Goal: Information Seeking & Learning: Learn about a topic

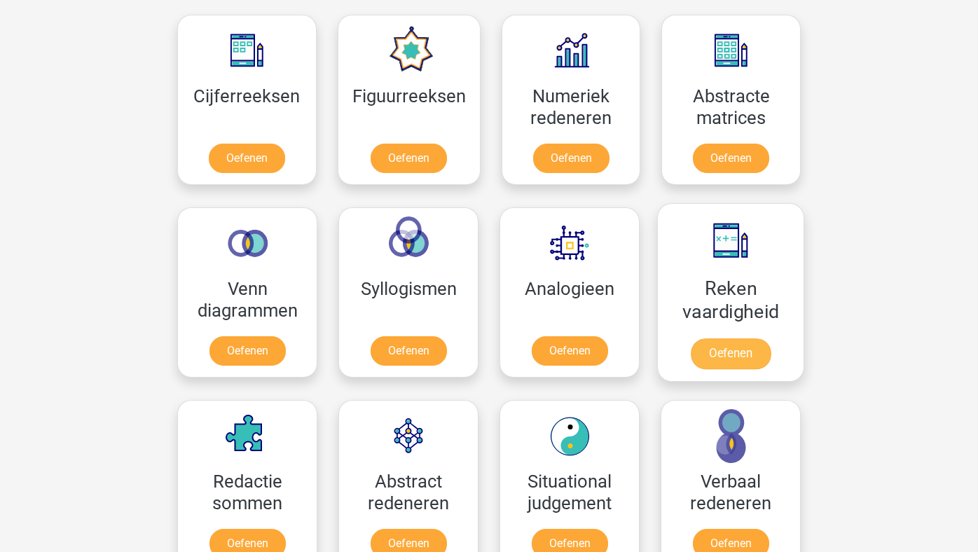
scroll to position [609, 0]
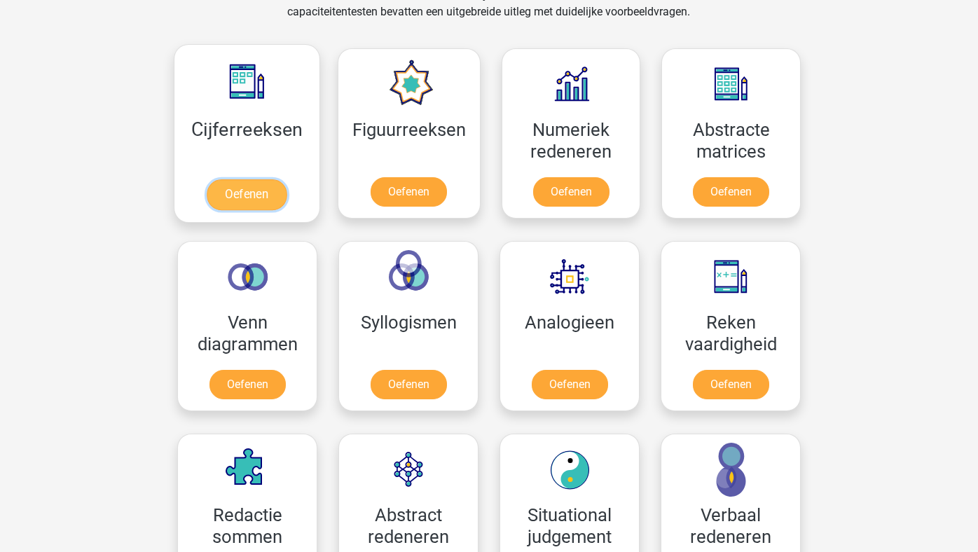
click at [245, 190] on link "Oefenen" at bounding box center [247, 194] width 80 height 31
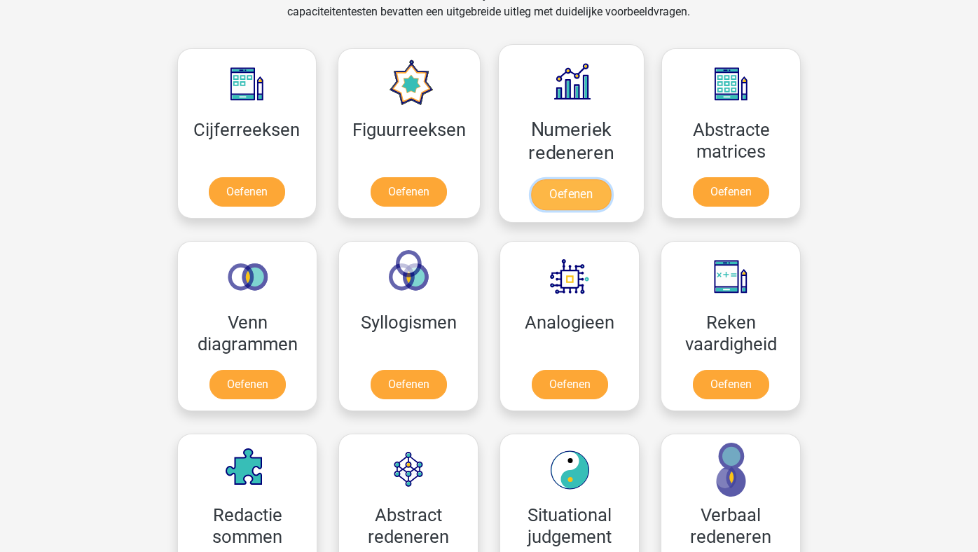
click at [573, 179] on link "Oefenen" at bounding box center [571, 194] width 80 height 31
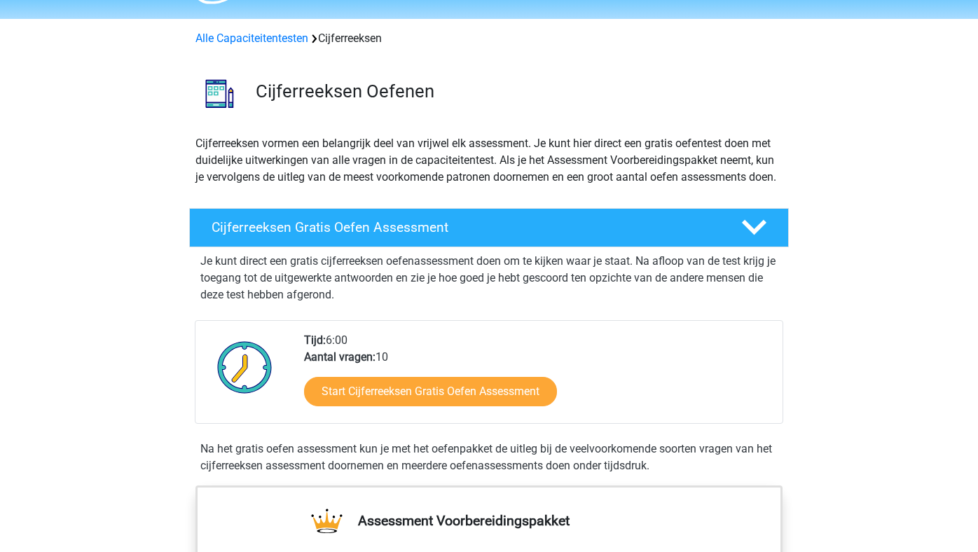
scroll to position [43, 0]
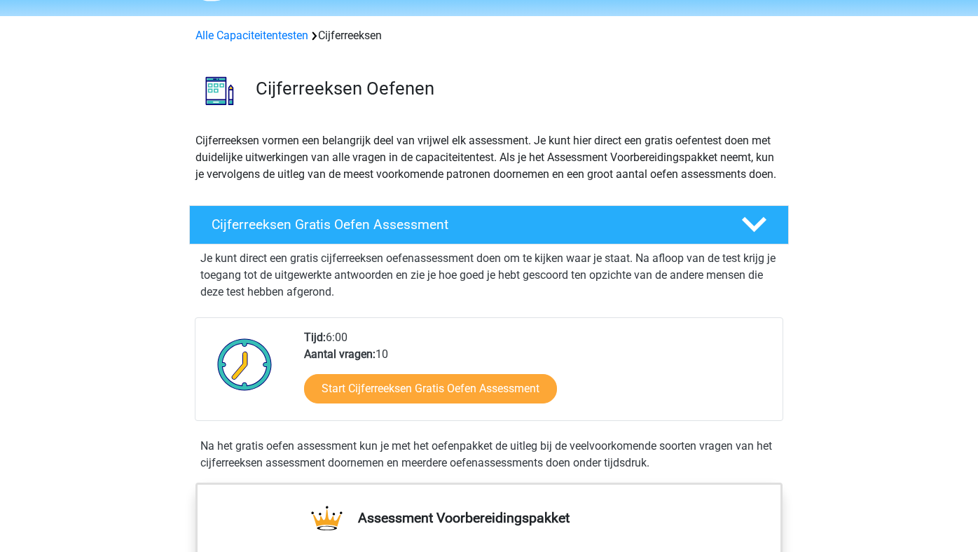
click at [397, 420] on div "Start Cijferreeksen Gratis Oefen Assessment" at bounding box center [537, 391] width 467 height 57
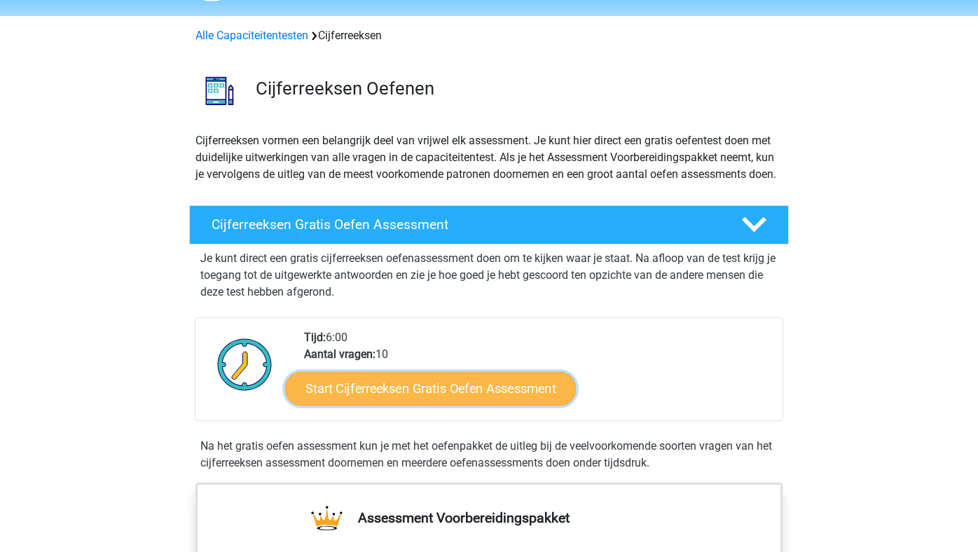
click at [410, 397] on link "Start Cijferreeksen Gratis Oefen Assessment" at bounding box center [430, 388] width 291 height 34
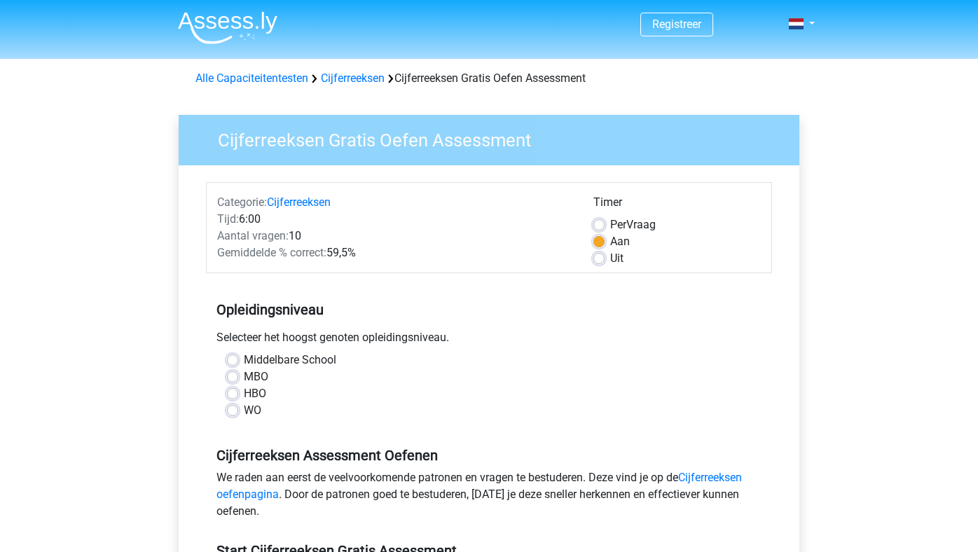
click at [224, 418] on div "Middelbare School MBO HBO WO" at bounding box center [488, 385] width 545 height 67
click at [231, 417] on div "WO" at bounding box center [489, 410] width 524 height 17
click at [238, 411] on div "WO" at bounding box center [489, 410] width 524 height 17
click at [244, 410] on label "WO" at bounding box center [253, 410] width 18 height 17
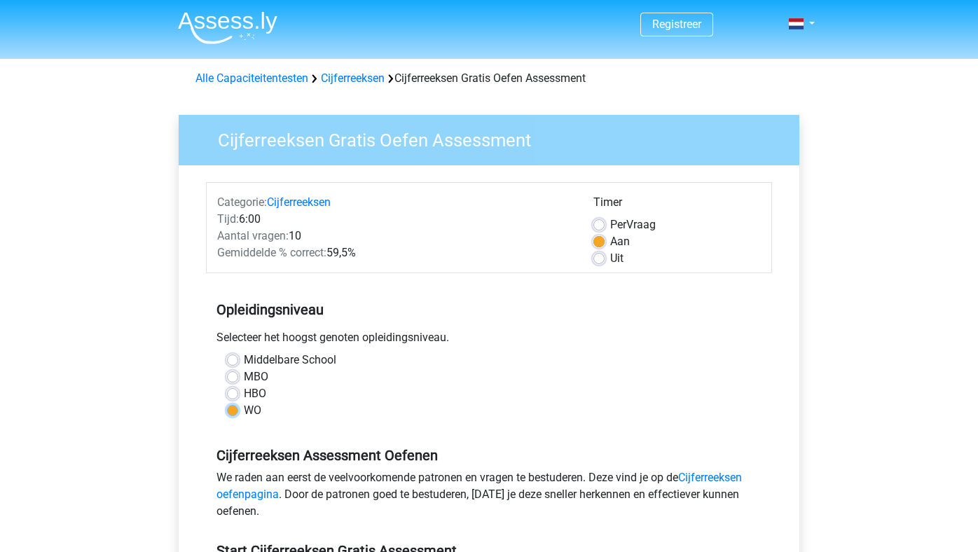
click at [231, 410] on input "WO" at bounding box center [232, 409] width 11 height 14
radio input "true"
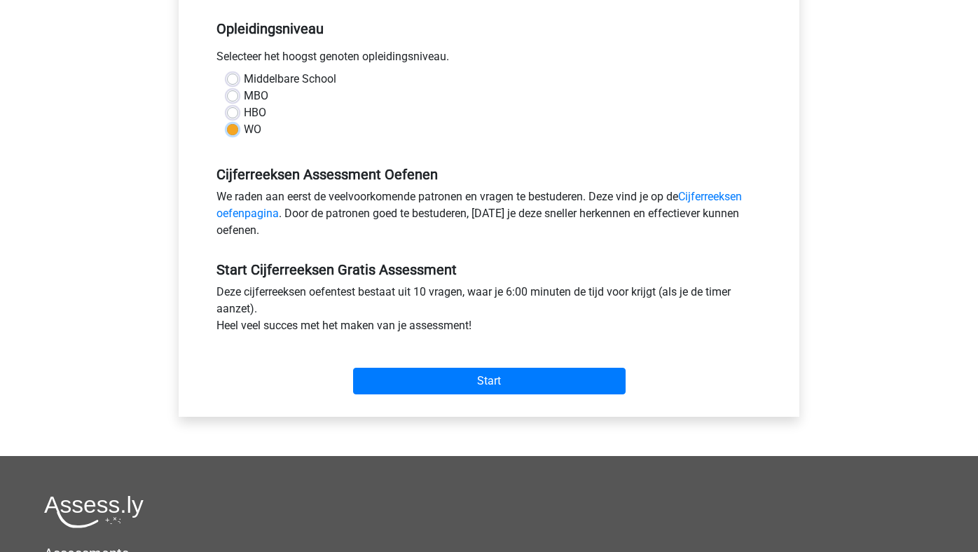
scroll to position [284, 0]
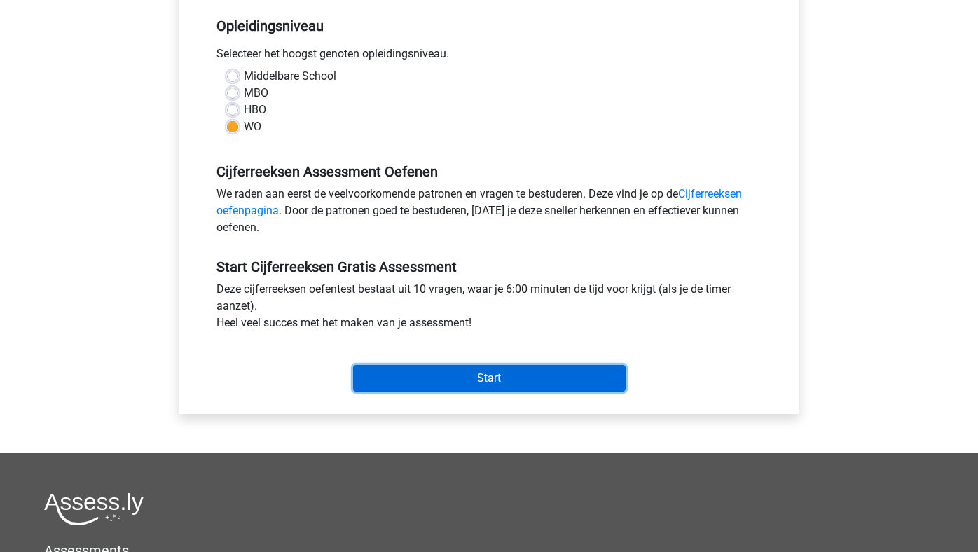
click at [420, 377] on input "Start" at bounding box center [489, 378] width 273 height 27
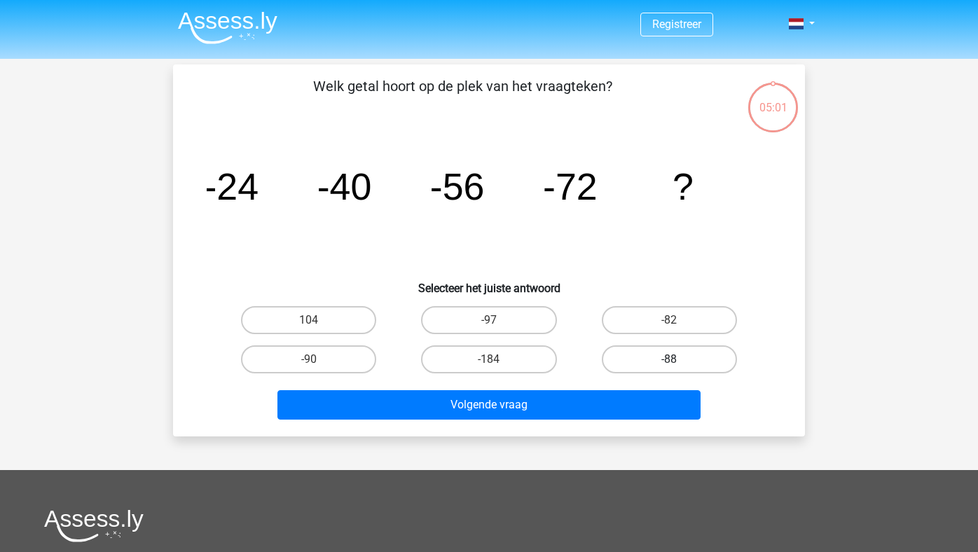
click at [687, 356] on label "-88" at bounding box center [669, 359] width 135 height 28
click at [678, 359] on input "-88" at bounding box center [673, 363] width 9 height 9
radio input "true"
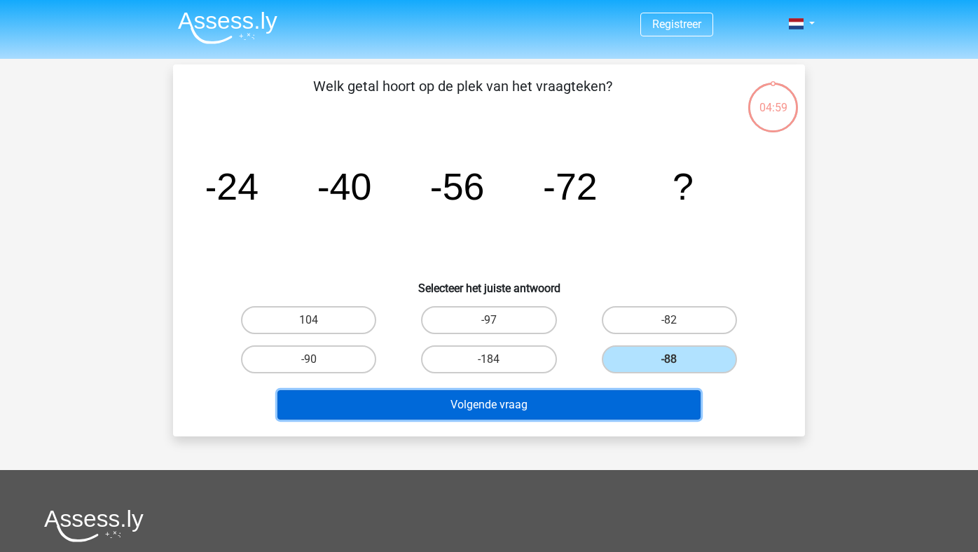
click at [584, 413] on button "Volgende vraag" at bounding box center [489, 404] width 424 height 29
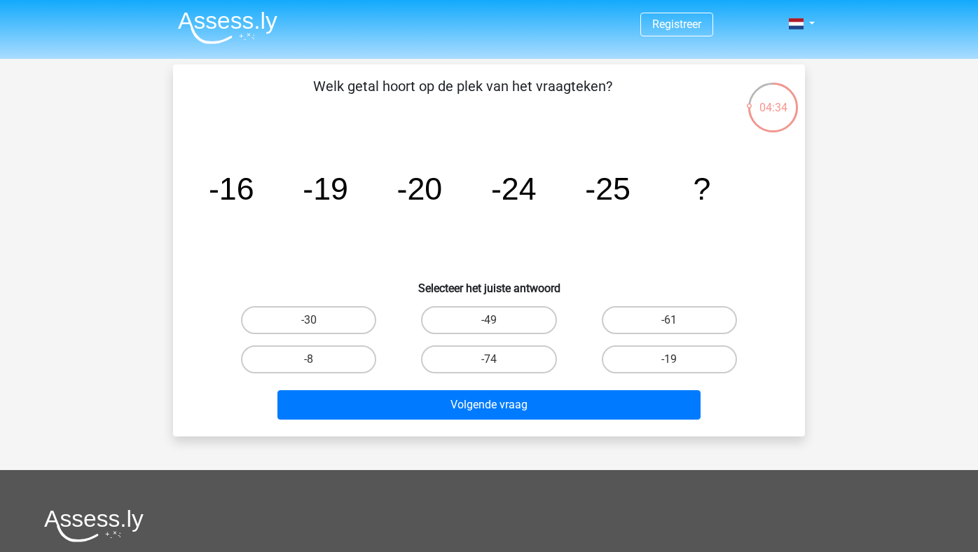
click at [331, 295] on div "Welk getal hoort op de plek van het vraagteken? image/svg+xml -16 -19 -20 -24 -…" at bounding box center [489, 251] width 621 height 350
click at [331, 312] on label "-30" at bounding box center [308, 320] width 135 height 28
click at [318, 320] on input "-30" at bounding box center [313, 324] width 9 height 9
radio input "true"
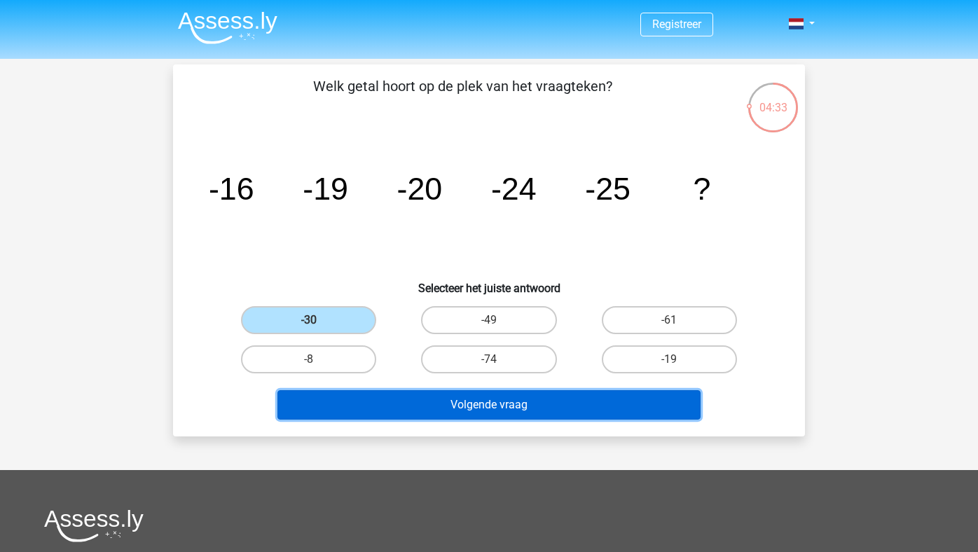
click at [359, 409] on button "Volgende vraag" at bounding box center [489, 404] width 424 height 29
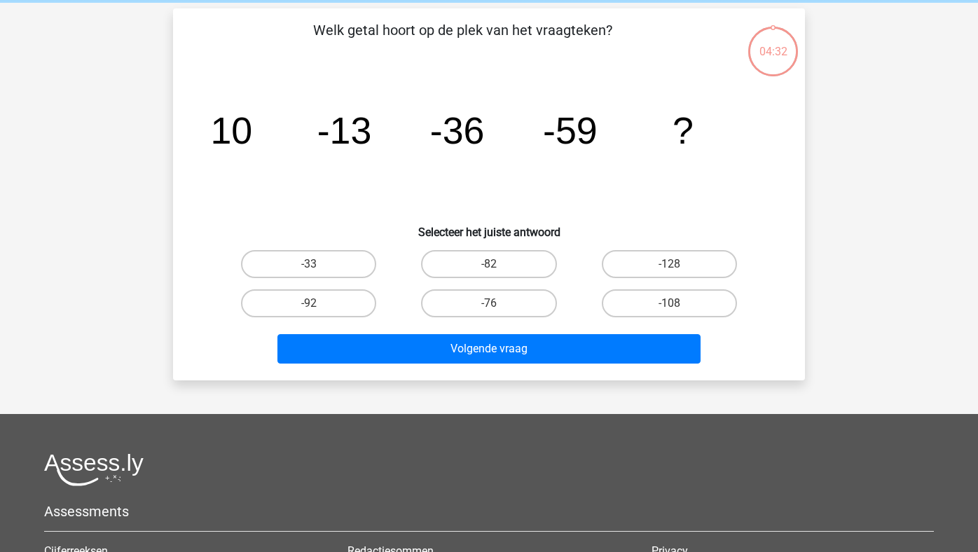
scroll to position [64, 0]
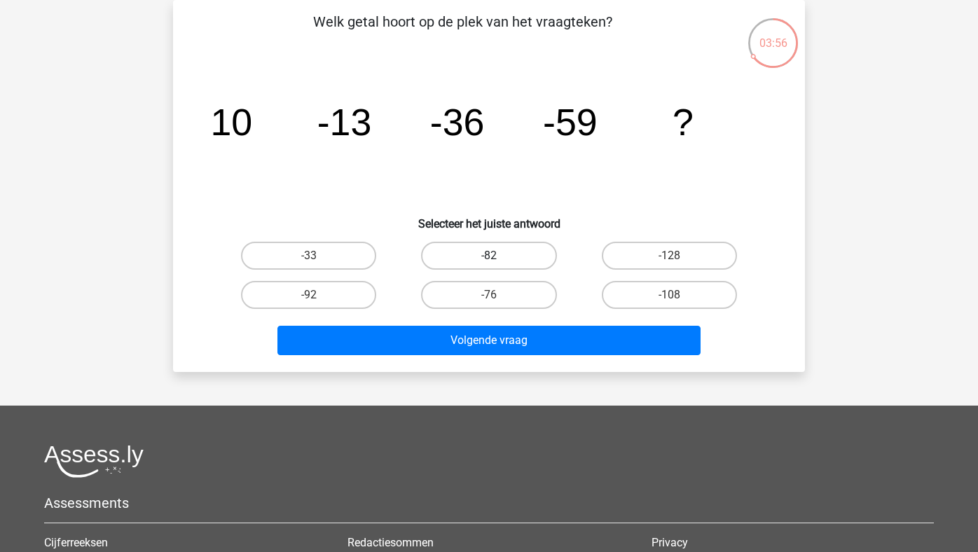
click at [498, 261] on label "-82" at bounding box center [488, 256] width 135 height 28
click at [498, 261] on input "-82" at bounding box center [493, 260] width 9 height 9
radio input "true"
click at [505, 324] on div "Volgende vraag" at bounding box center [488, 338] width 587 height 46
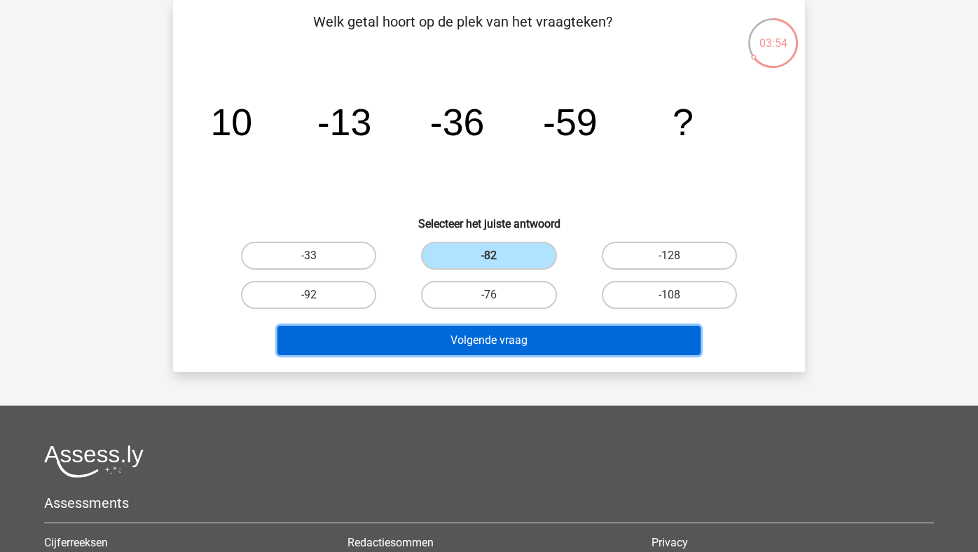
click at [508, 350] on button "Volgende vraag" at bounding box center [489, 340] width 424 height 29
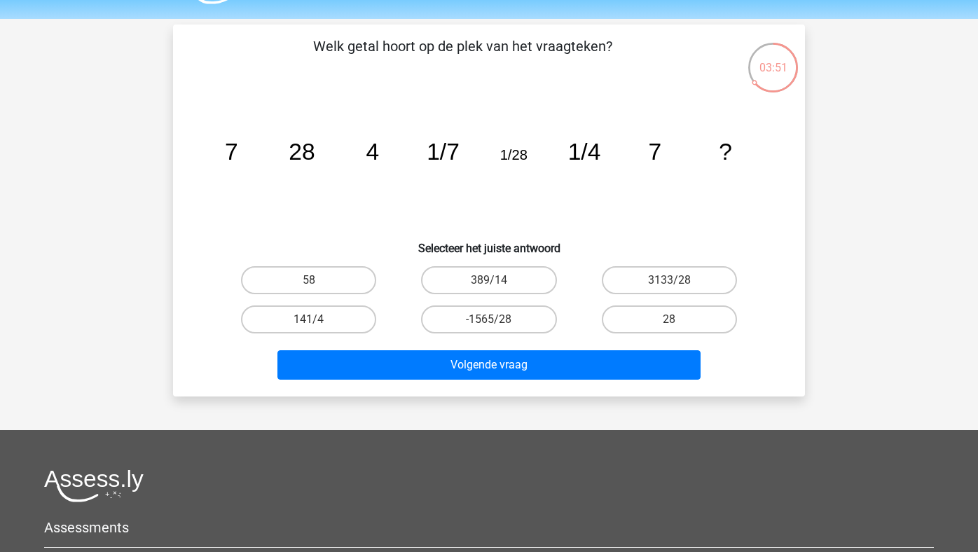
scroll to position [39, 0]
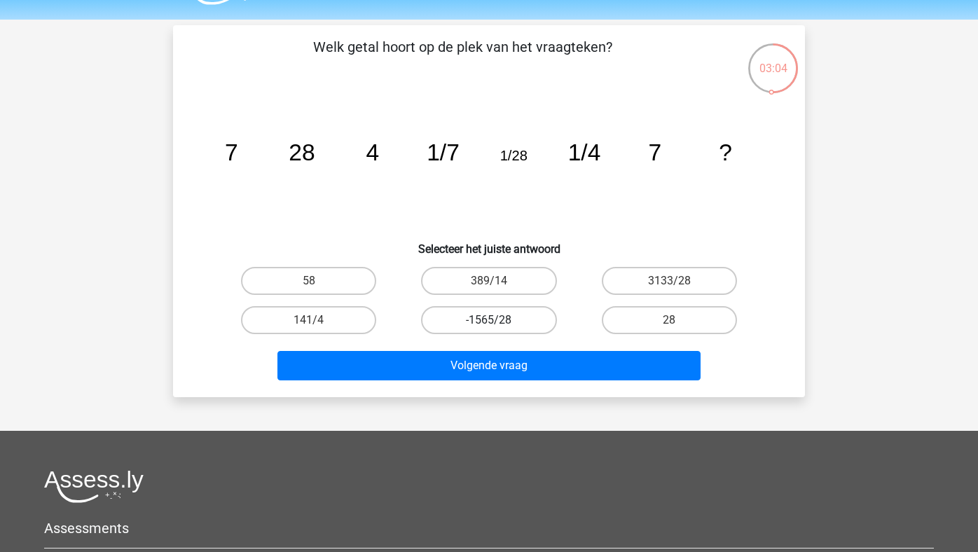
click at [531, 319] on label "-1565/28" at bounding box center [488, 320] width 135 height 28
click at [498, 320] on input "-1565/28" at bounding box center [493, 324] width 9 height 9
radio input "true"
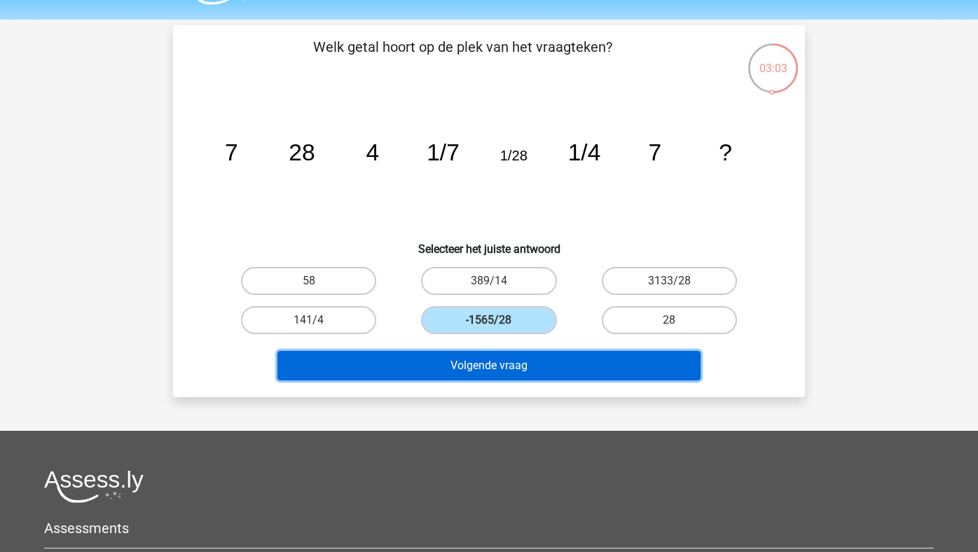
click at [537, 373] on button "Volgende vraag" at bounding box center [489, 365] width 424 height 29
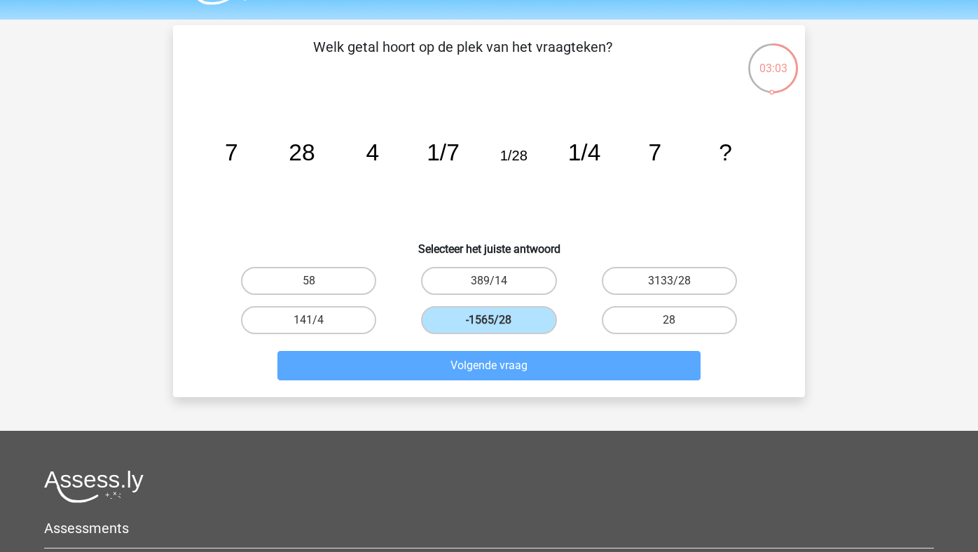
scroll to position [64, 0]
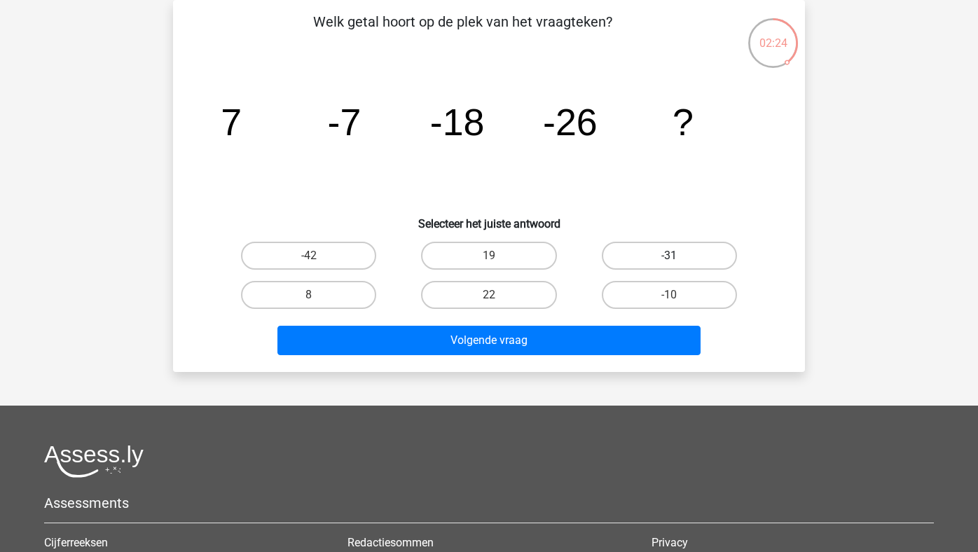
click at [655, 248] on label "-31" at bounding box center [669, 256] width 135 height 28
click at [669, 256] on input "-31" at bounding box center [673, 260] width 9 height 9
radio input "true"
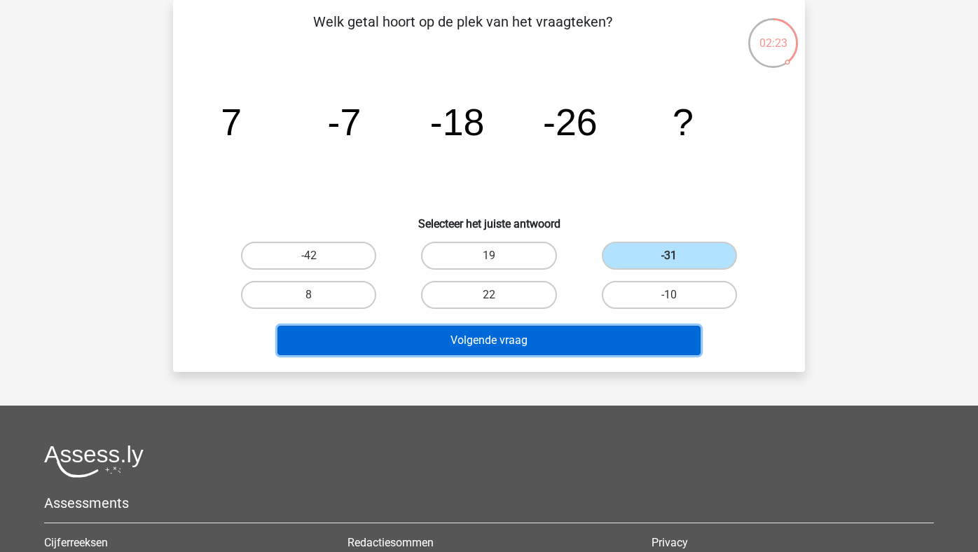
click at [608, 328] on button "Volgende vraag" at bounding box center [489, 340] width 424 height 29
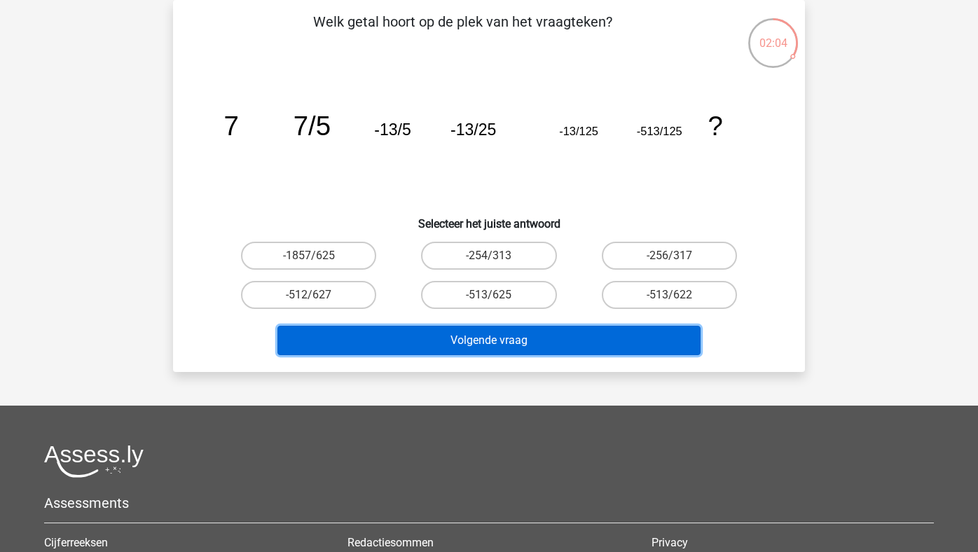
click at [519, 327] on button "Volgende vraag" at bounding box center [489, 340] width 424 height 29
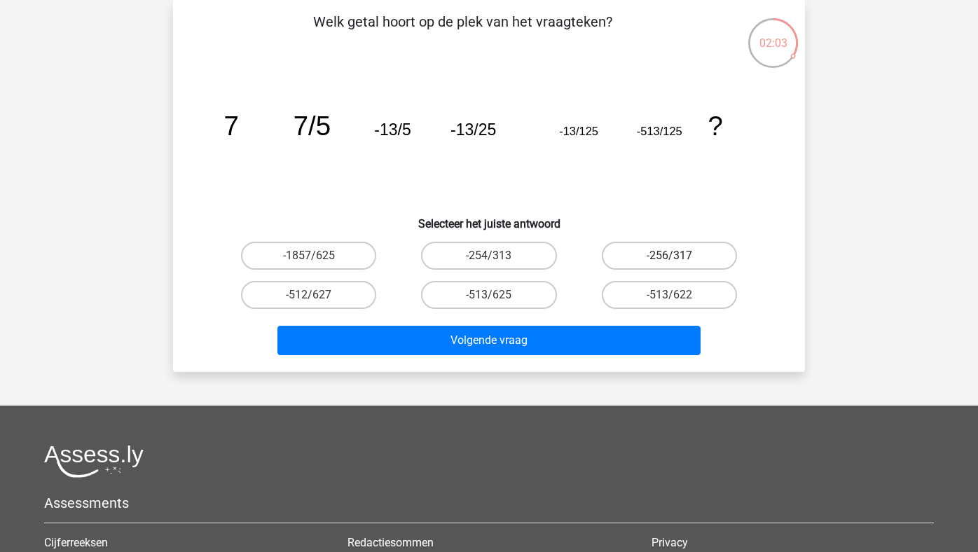
click at [645, 252] on label "-256/317" at bounding box center [669, 256] width 135 height 28
click at [669, 256] on input "-256/317" at bounding box center [673, 260] width 9 height 9
radio input "true"
click at [565, 323] on div "Volgende vraag" at bounding box center [488, 338] width 587 height 46
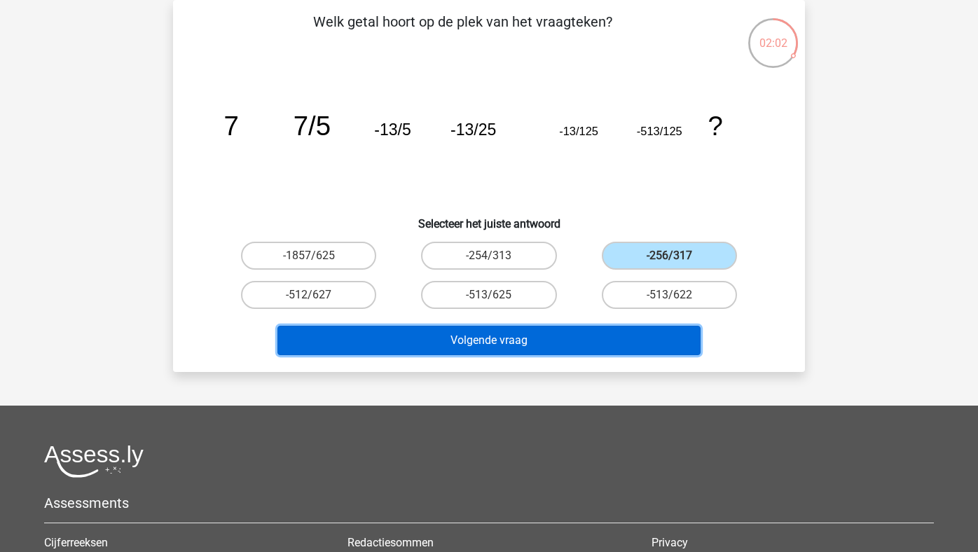
click at [556, 342] on button "Volgende vraag" at bounding box center [489, 340] width 424 height 29
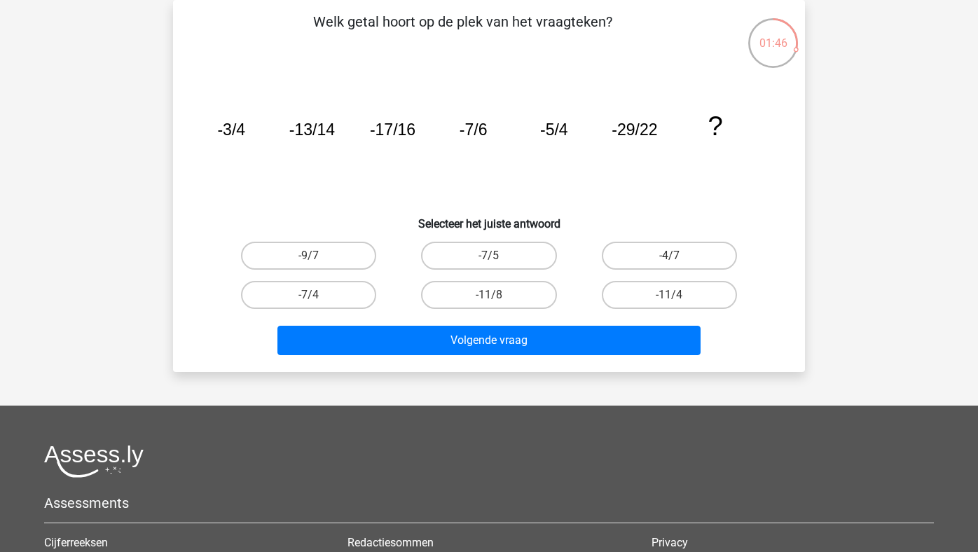
click at [530, 323] on div "Volgende vraag" at bounding box center [488, 338] width 587 height 46
click at [495, 294] on label "-11/8" at bounding box center [488, 295] width 135 height 28
click at [495, 295] on input "-11/8" at bounding box center [493, 299] width 9 height 9
radio input "true"
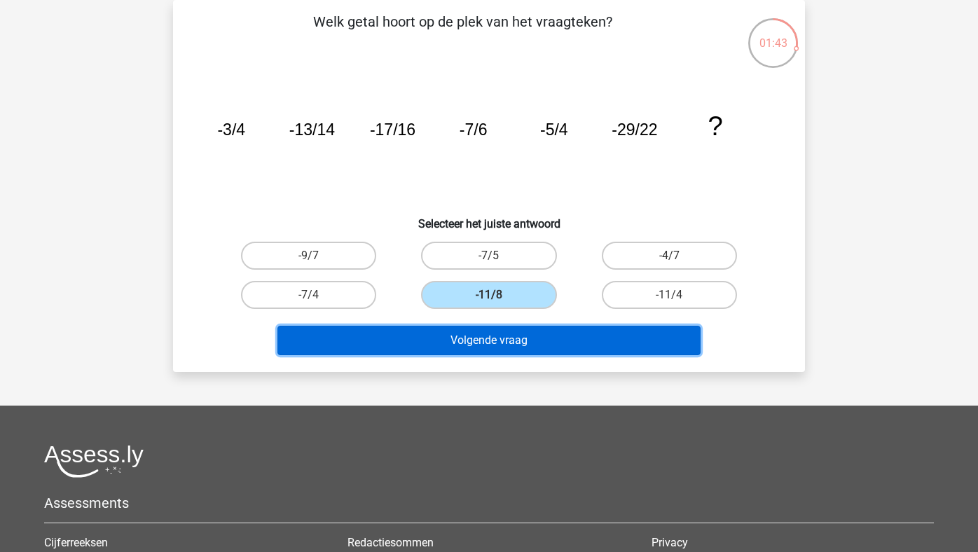
click at [502, 328] on button "Volgende vraag" at bounding box center [489, 340] width 424 height 29
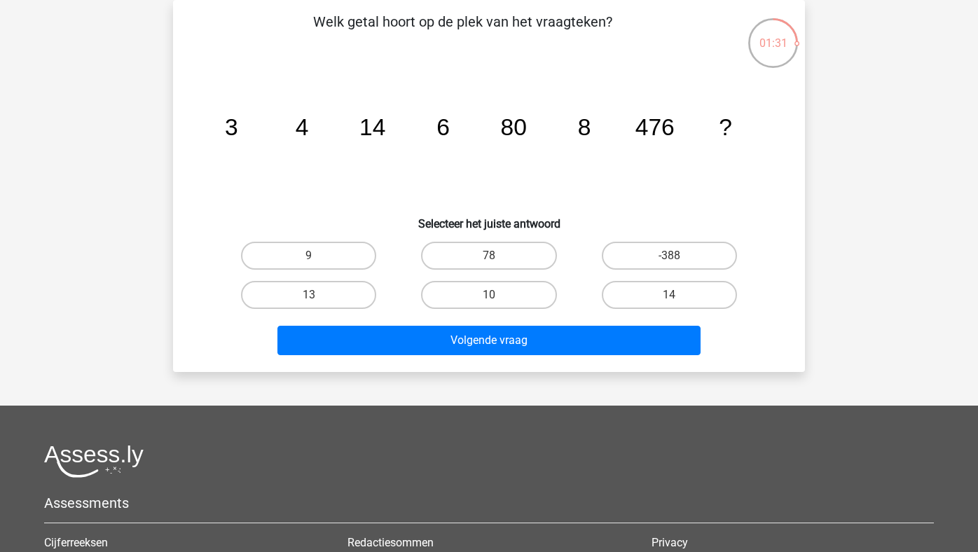
click at [673, 258] on input "-388" at bounding box center [673, 260] width 9 height 9
radio input "true"
click at [451, 266] on label "78" at bounding box center [488, 256] width 135 height 28
click at [489, 265] on input "78" at bounding box center [493, 260] width 9 height 9
radio input "true"
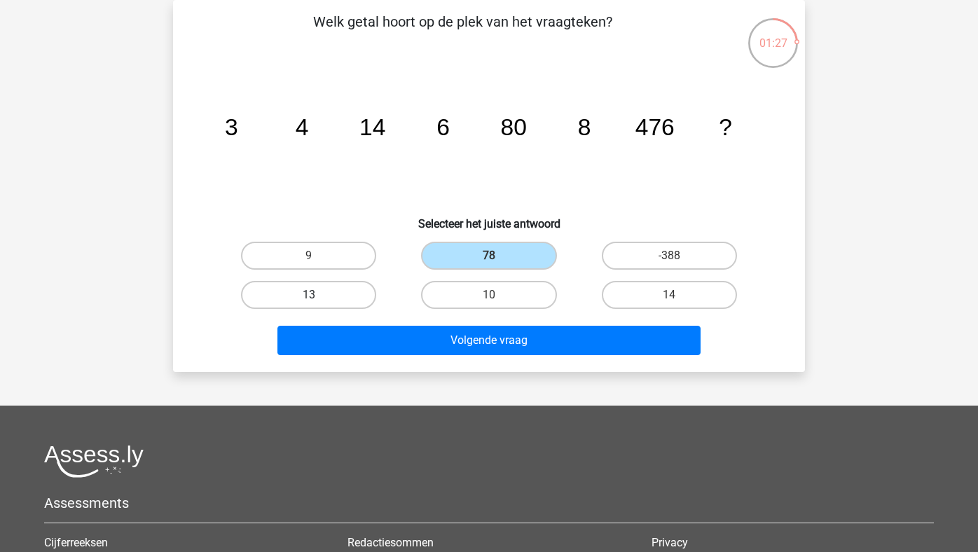
click at [335, 298] on label "13" at bounding box center [308, 295] width 135 height 28
click at [318, 298] on input "13" at bounding box center [313, 299] width 9 height 9
radio input "true"
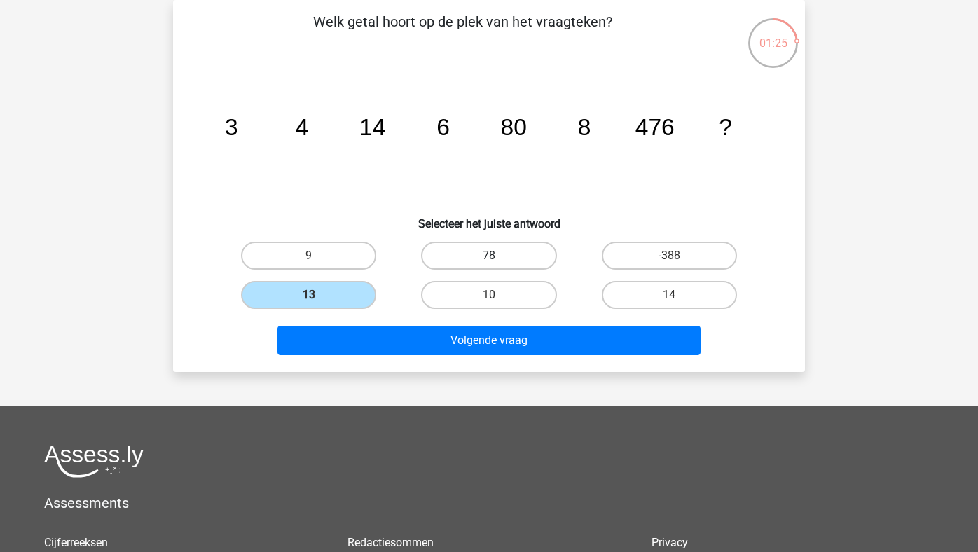
click at [511, 256] on label "78" at bounding box center [488, 256] width 135 height 28
click at [498, 256] on input "78" at bounding box center [493, 260] width 9 height 9
radio input "true"
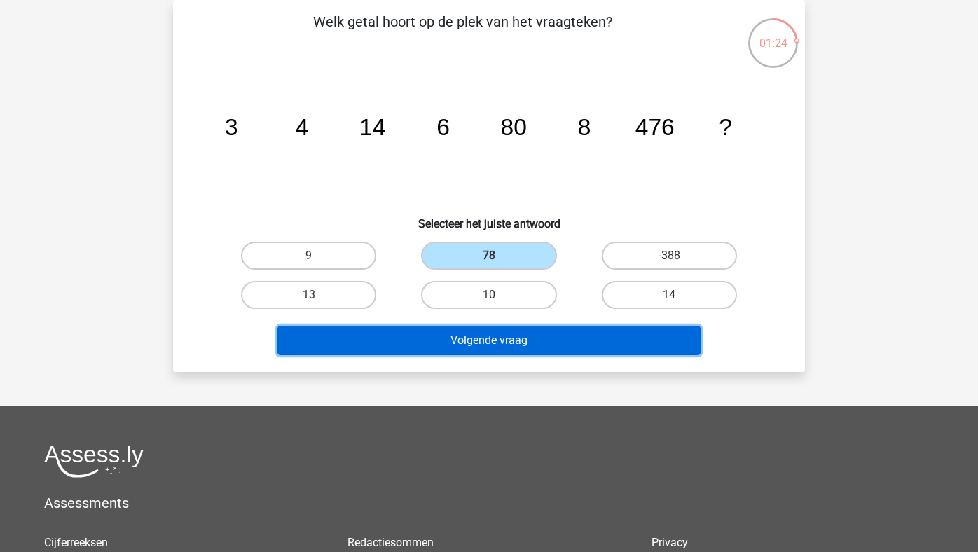
click at [523, 344] on button "Volgende vraag" at bounding box center [489, 340] width 424 height 29
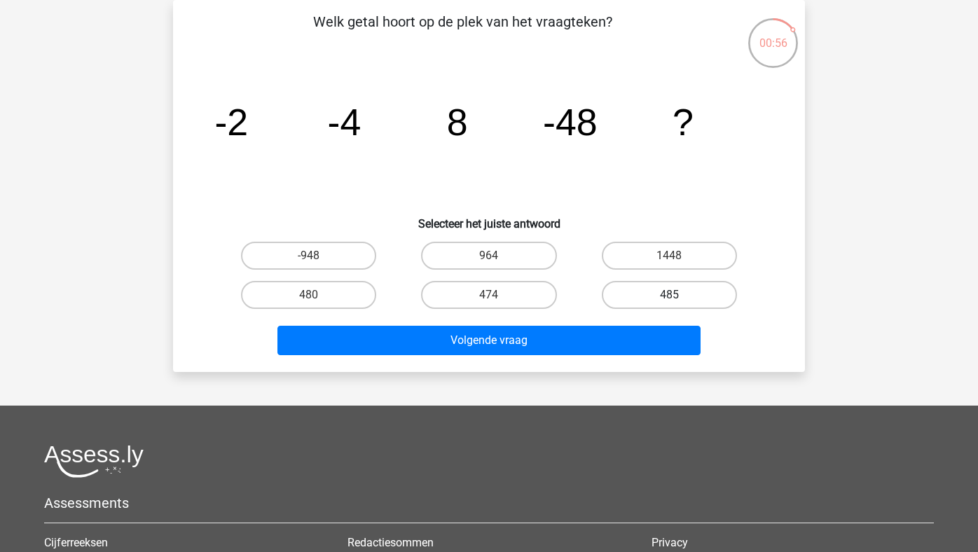
click at [634, 294] on label "485" at bounding box center [669, 295] width 135 height 28
click at [669, 295] on input "485" at bounding box center [673, 299] width 9 height 9
radio input "true"
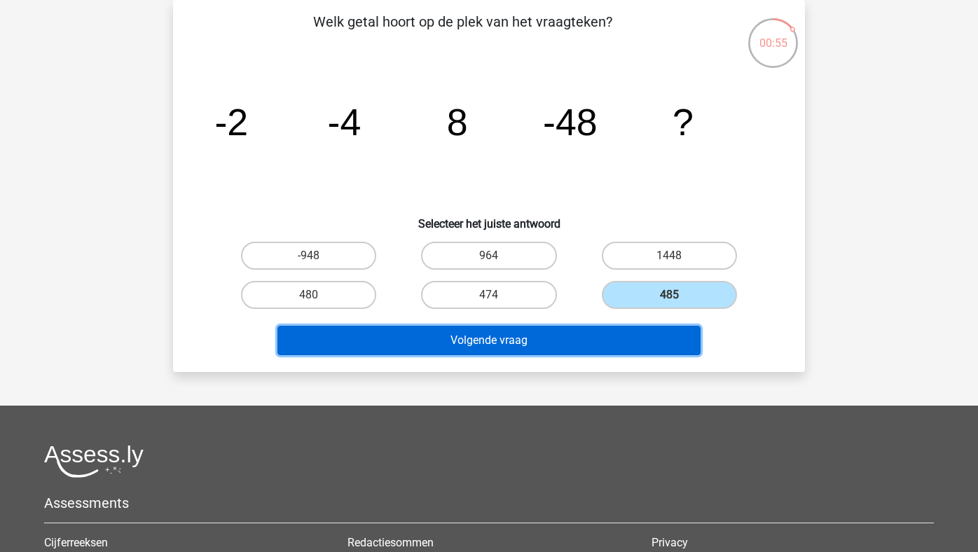
click at [604, 346] on button "Volgende vraag" at bounding box center [489, 340] width 424 height 29
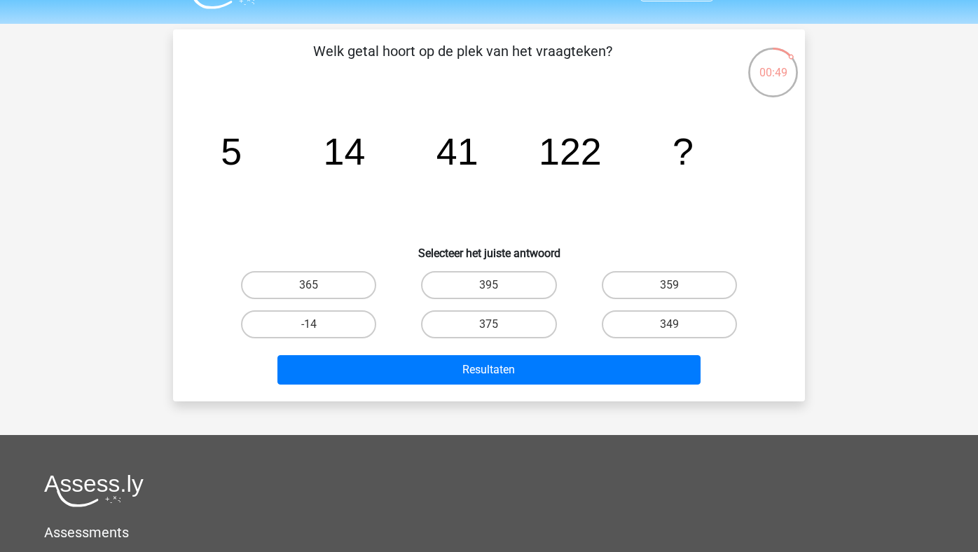
scroll to position [27, 0]
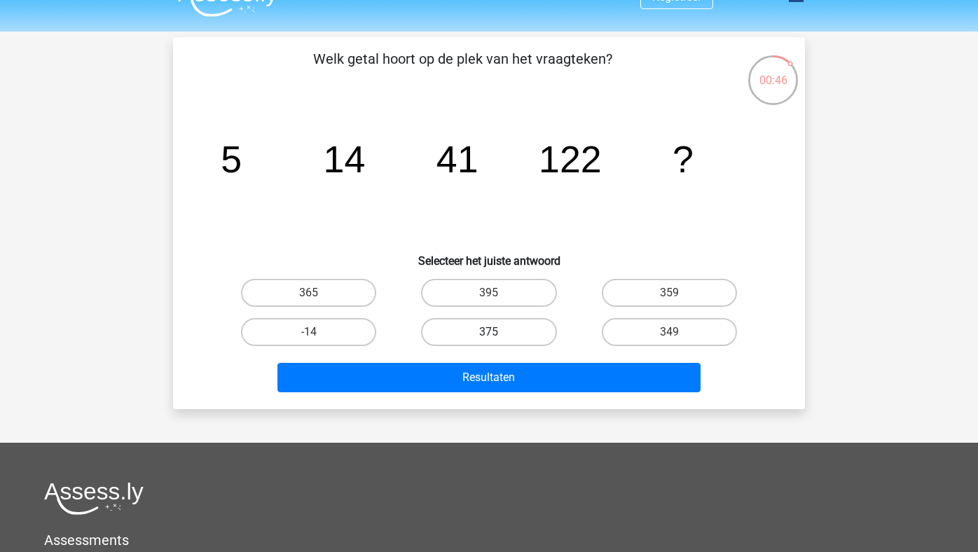
click at [504, 334] on label "375" at bounding box center [488, 332] width 135 height 28
click at [498, 334] on input "375" at bounding box center [493, 336] width 9 height 9
radio input "true"
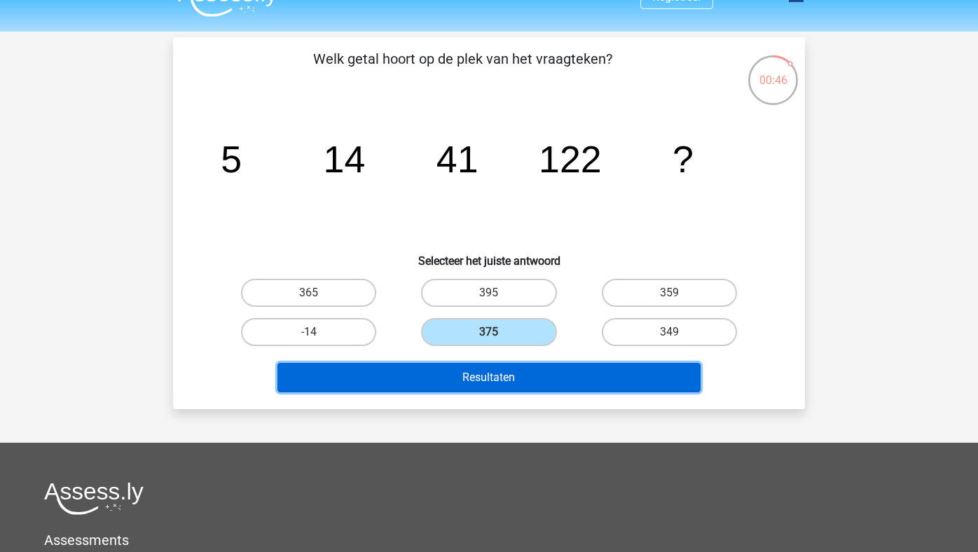
click at [495, 376] on button "Resultaten" at bounding box center [489, 377] width 424 height 29
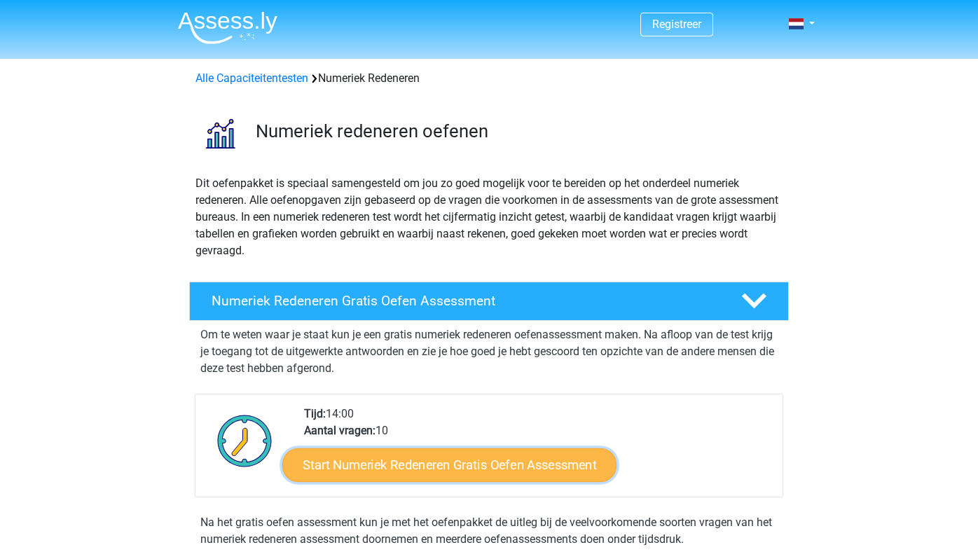
click at [436, 463] on link "Start Numeriek Redeneren Gratis Oefen Assessment" at bounding box center [449, 465] width 334 height 34
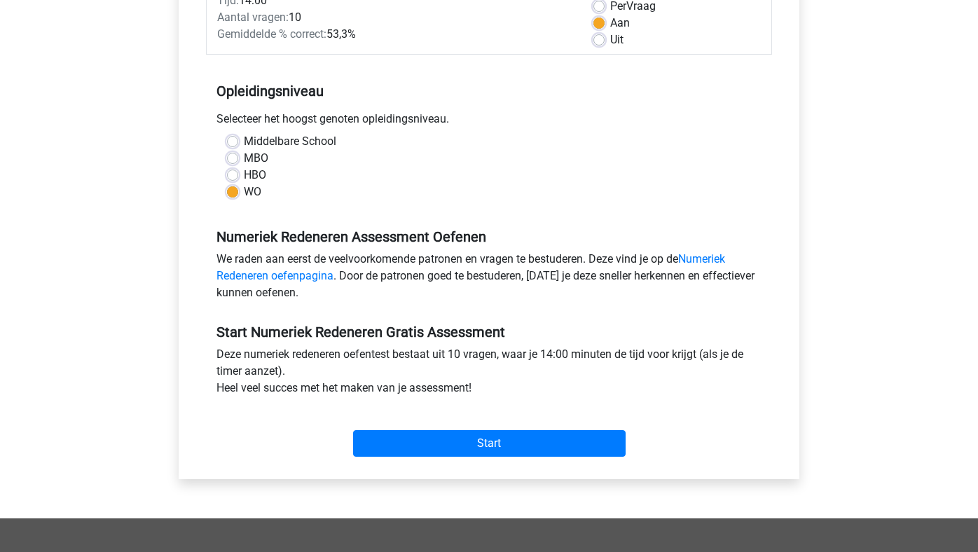
scroll to position [230, 0]
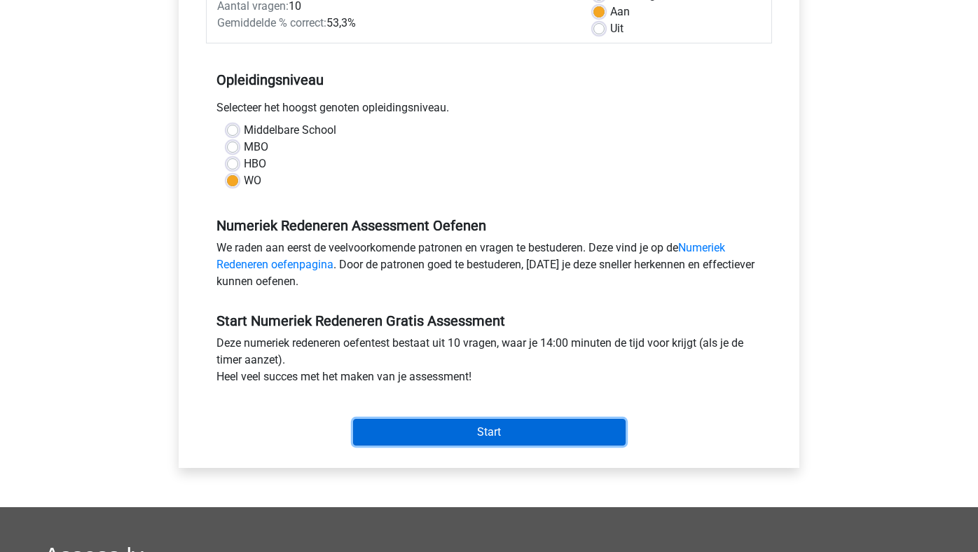
click at [477, 430] on input "Start" at bounding box center [489, 432] width 273 height 27
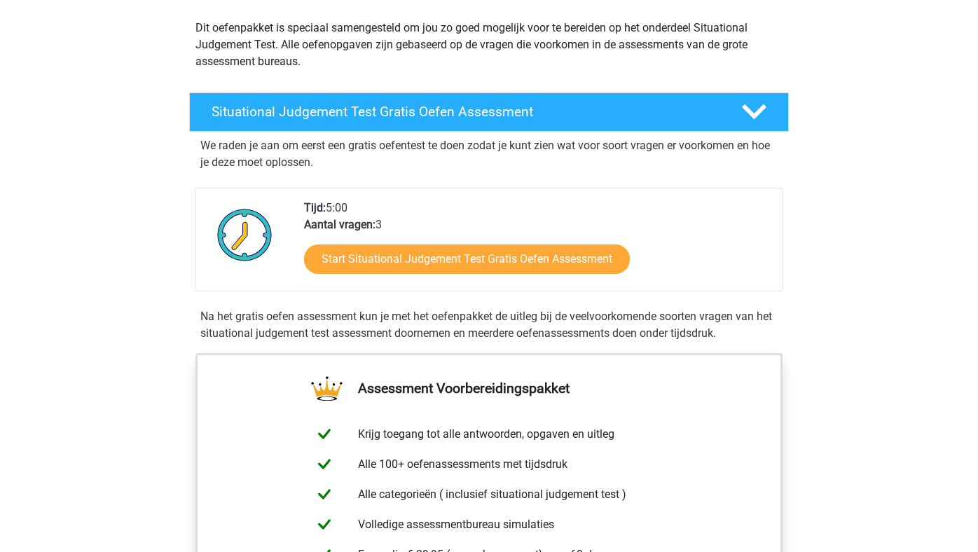
scroll to position [167, 0]
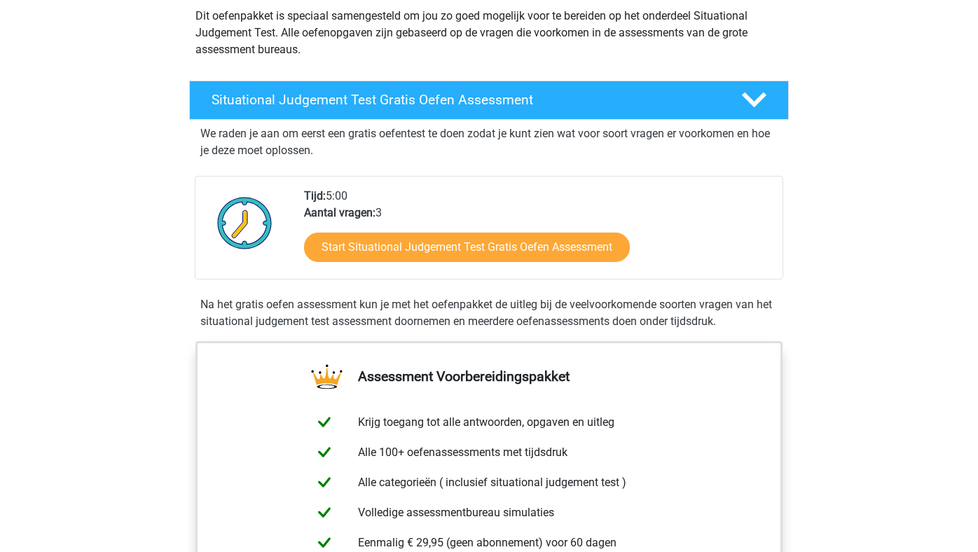
click at [546, 229] on div "Start Situational Judgement Test Gratis Oefen Assessment" at bounding box center [537, 249] width 467 height 57
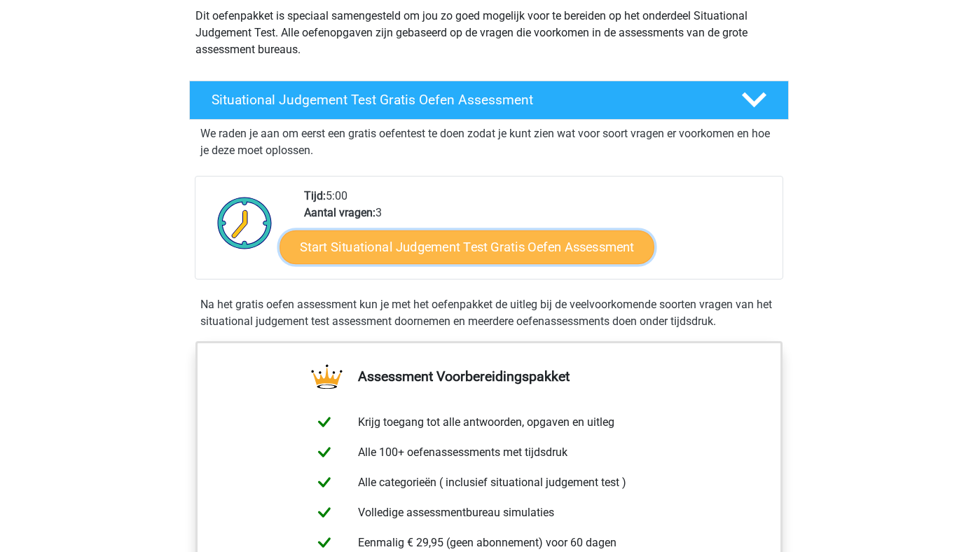
click at [535, 252] on link "Start Situational Judgement Test Gratis Oefen Assessment" at bounding box center [467, 248] width 375 height 34
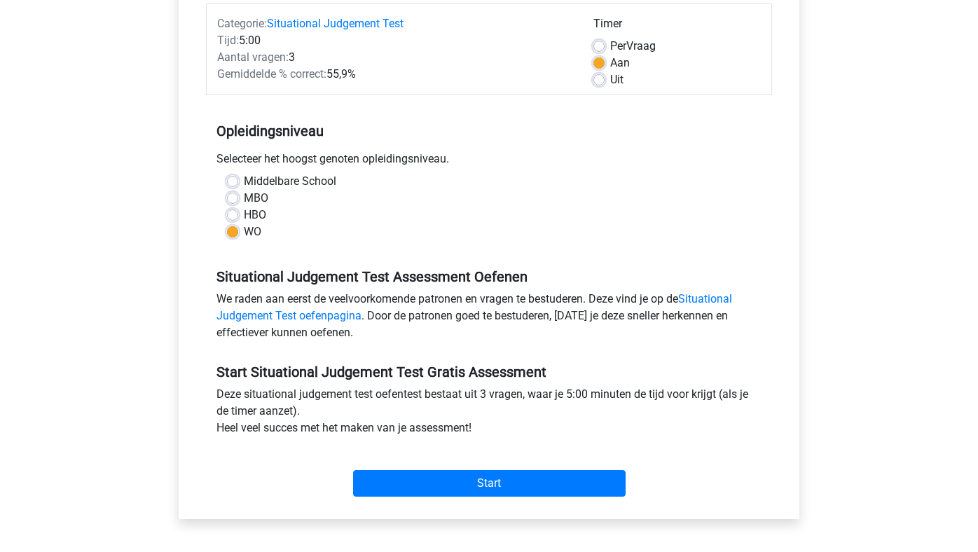
scroll to position [177, 0]
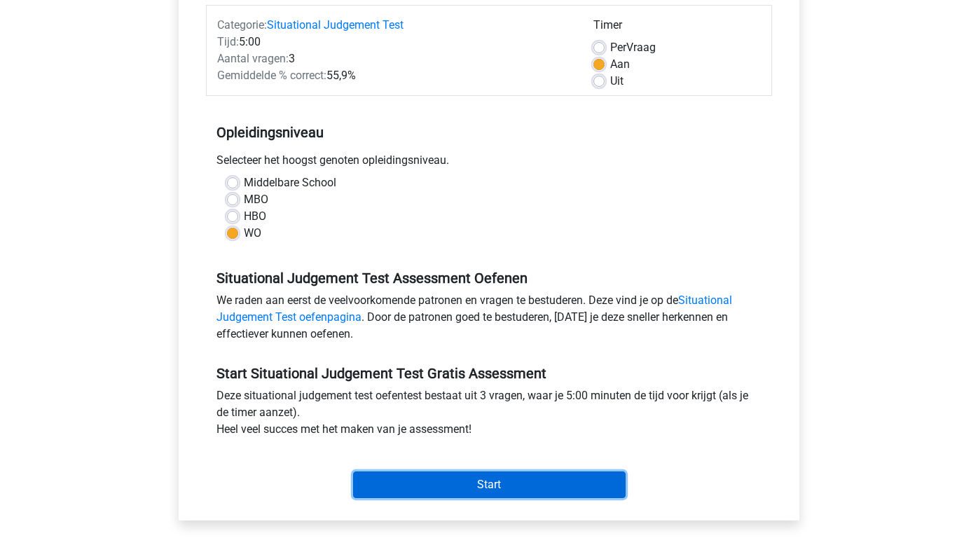
click at [477, 481] on input "Start" at bounding box center [489, 485] width 273 height 27
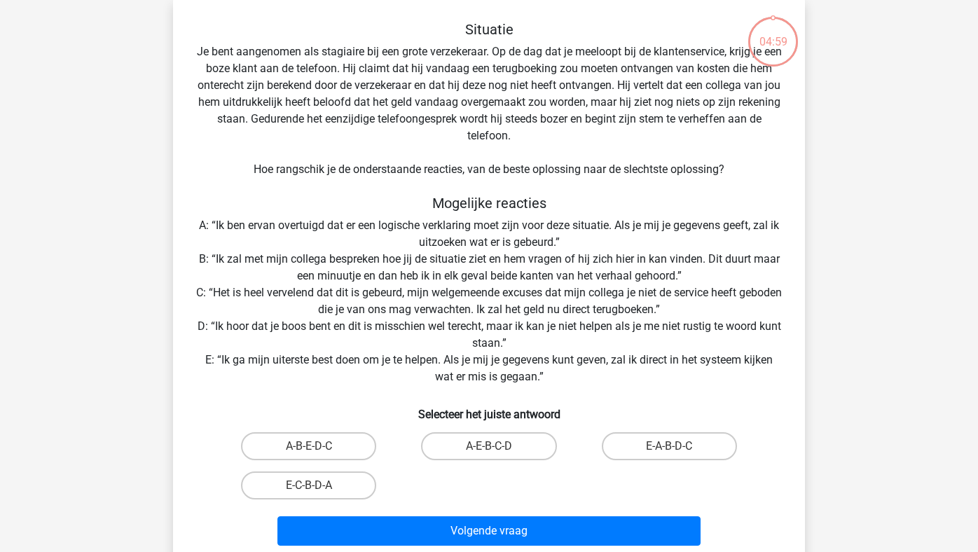
scroll to position [65, 0]
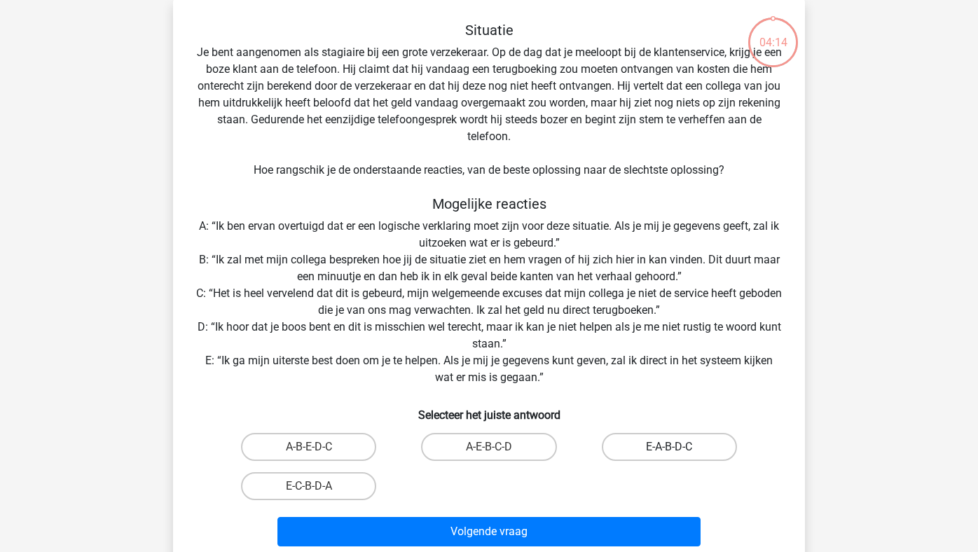
click at [660, 453] on label "E-A-B-D-C" at bounding box center [669, 447] width 135 height 28
click at [669, 453] on input "E-A-B-D-C" at bounding box center [673, 451] width 9 height 9
radio input "true"
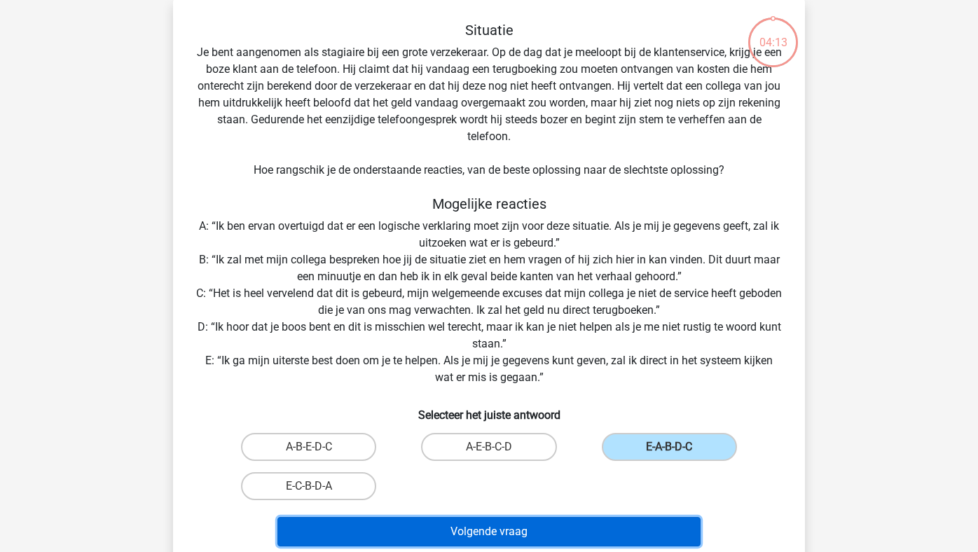
click at [580, 527] on button "Volgende vraag" at bounding box center [489, 531] width 424 height 29
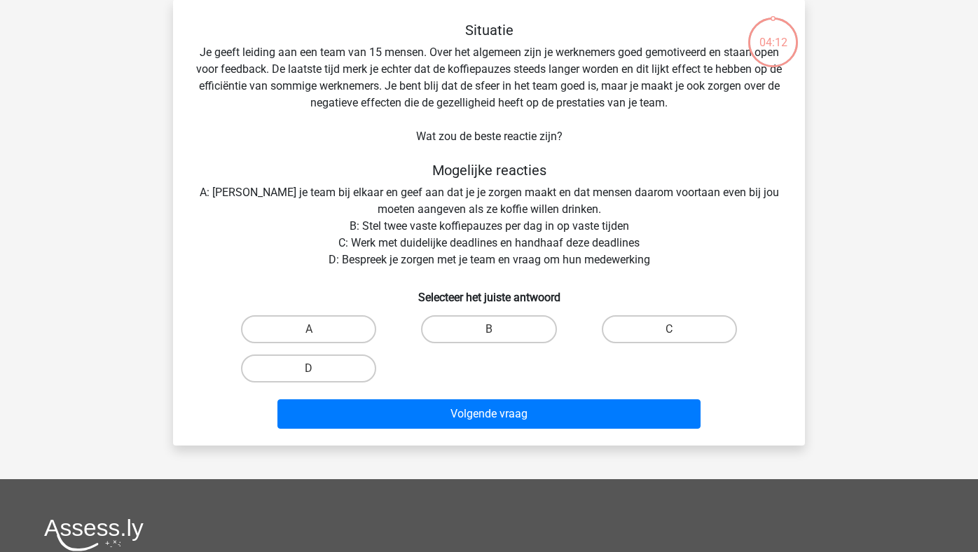
scroll to position [64, 0]
click at [310, 367] on label "D" at bounding box center [308, 369] width 135 height 28
click at [310, 369] on input "D" at bounding box center [313, 373] width 9 height 9
radio input "true"
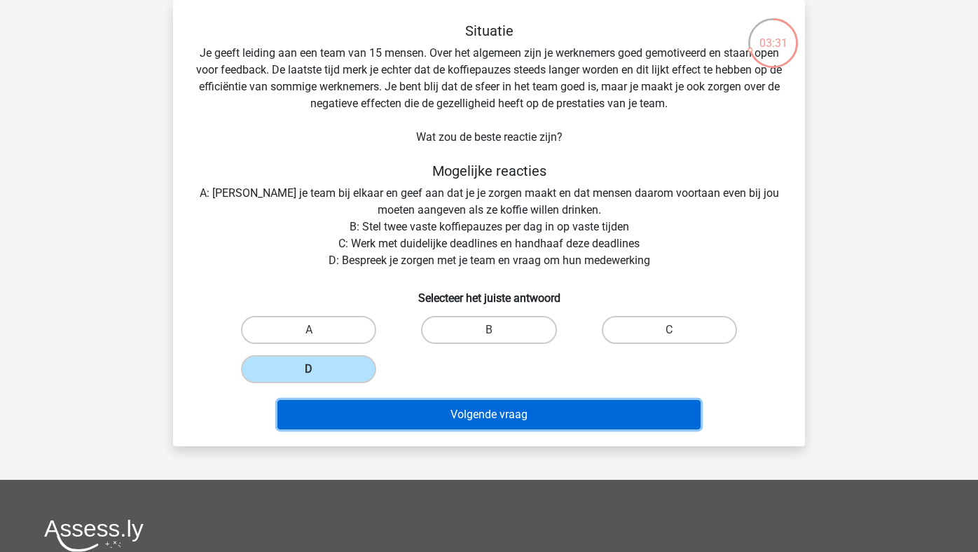
click at [400, 413] on button "Volgende vraag" at bounding box center [489, 414] width 424 height 29
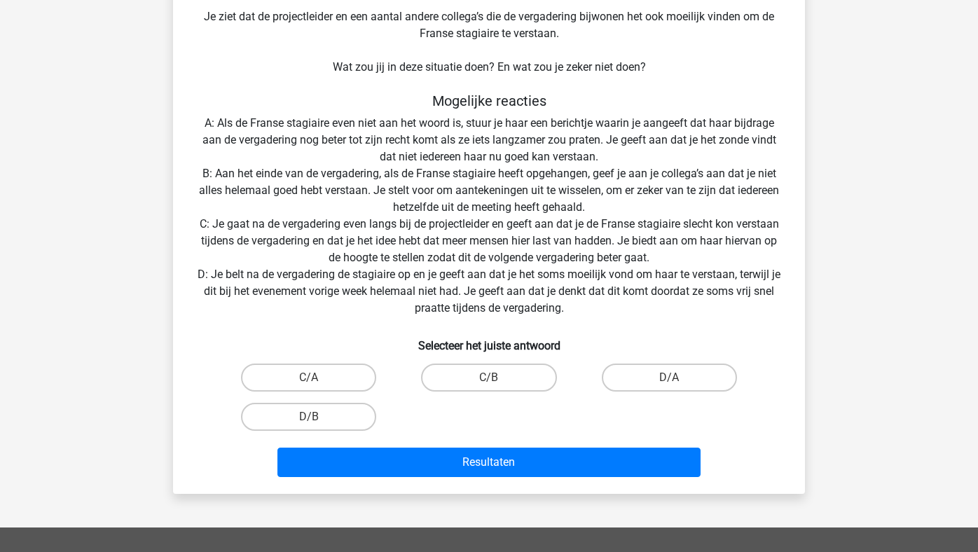
scroll to position [205, 0]
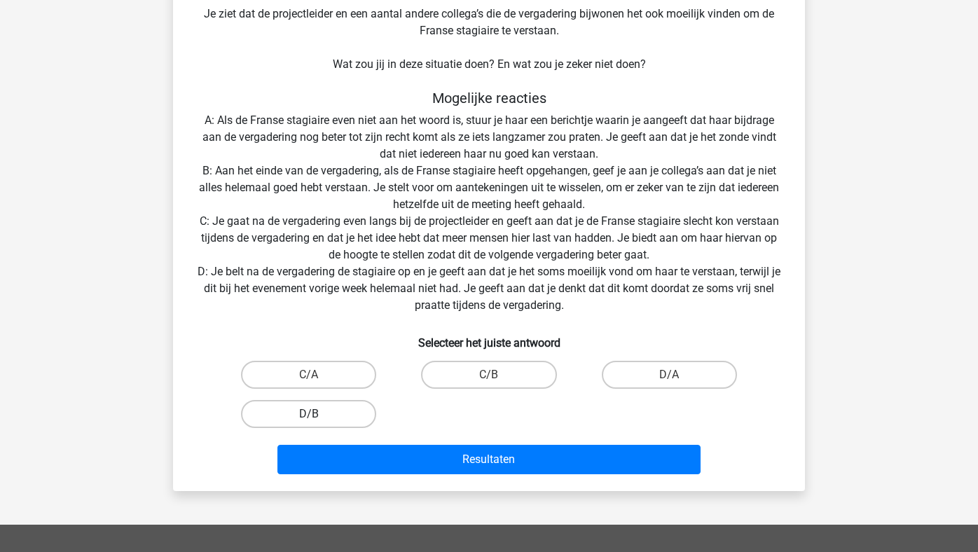
click at [322, 419] on label "D/B" at bounding box center [308, 414] width 135 height 28
click at [318, 419] on input "D/B" at bounding box center [313, 418] width 9 height 9
radio input "true"
click at [362, 476] on div "Resultaten" at bounding box center [489, 462] width 541 height 35
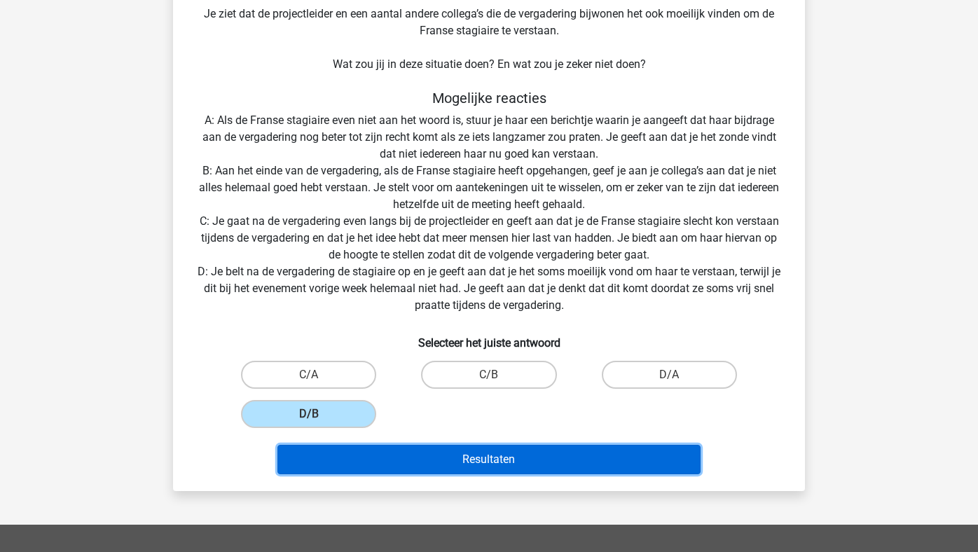
click at [383, 453] on button "Resultaten" at bounding box center [489, 459] width 424 height 29
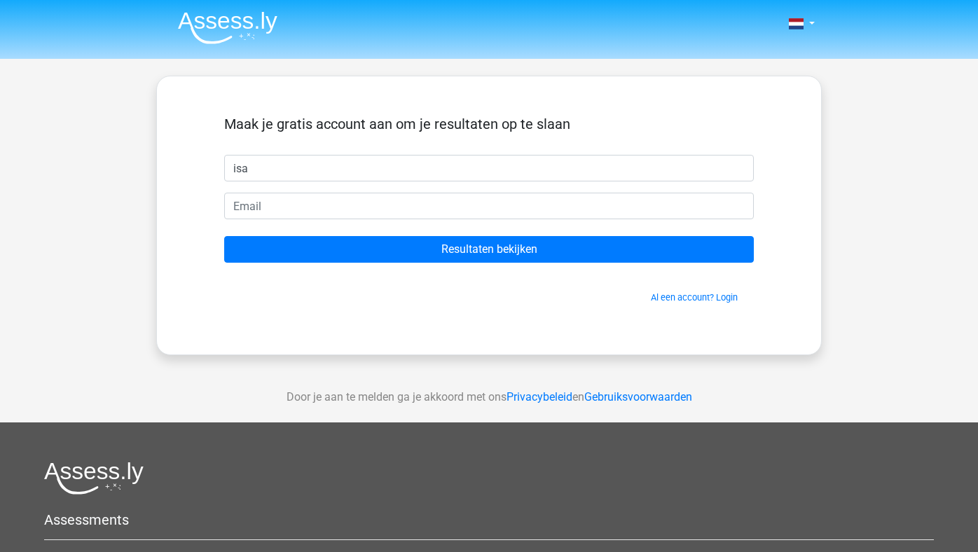
type input "isa"
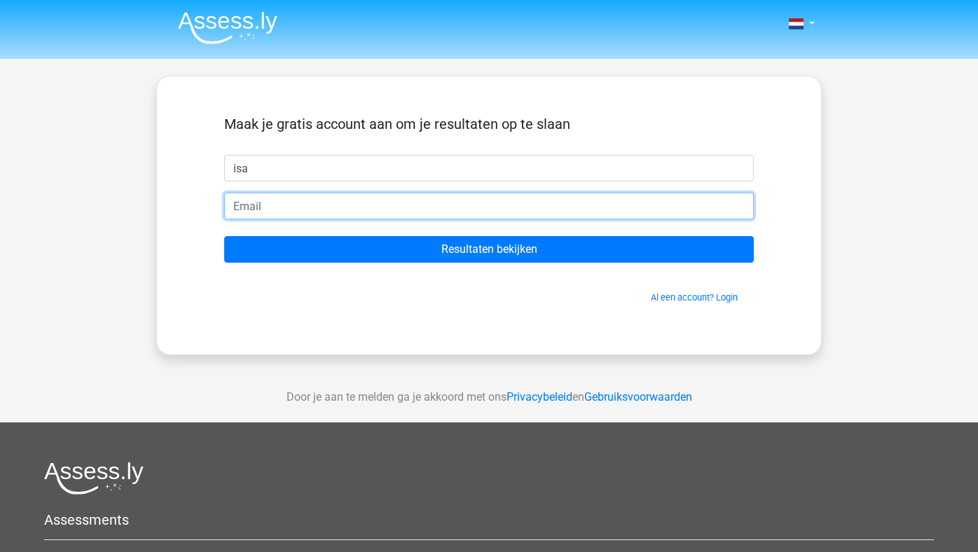
click at [400, 207] on input "email" at bounding box center [489, 206] width 530 height 27
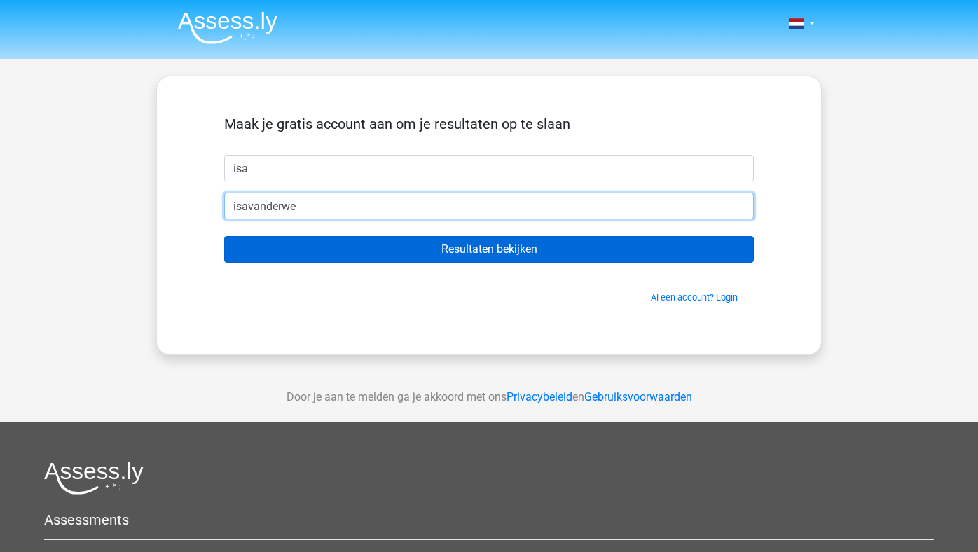
type input "[EMAIL_ADDRESS][DOMAIN_NAME]"
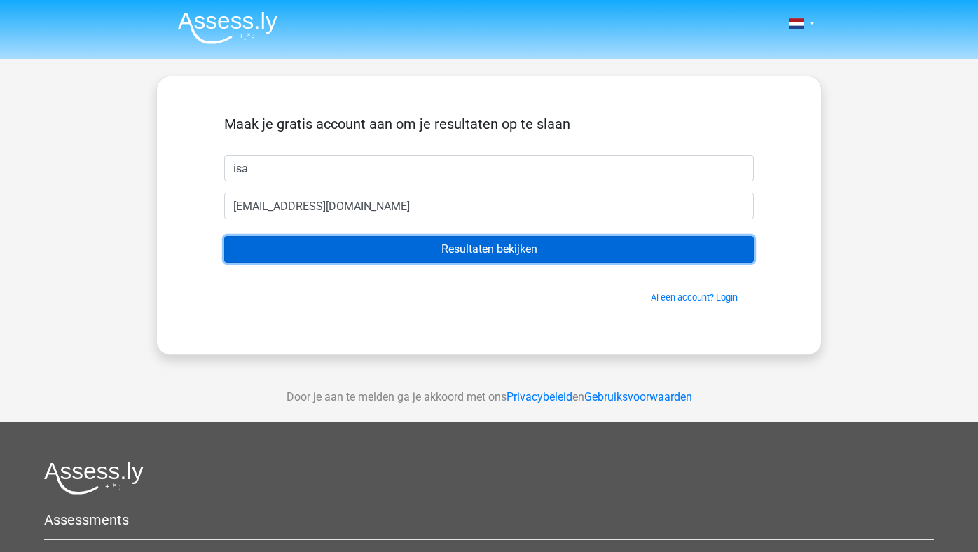
click at [362, 245] on input "Resultaten bekijken" at bounding box center [489, 249] width 530 height 27
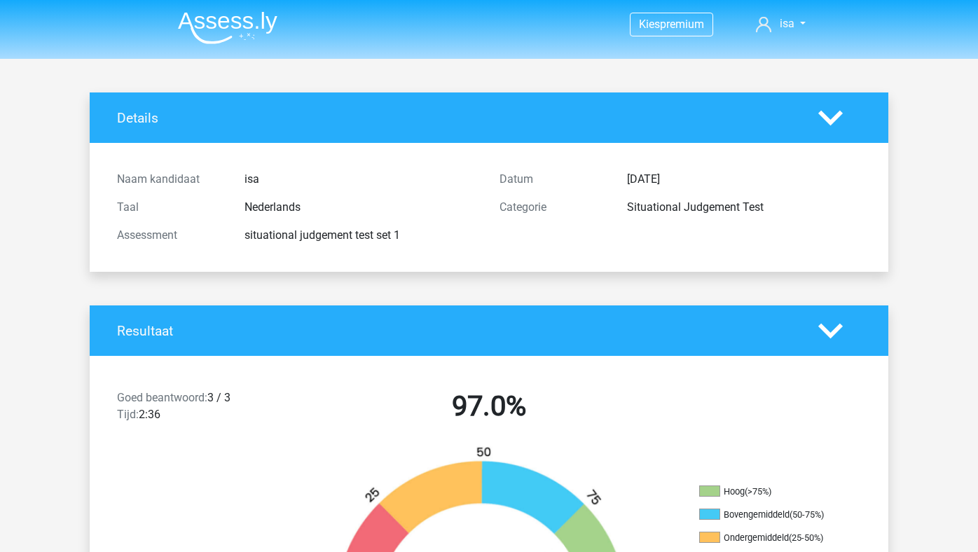
click at [217, 31] on img at bounding box center [227, 27] width 99 height 33
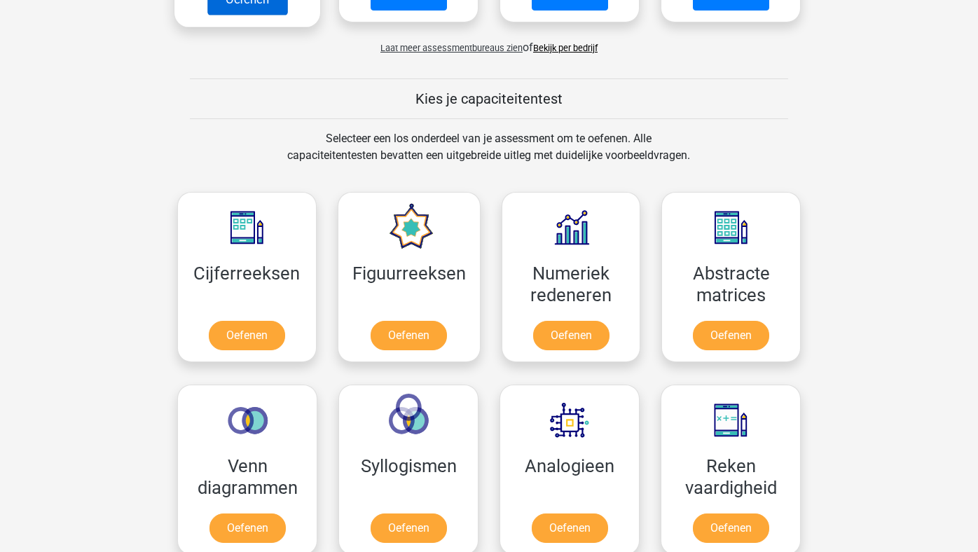
scroll to position [465, 0]
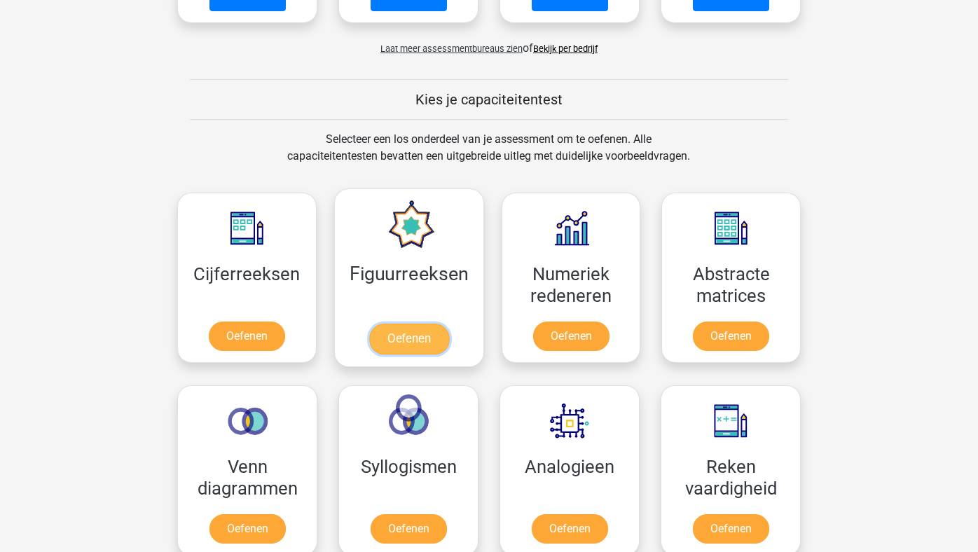
click at [439, 324] on link "Oefenen" at bounding box center [409, 339] width 80 height 31
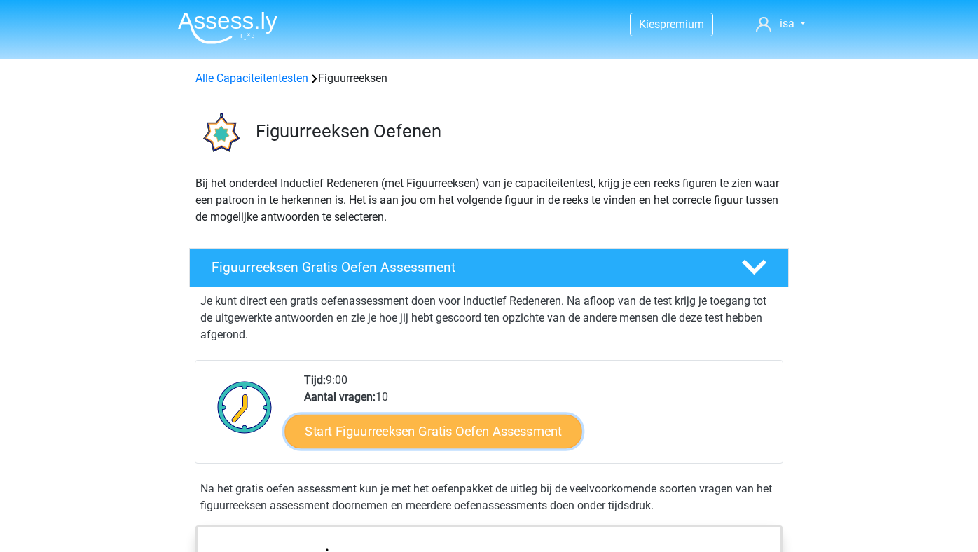
click at [431, 439] on link "Start Figuurreeksen Gratis Oefen Assessment" at bounding box center [433, 431] width 297 height 34
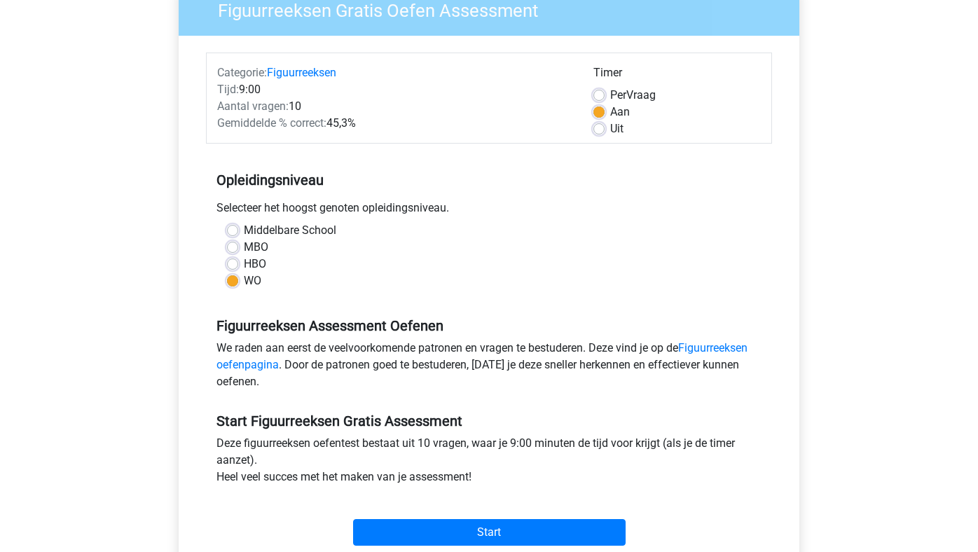
scroll to position [132, 0]
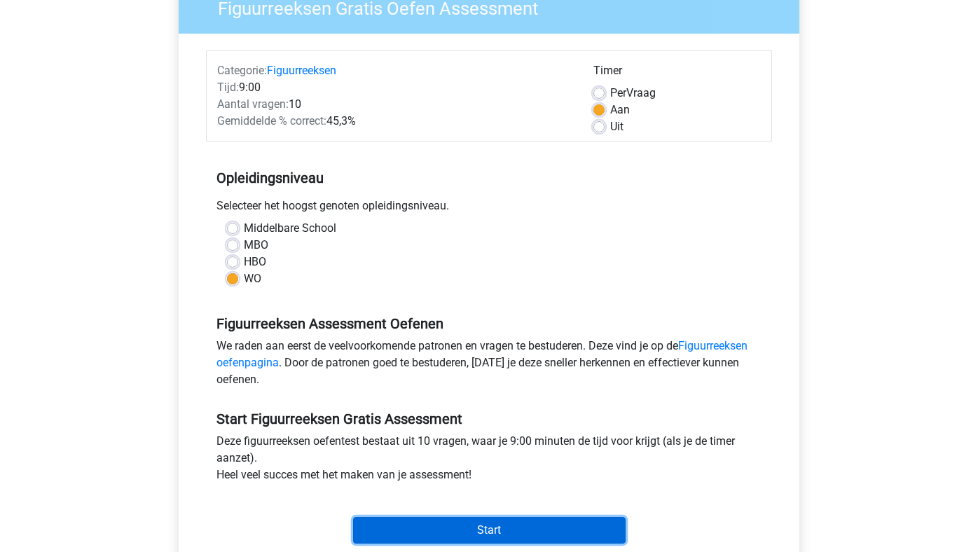
click at [498, 528] on input "Start" at bounding box center [489, 530] width 273 height 27
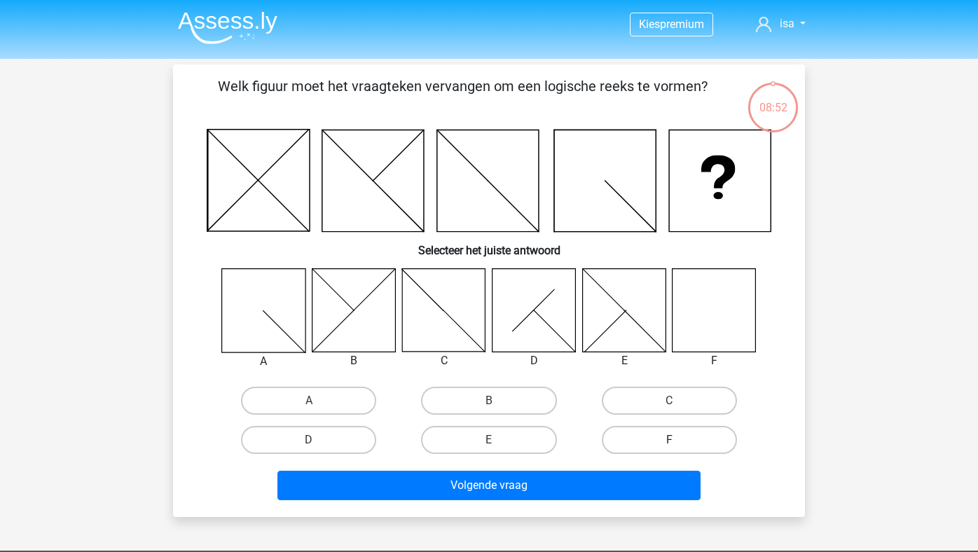
click at [654, 432] on label "F" at bounding box center [669, 440] width 135 height 28
click at [669, 440] on input "F" at bounding box center [673, 444] width 9 height 9
radio input "true"
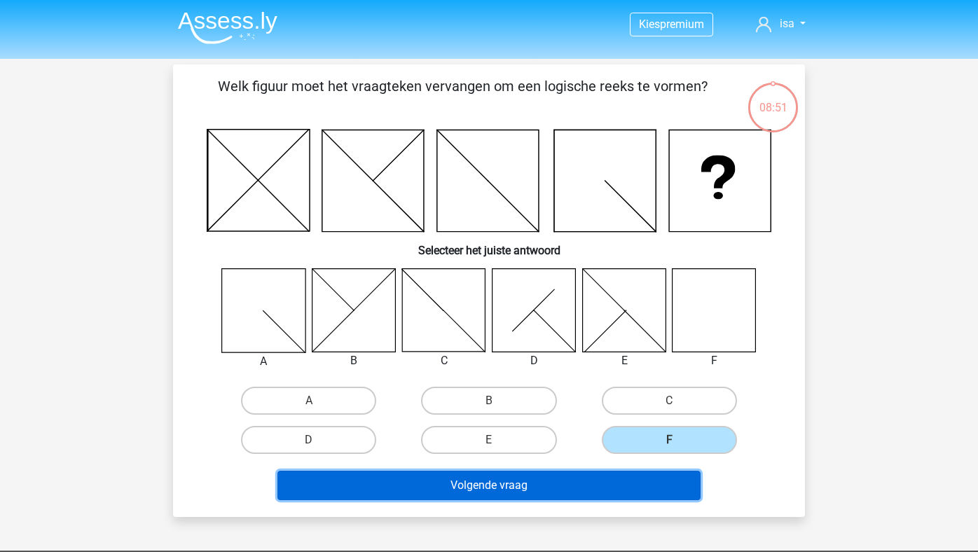
click at [607, 488] on button "Volgende vraag" at bounding box center [489, 485] width 424 height 29
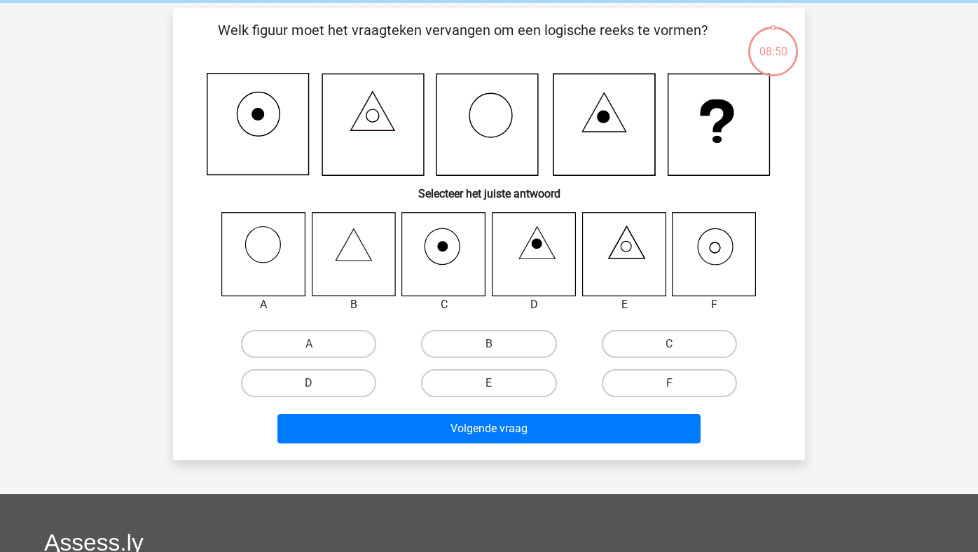
scroll to position [64, 0]
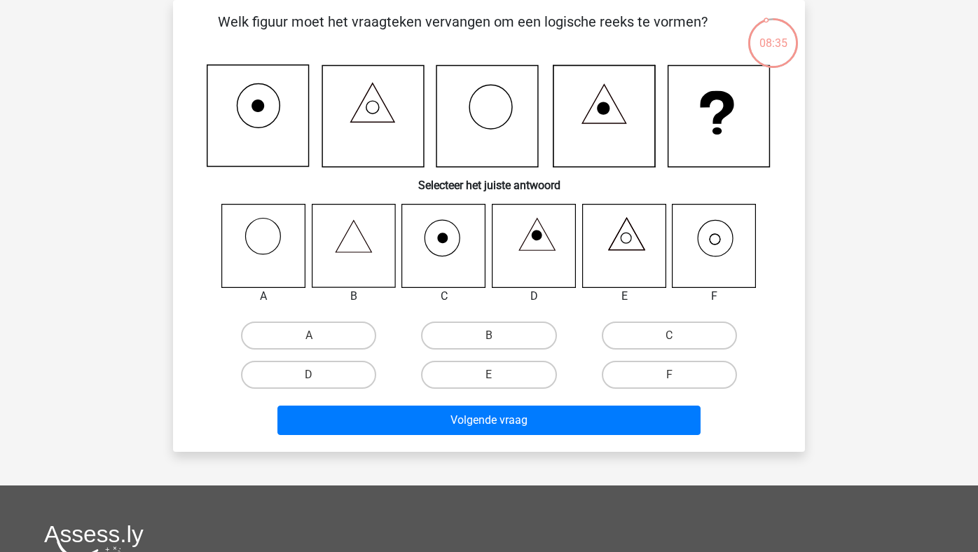
click at [720, 243] on icon at bounding box center [714, 245] width 83 height 83
click at [668, 376] on label "F" at bounding box center [669, 375] width 135 height 28
click at [669, 376] on input "F" at bounding box center [673, 379] width 9 height 9
radio input "true"
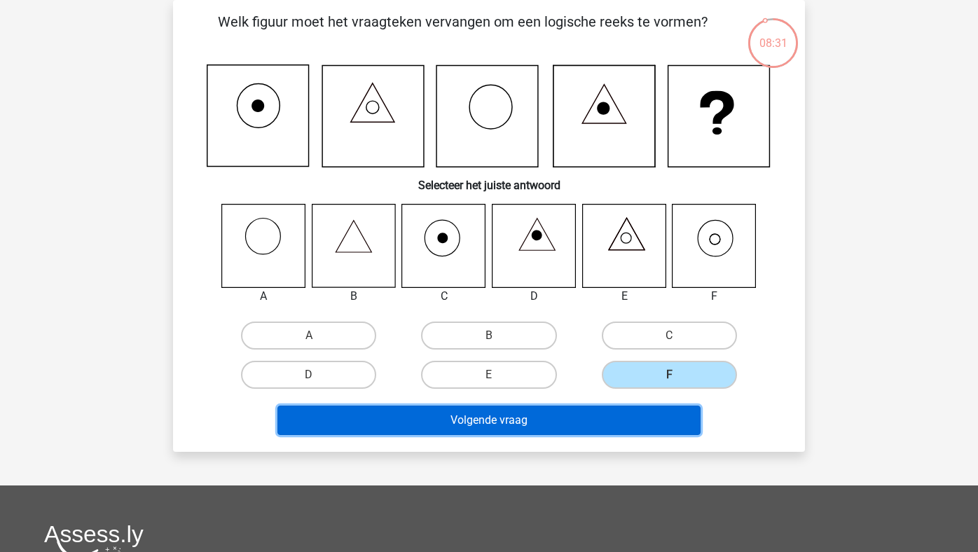
click at [618, 428] on button "Volgende vraag" at bounding box center [489, 420] width 424 height 29
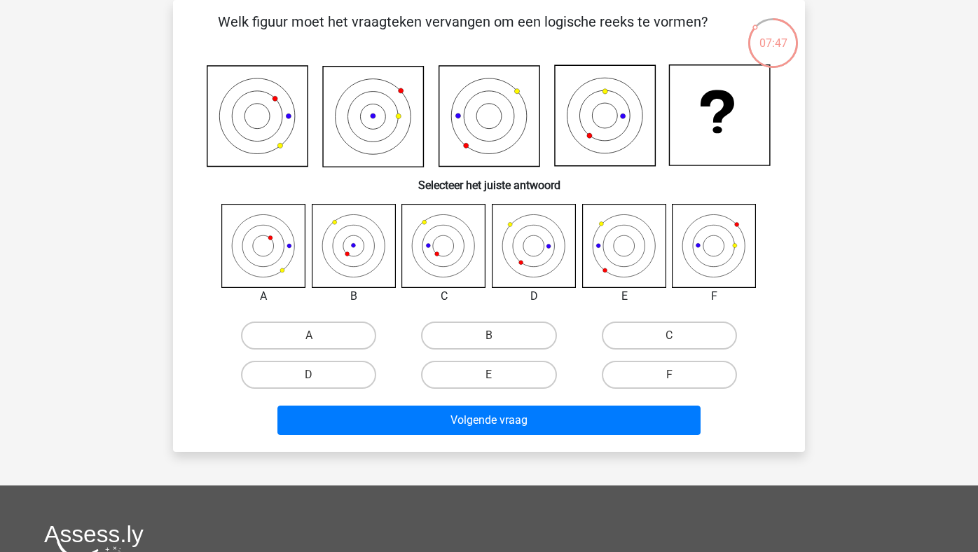
click at [420, 234] on icon at bounding box center [443, 245] width 83 height 83
click at [620, 341] on label "C" at bounding box center [669, 336] width 135 height 28
click at [669, 341] on input "C" at bounding box center [673, 340] width 9 height 9
radio input "true"
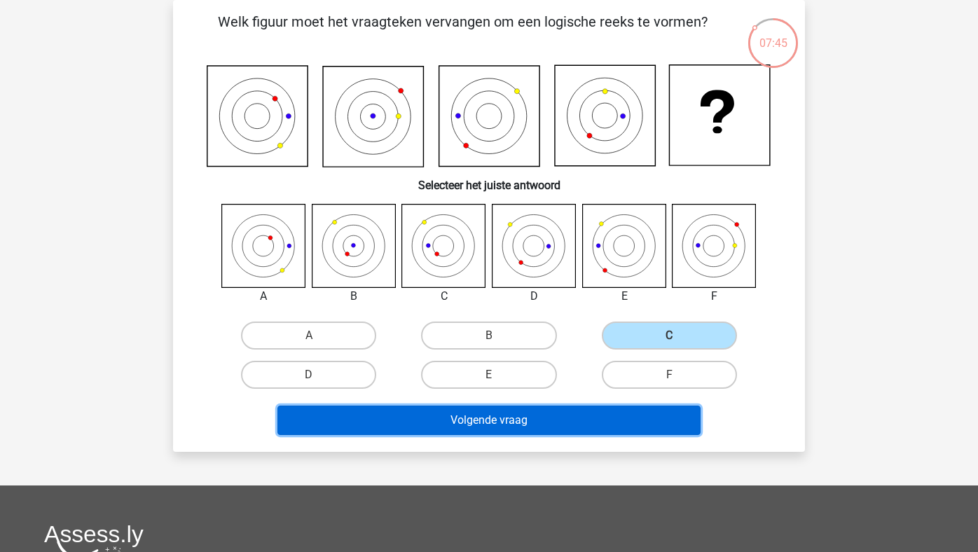
click at [572, 413] on button "Volgende vraag" at bounding box center [489, 420] width 424 height 29
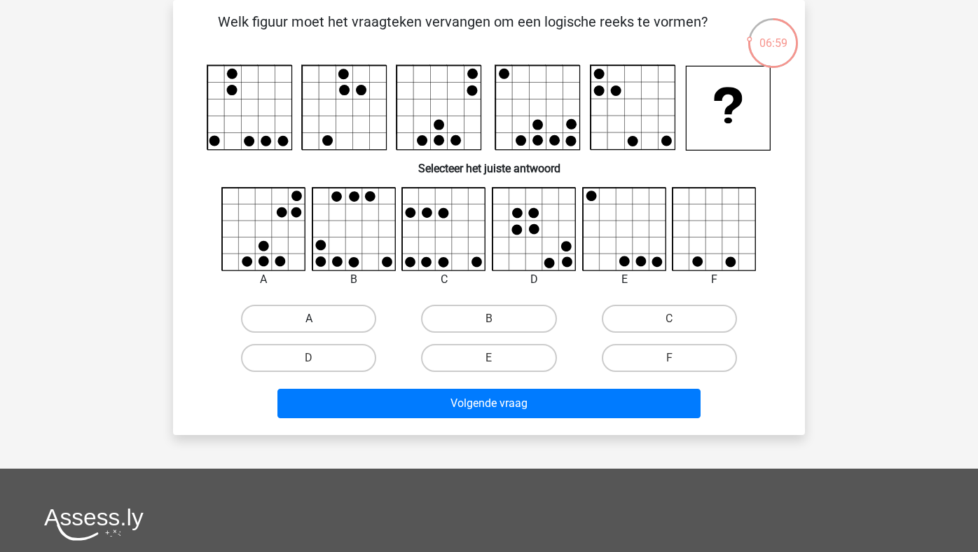
click at [288, 308] on label "A" at bounding box center [308, 319] width 135 height 28
click at [309, 319] on input "A" at bounding box center [313, 323] width 9 height 9
radio input "true"
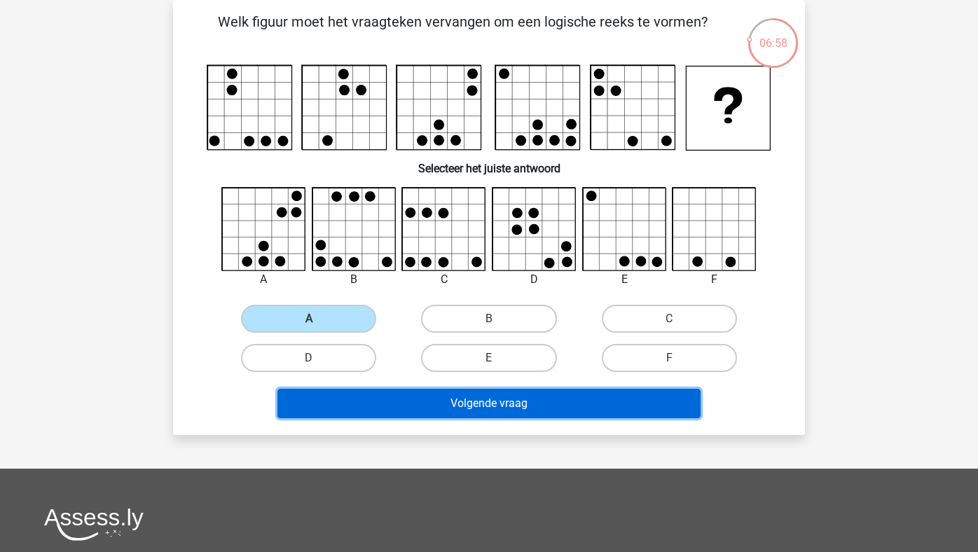
click at [330, 397] on button "Volgende vraag" at bounding box center [489, 403] width 424 height 29
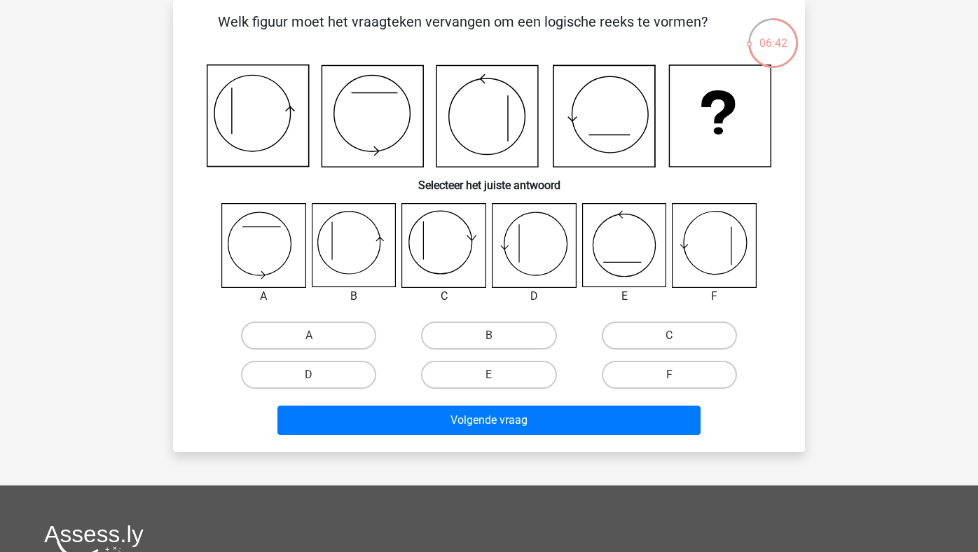
click at [364, 260] on icon at bounding box center [353, 245] width 83 height 83
click at [508, 341] on label "B" at bounding box center [488, 336] width 135 height 28
click at [498, 341] on input "B" at bounding box center [493, 340] width 9 height 9
radio input "true"
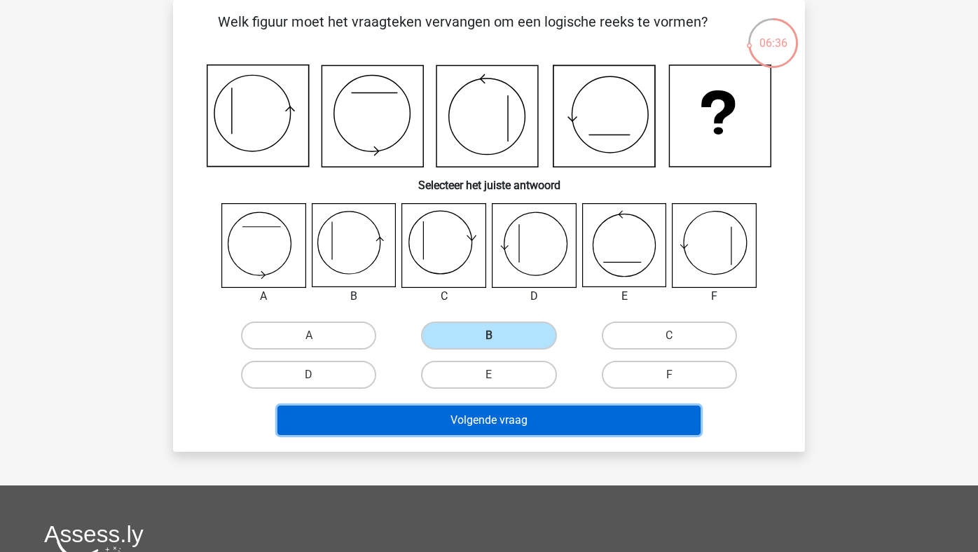
click at [508, 422] on button "Volgende vraag" at bounding box center [489, 420] width 424 height 29
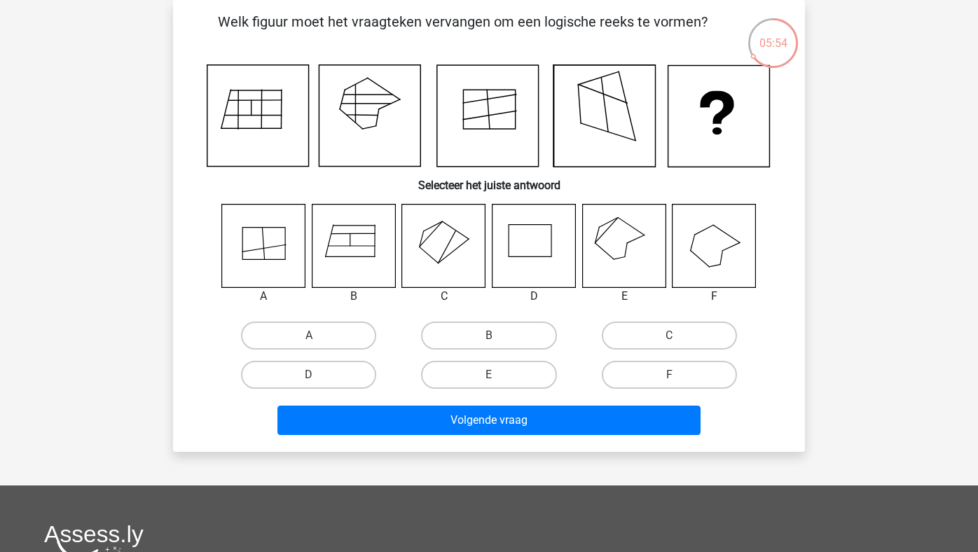
click at [617, 233] on icon at bounding box center [623, 245] width 83 height 83
click at [453, 372] on label "E" at bounding box center [488, 375] width 135 height 28
click at [489, 375] on input "E" at bounding box center [493, 379] width 9 height 9
radio input "true"
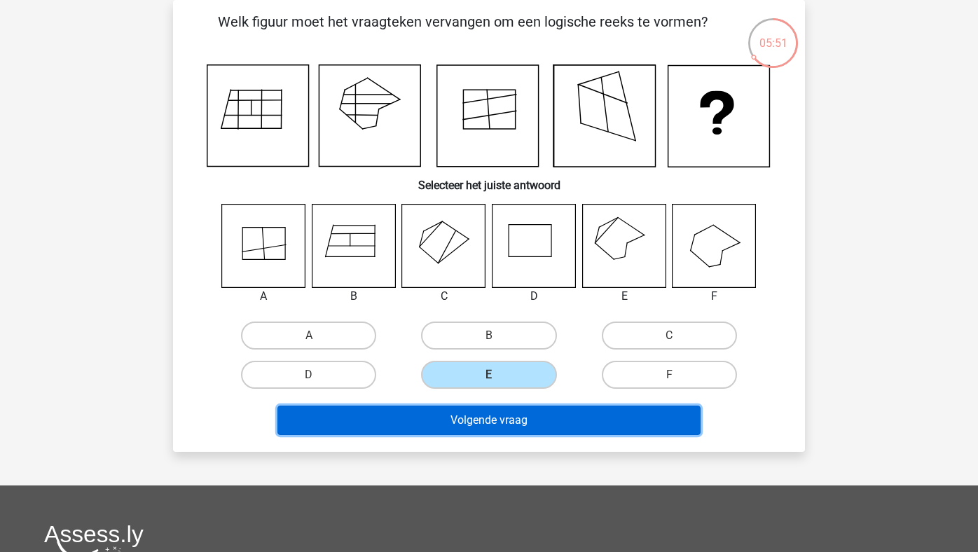
click at [453, 406] on button "Volgende vraag" at bounding box center [489, 420] width 424 height 29
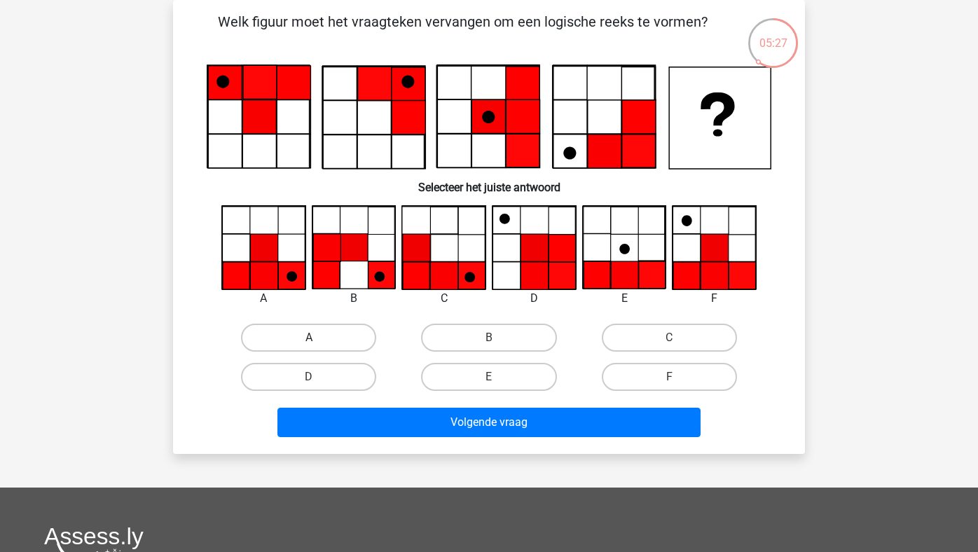
click at [286, 336] on label "A" at bounding box center [308, 338] width 135 height 28
click at [309, 338] on input "A" at bounding box center [313, 342] width 9 height 9
radio input "true"
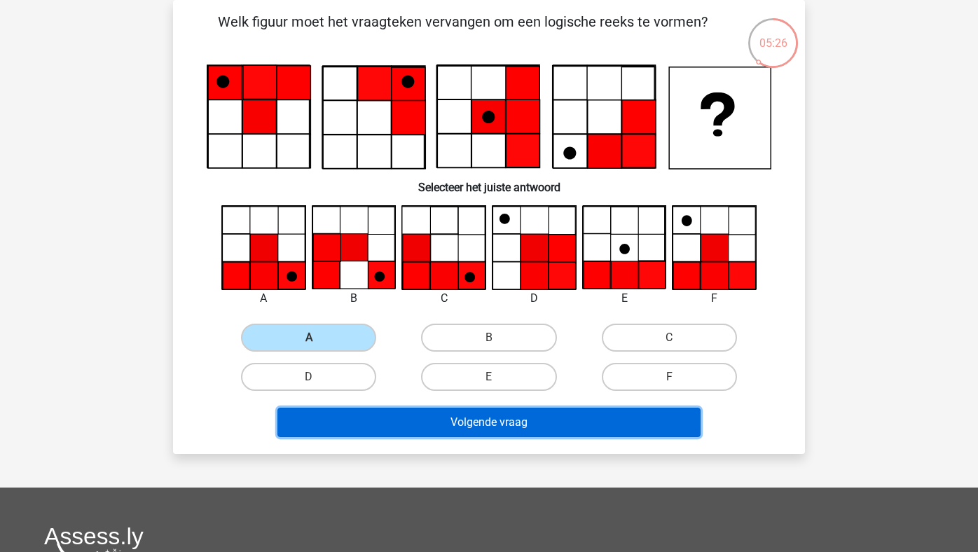
click at [341, 419] on button "Volgende vraag" at bounding box center [489, 422] width 424 height 29
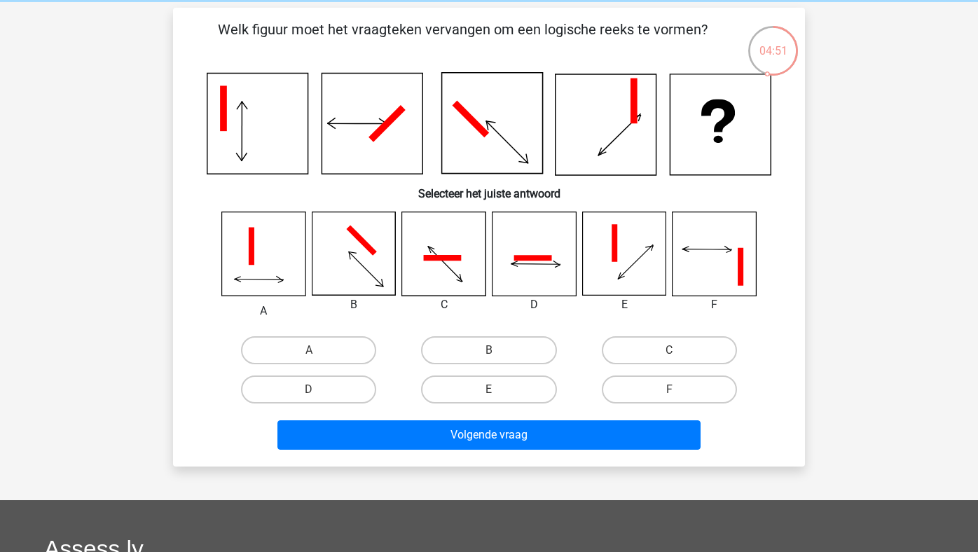
scroll to position [62, 0]
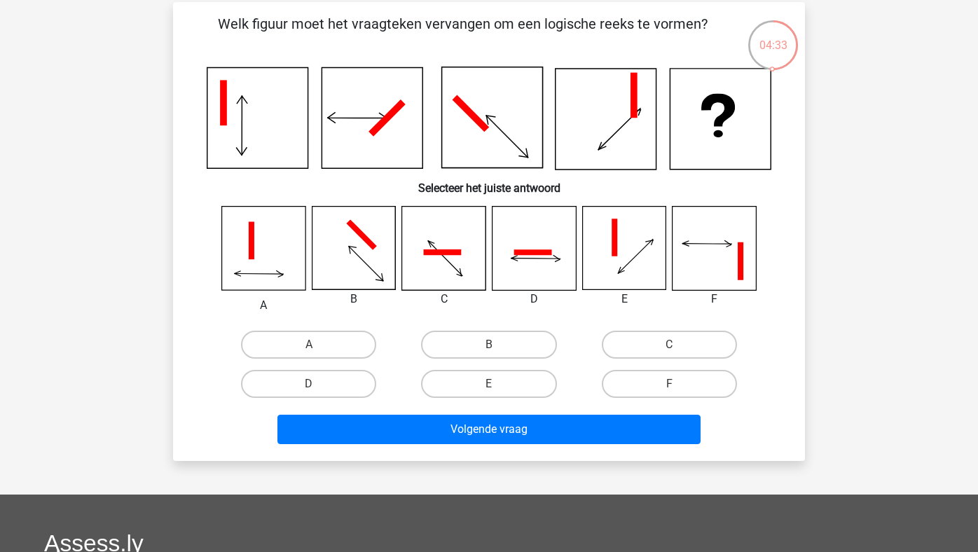
click at [474, 242] on icon at bounding box center [443, 248] width 83 height 83
click at [284, 252] on icon at bounding box center [263, 248] width 83 height 83
click at [296, 338] on label "A" at bounding box center [308, 345] width 135 height 28
click at [309, 345] on input "A" at bounding box center [313, 349] width 9 height 9
radio input "true"
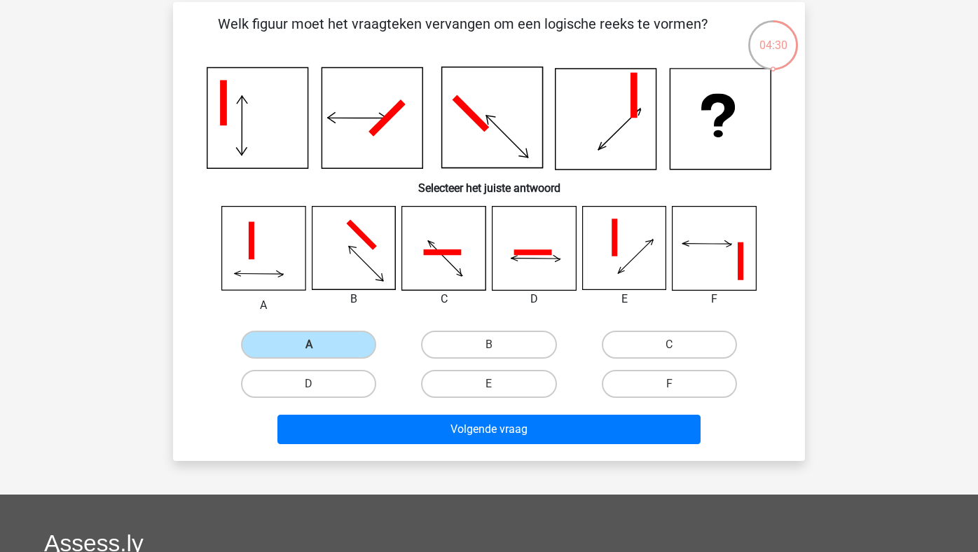
click at [371, 411] on div "Volgende vraag" at bounding box center [488, 427] width 587 height 46
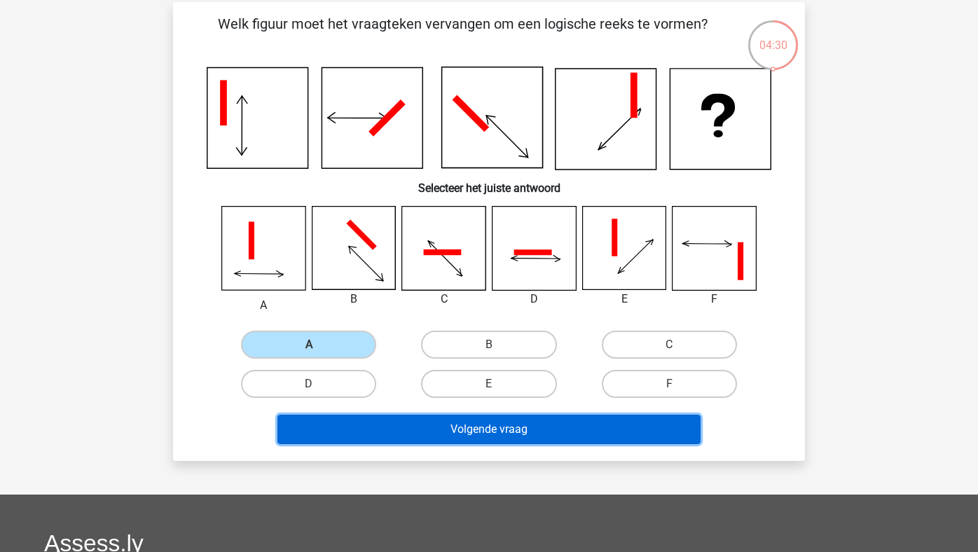
click at [391, 439] on button "Volgende vraag" at bounding box center [489, 429] width 424 height 29
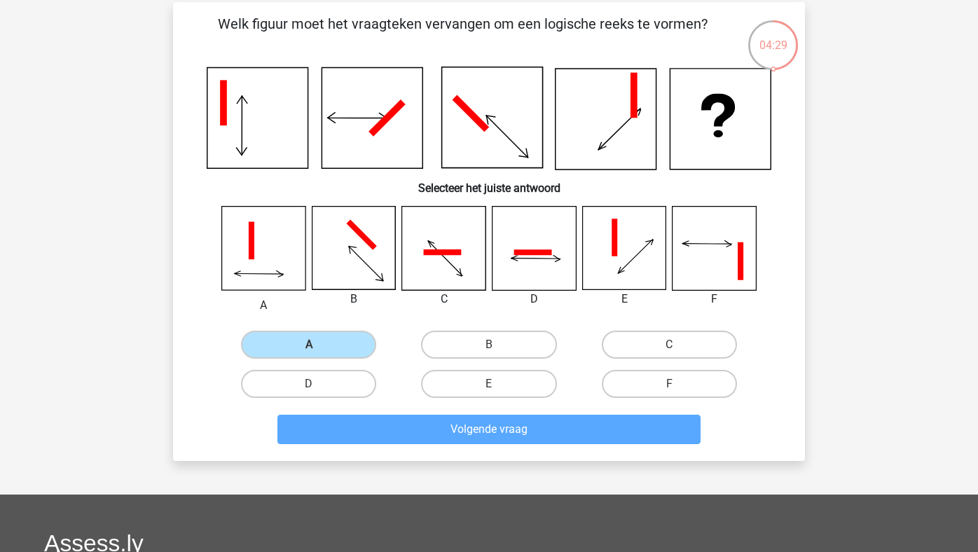
scroll to position [64, 0]
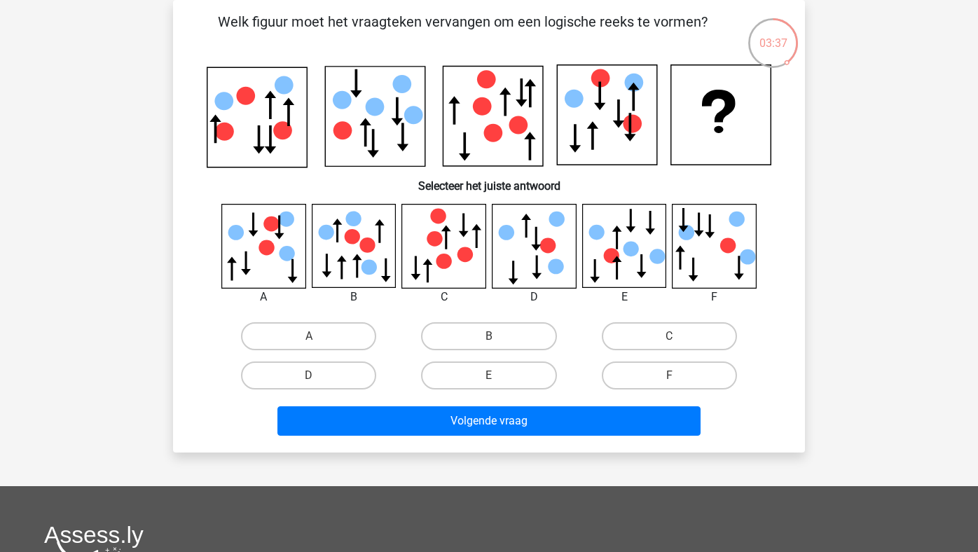
click at [631, 260] on icon at bounding box center [623, 245] width 83 height 83
click at [450, 369] on label "E" at bounding box center [488, 376] width 135 height 28
click at [489, 376] on input "E" at bounding box center [493, 380] width 9 height 9
radio input "true"
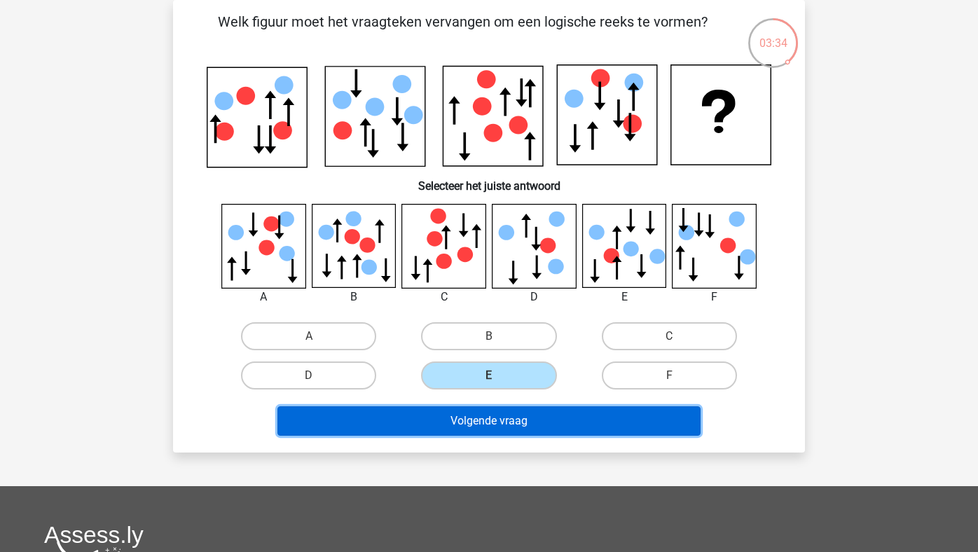
click at [429, 417] on button "Volgende vraag" at bounding box center [489, 420] width 424 height 29
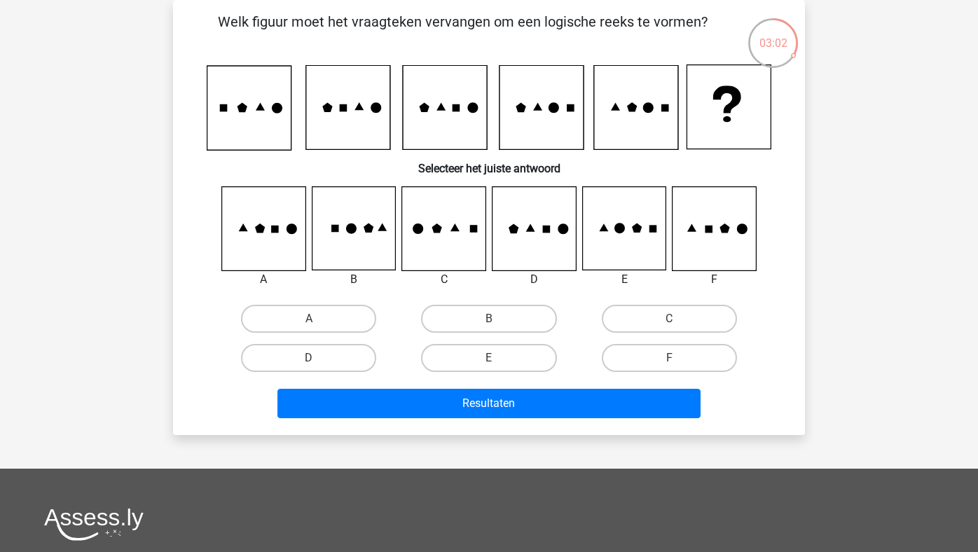
click at [649, 240] on icon at bounding box center [623, 228] width 83 height 83
click at [523, 350] on label "E" at bounding box center [488, 358] width 135 height 28
click at [498, 358] on input "E" at bounding box center [493, 362] width 9 height 9
radio input "true"
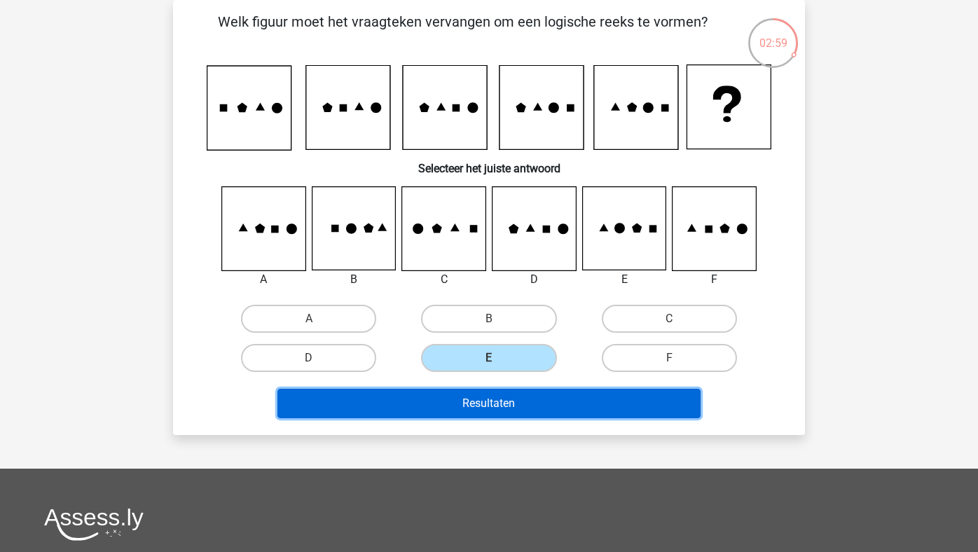
click at [514, 398] on button "Resultaten" at bounding box center [489, 403] width 424 height 29
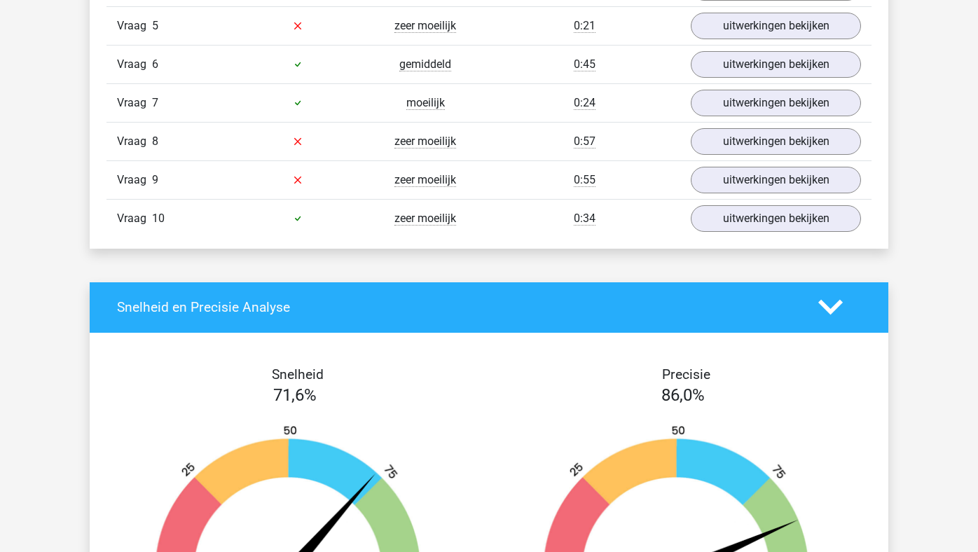
scroll to position [1359, 0]
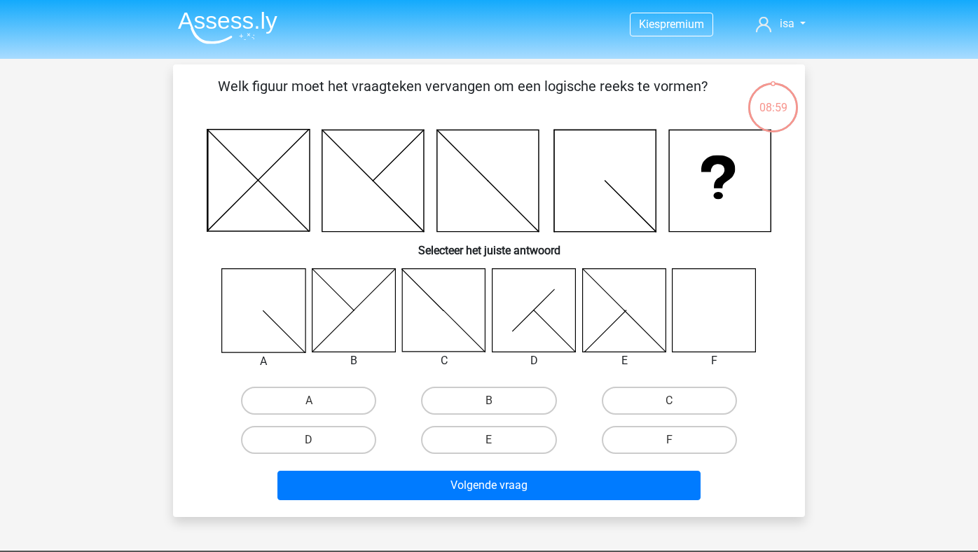
click at [214, 25] on img at bounding box center [227, 27] width 99 height 33
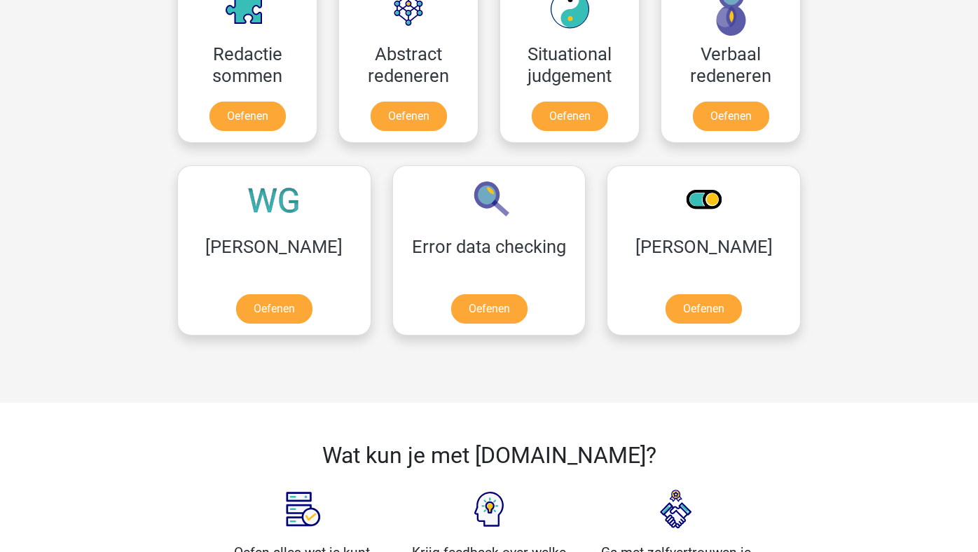
scroll to position [1073, 0]
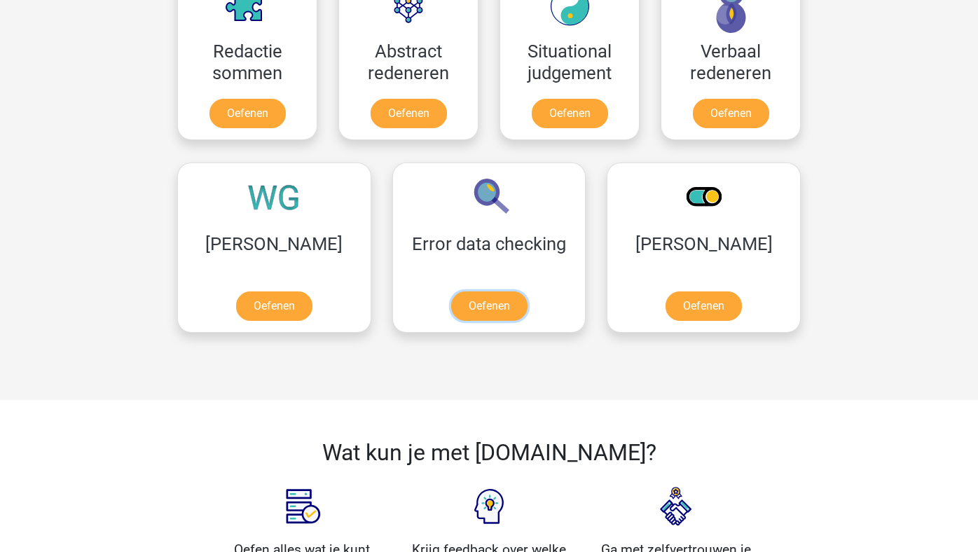
click at [451, 302] on link "Oefenen" at bounding box center [489, 305] width 76 height 29
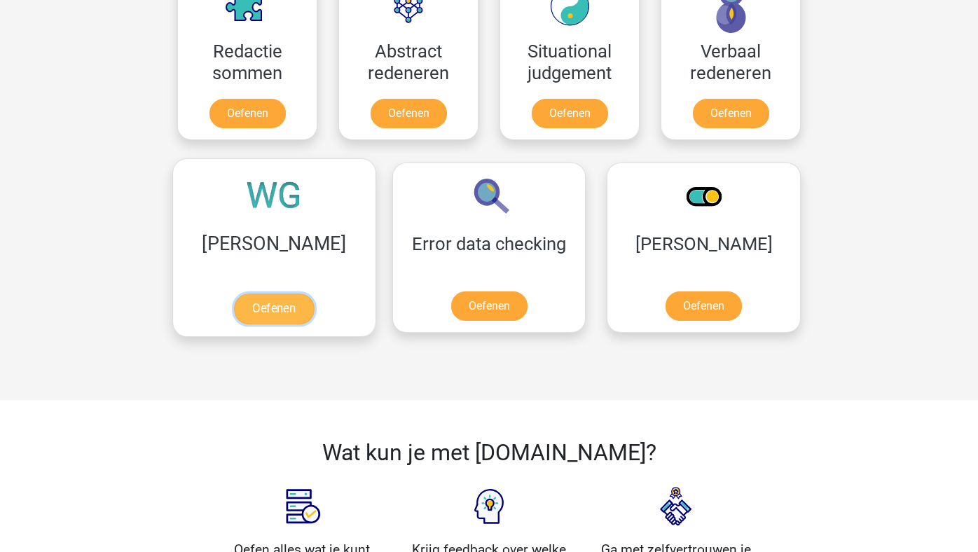
click at [253, 323] on link "Oefenen" at bounding box center [274, 309] width 80 height 31
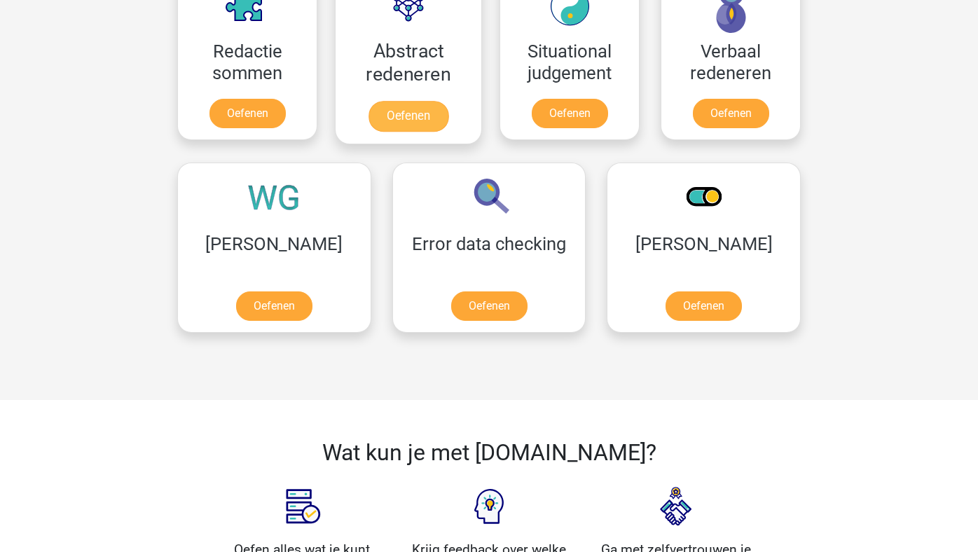
scroll to position [1008, 0]
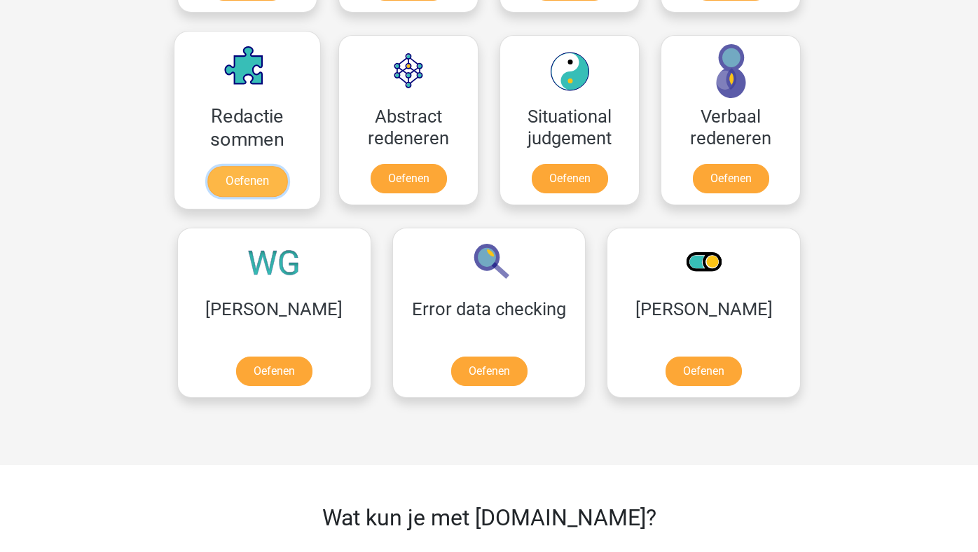
click at [280, 166] on link "Oefenen" at bounding box center [247, 181] width 80 height 31
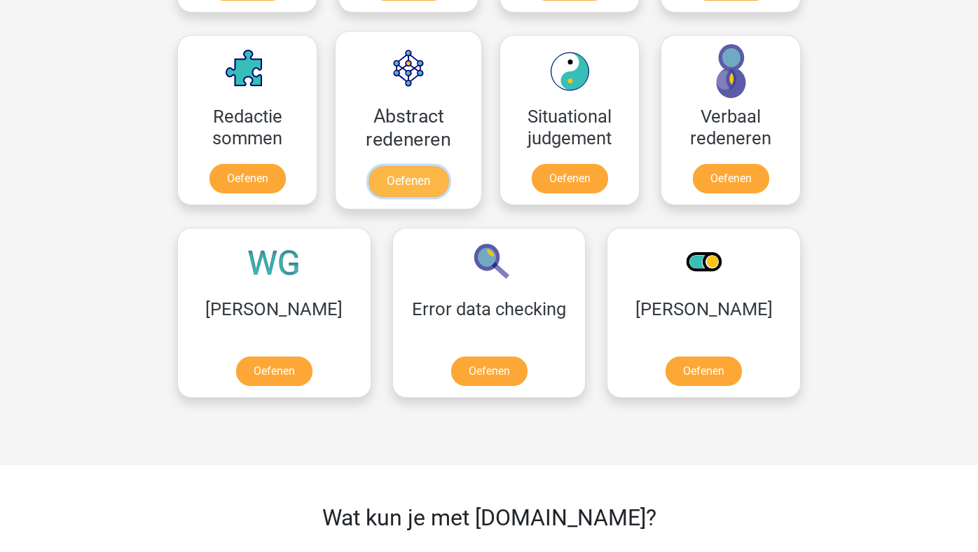
click at [410, 171] on link "Oefenen" at bounding box center [409, 181] width 80 height 31
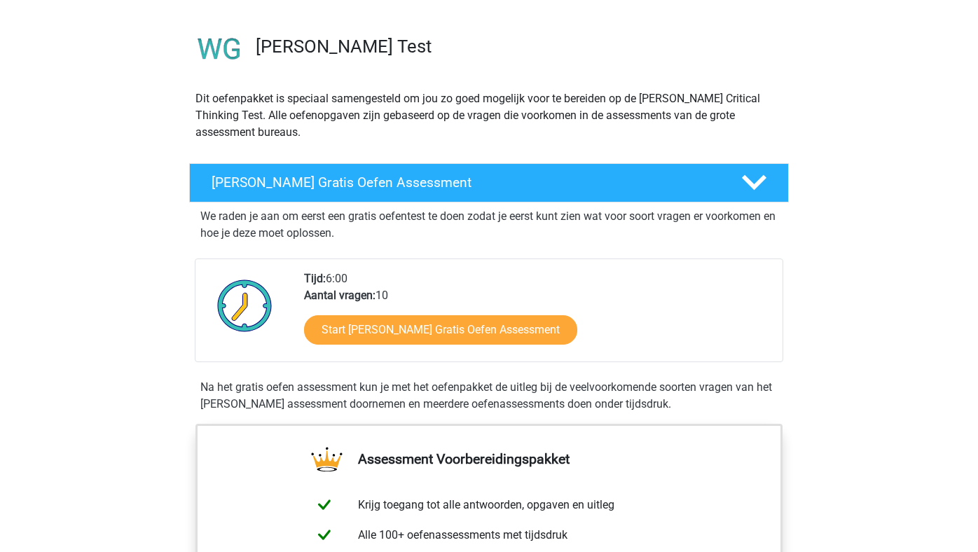
scroll to position [88, 0]
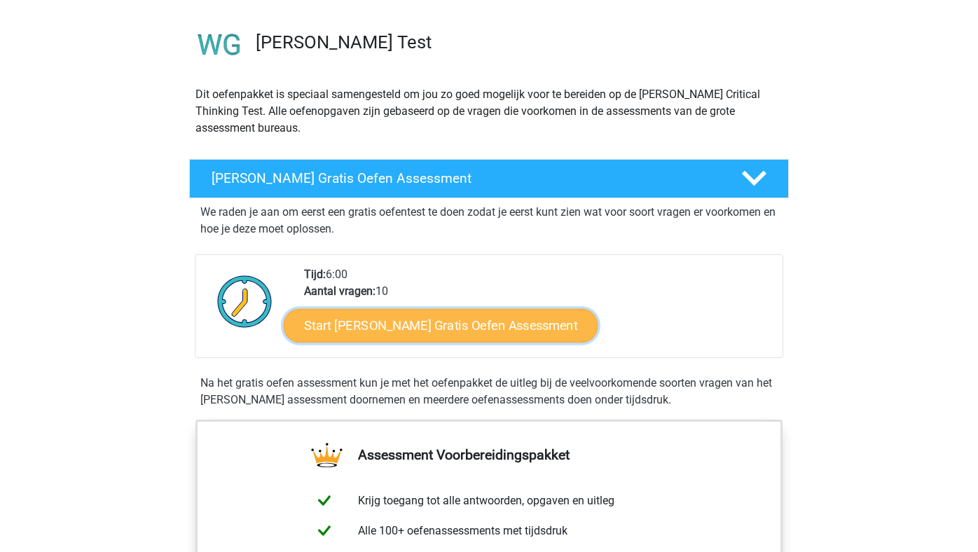
click at [405, 334] on link "Start Watson Glaser Gratis Oefen Assessment" at bounding box center [441, 326] width 315 height 34
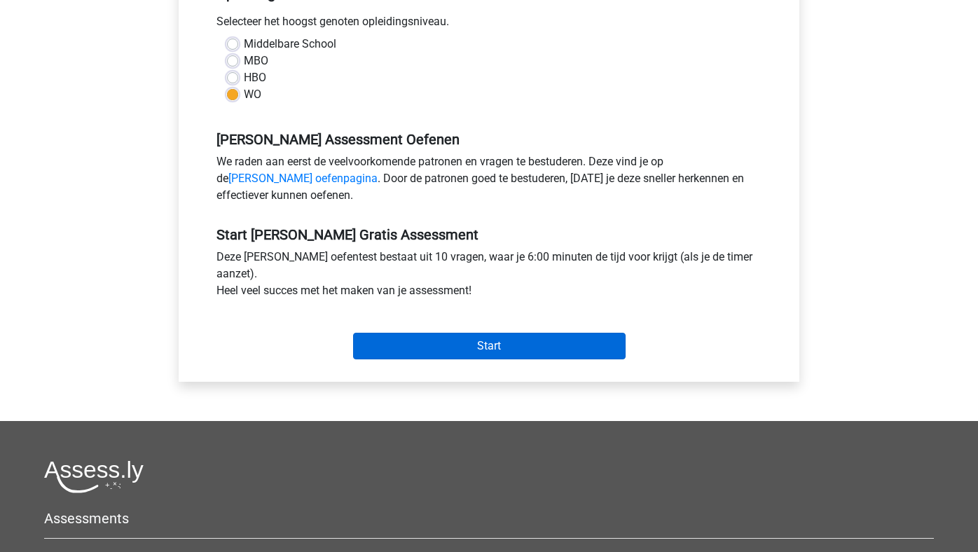
scroll to position [319, 0]
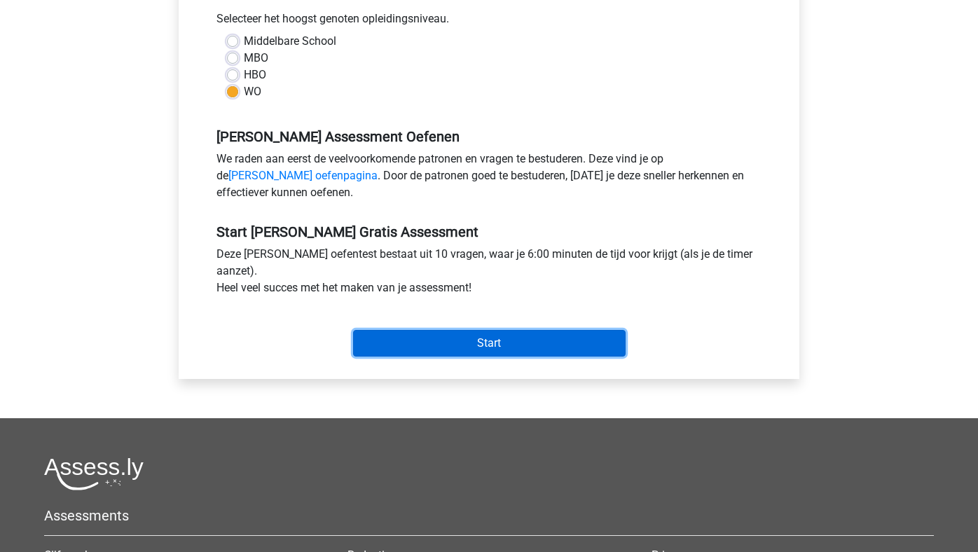
click at [484, 334] on input "Start" at bounding box center [489, 343] width 273 height 27
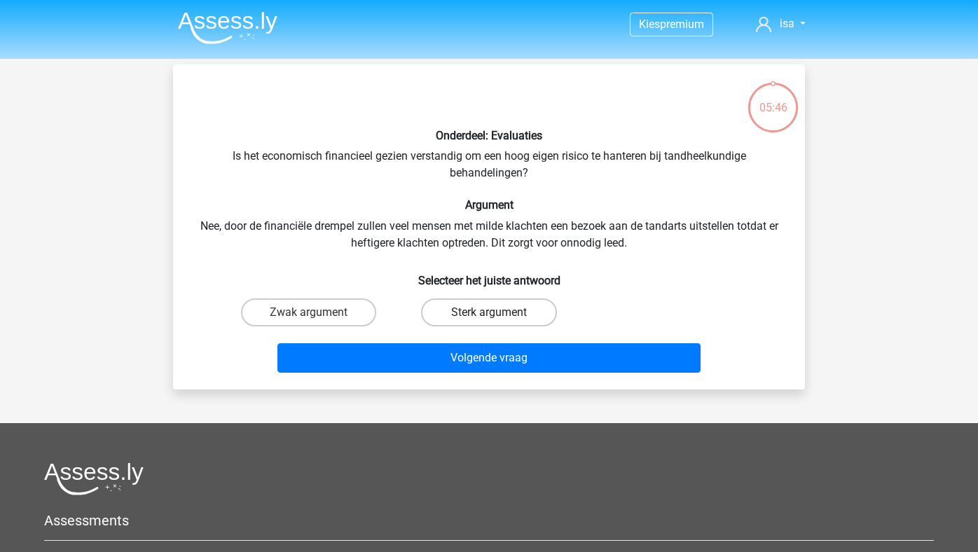
click at [469, 312] on label "Sterk argument" at bounding box center [488, 312] width 135 height 28
click at [489, 312] on input "Sterk argument" at bounding box center [493, 316] width 9 height 9
radio input "true"
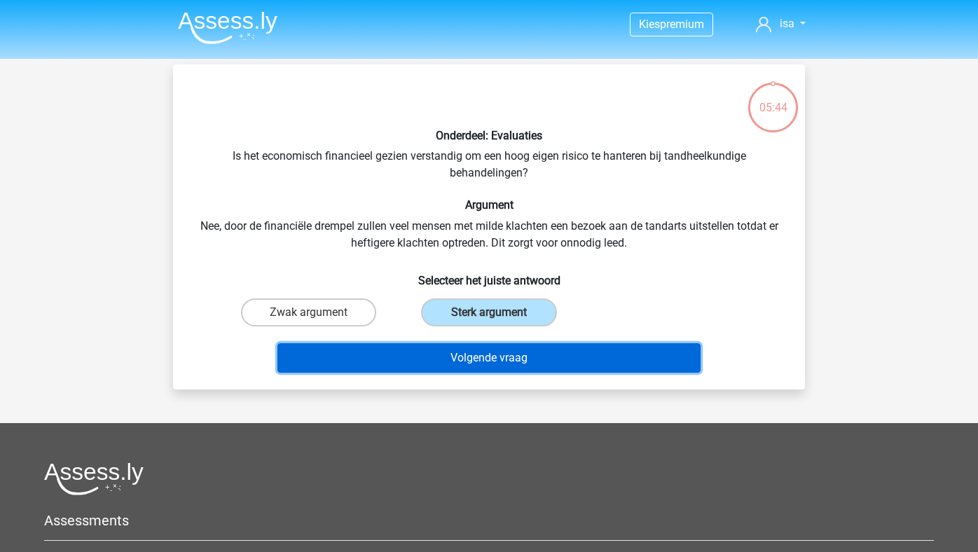
click at [489, 355] on button "Volgende vraag" at bounding box center [489, 357] width 424 height 29
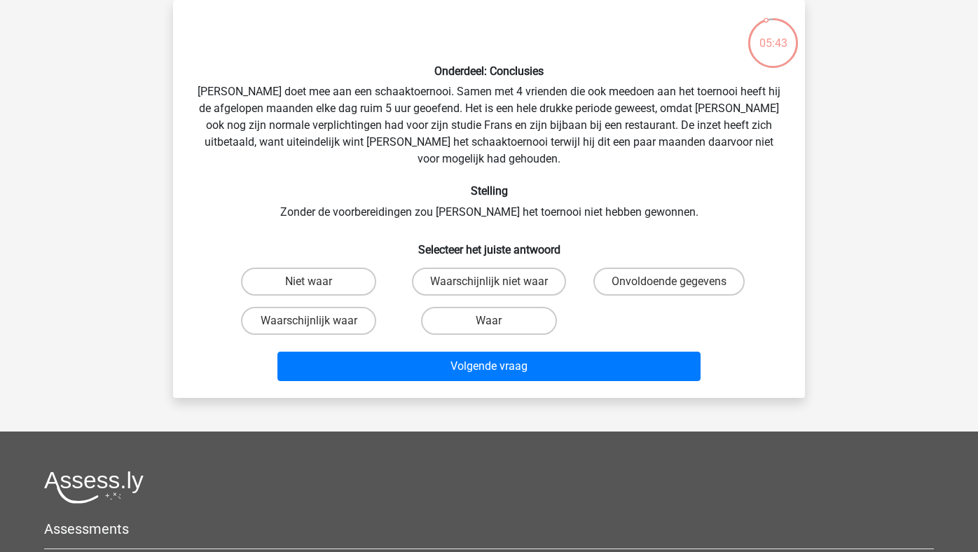
scroll to position [2, 0]
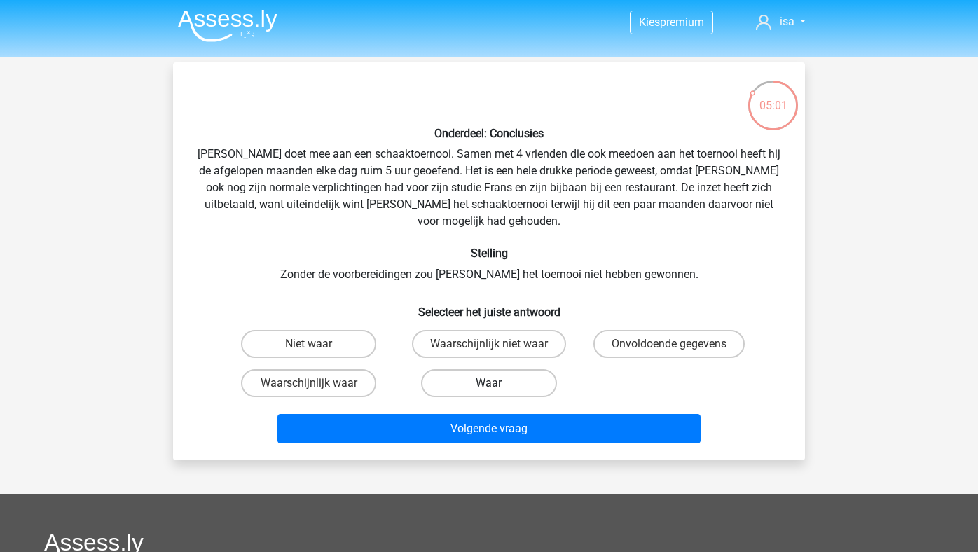
click at [440, 369] on label "Waar" at bounding box center [488, 383] width 135 height 28
click at [489, 383] on input "Waar" at bounding box center [493, 387] width 9 height 9
radio input "true"
click at [352, 369] on label "Waarschijnlijk waar" at bounding box center [308, 383] width 135 height 28
click at [318, 383] on input "Waarschijnlijk waar" at bounding box center [313, 387] width 9 height 9
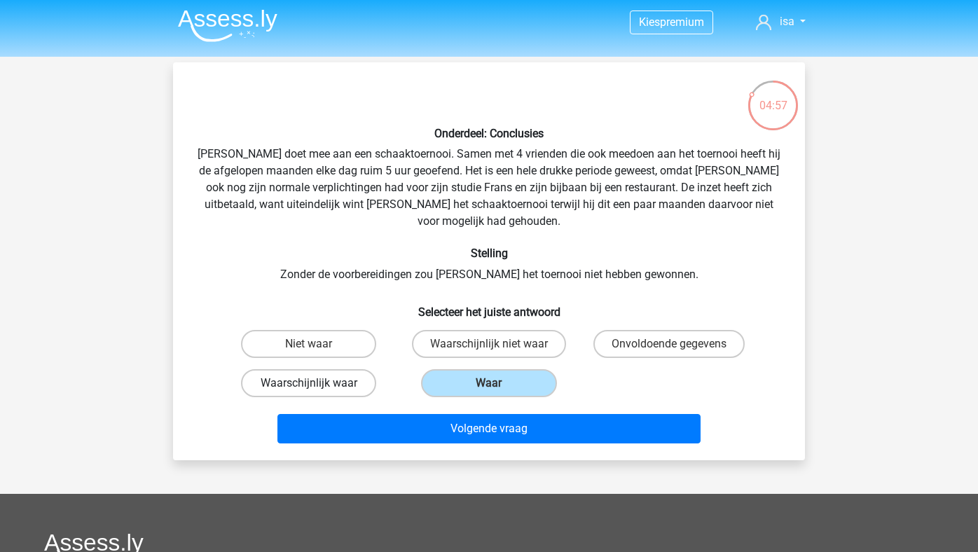
radio input "true"
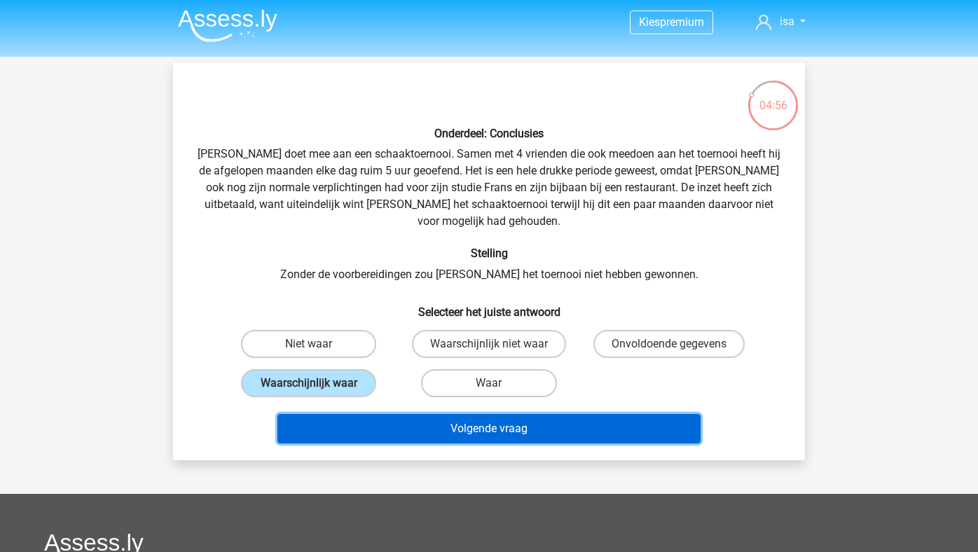
click at [392, 414] on button "Volgende vraag" at bounding box center [489, 428] width 424 height 29
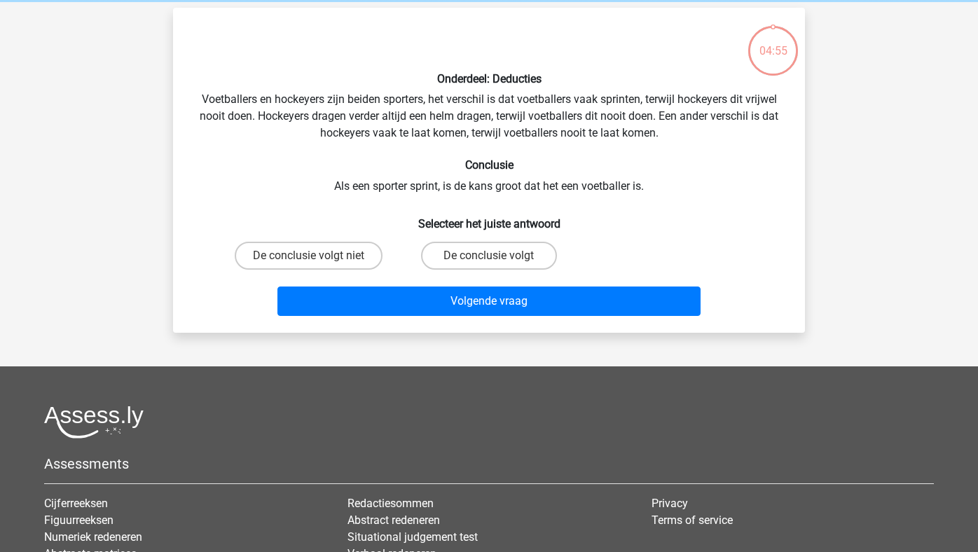
scroll to position [64, 0]
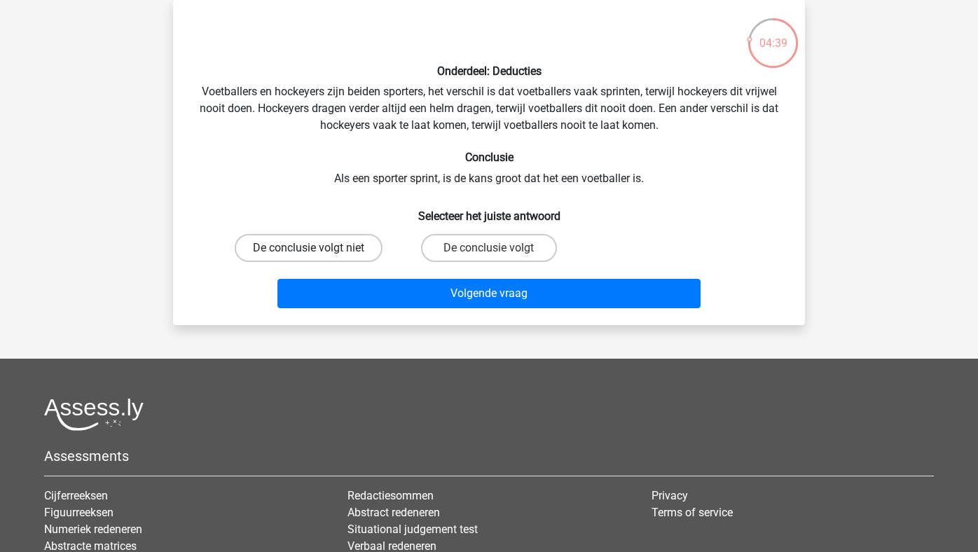
click at [357, 255] on label "De conclusie volgt niet" at bounding box center [309, 248] width 148 height 28
click at [318, 255] on input "De conclusie volgt niet" at bounding box center [313, 252] width 9 height 9
radio input "true"
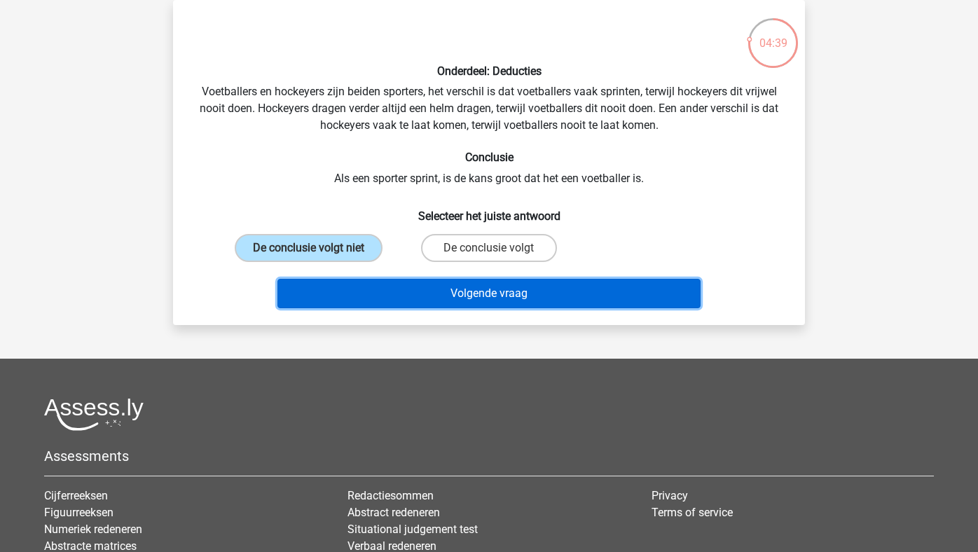
click at [386, 284] on button "Volgende vraag" at bounding box center [489, 293] width 424 height 29
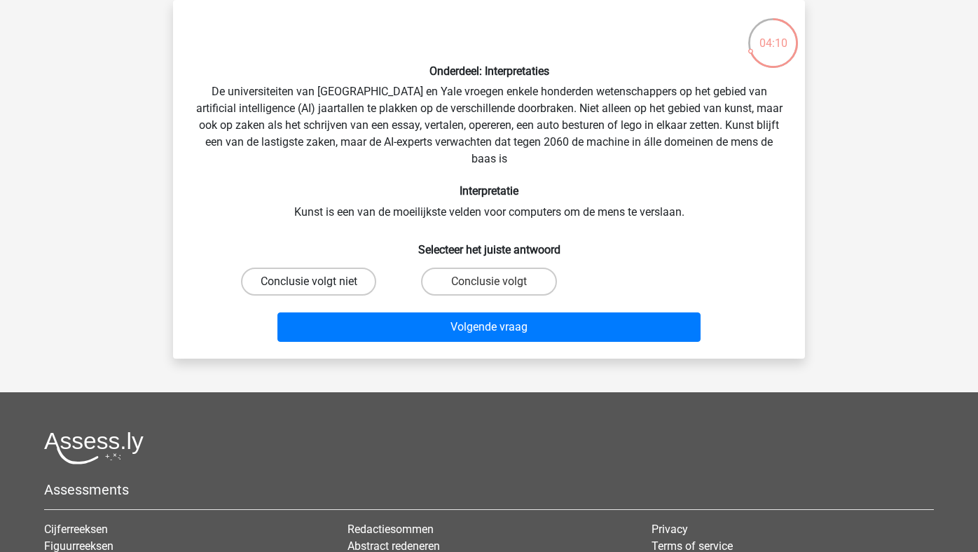
click at [336, 290] on label "Conclusie volgt niet" at bounding box center [308, 282] width 135 height 28
click at [318, 290] on input "Conclusie volgt niet" at bounding box center [313, 286] width 9 height 9
radio input "true"
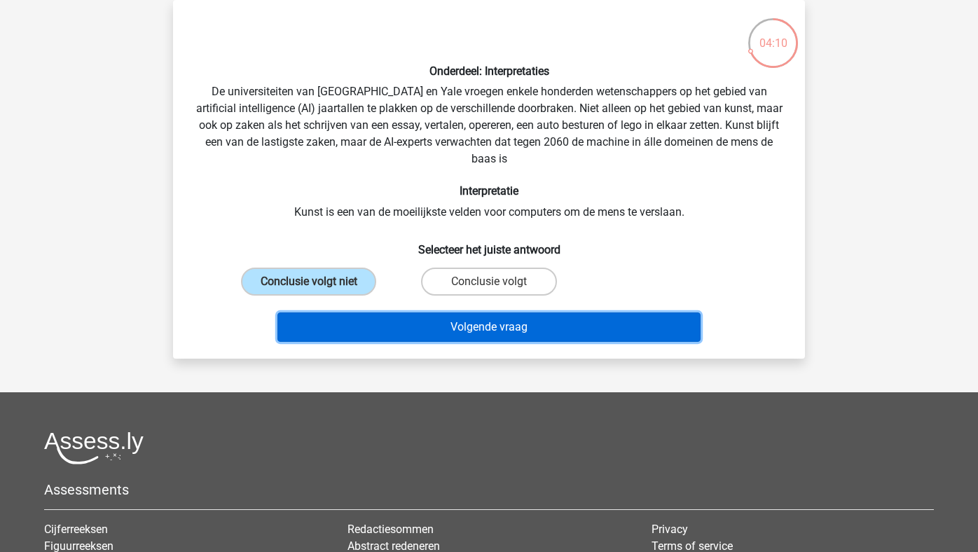
click at [355, 329] on button "Volgende vraag" at bounding box center [489, 326] width 424 height 29
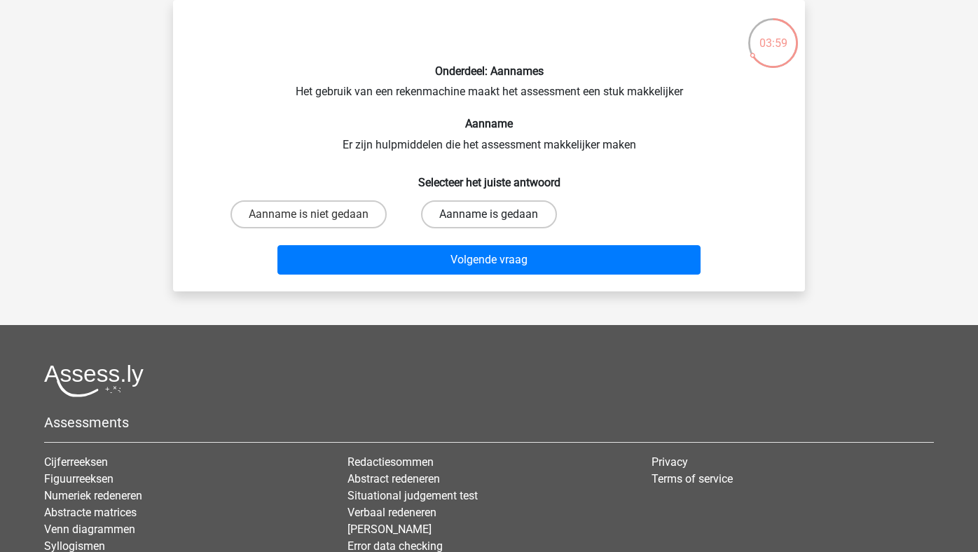
click at [477, 221] on label "Aanname is gedaan" at bounding box center [488, 214] width 135 height 28
click at [489, 221] on input "Aanname is gedaan" at bounding box center [493, 218] width 9 height 9
radio input "true"
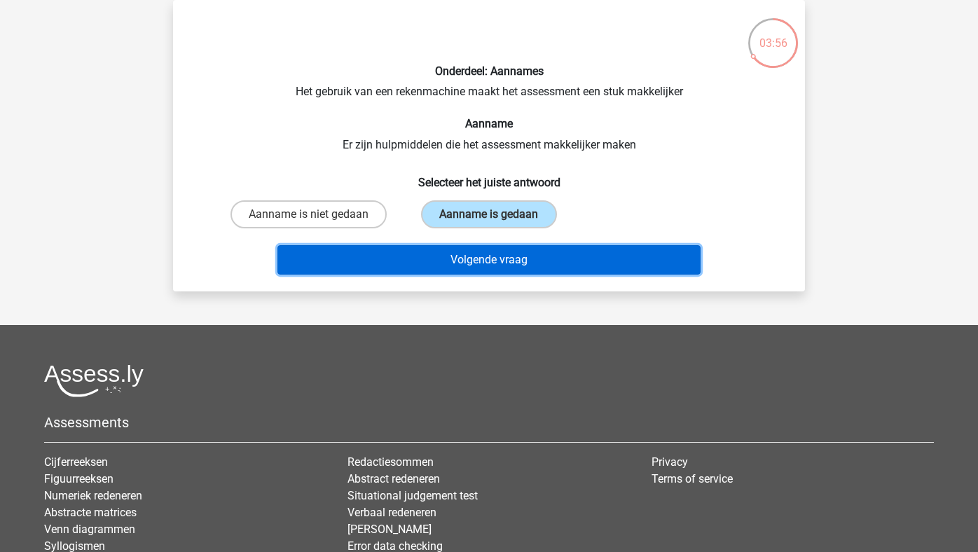
click at [460, 255] on button "Volgende vraag" at bounding box center [489, 259] width 424 height 29
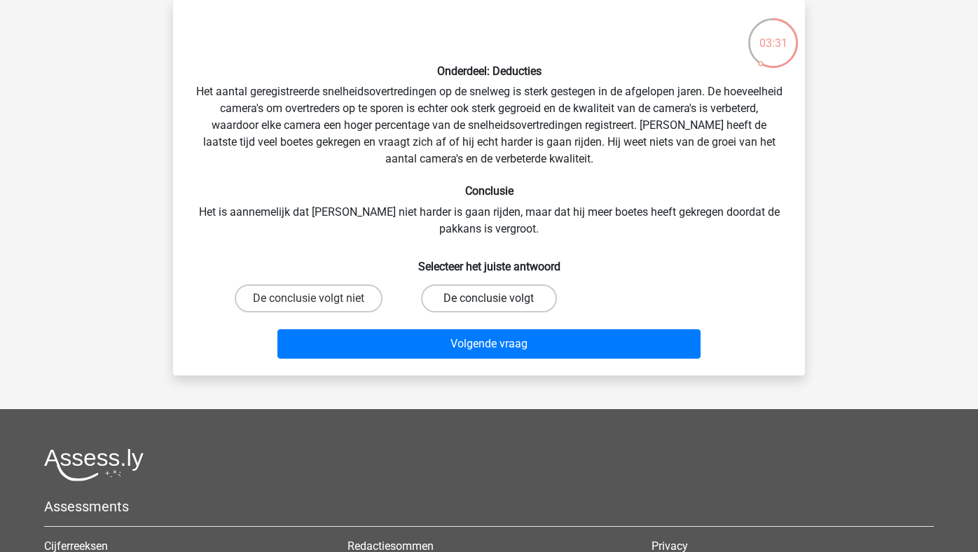
click at [509, 296] on label "De conclusie volgt" at bounding box center [488, 298] width 135 height 28
click at [498, 298] on input "De conclusie volgt" at bounding box center [493, 302] width 9 height 9
radio input "true"
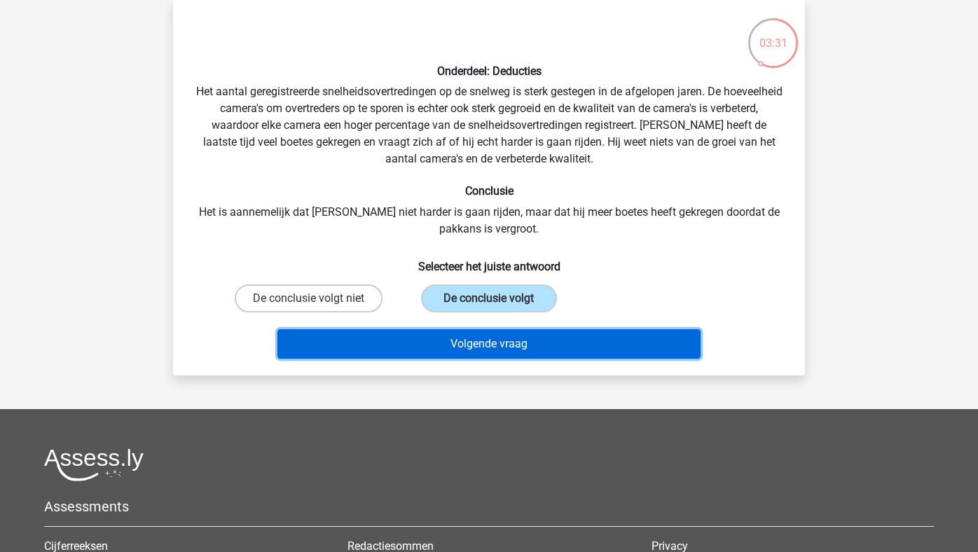
click at [507, 348] on button "Volgende vraag" at bounding box center [489, 343] width 424 height 29
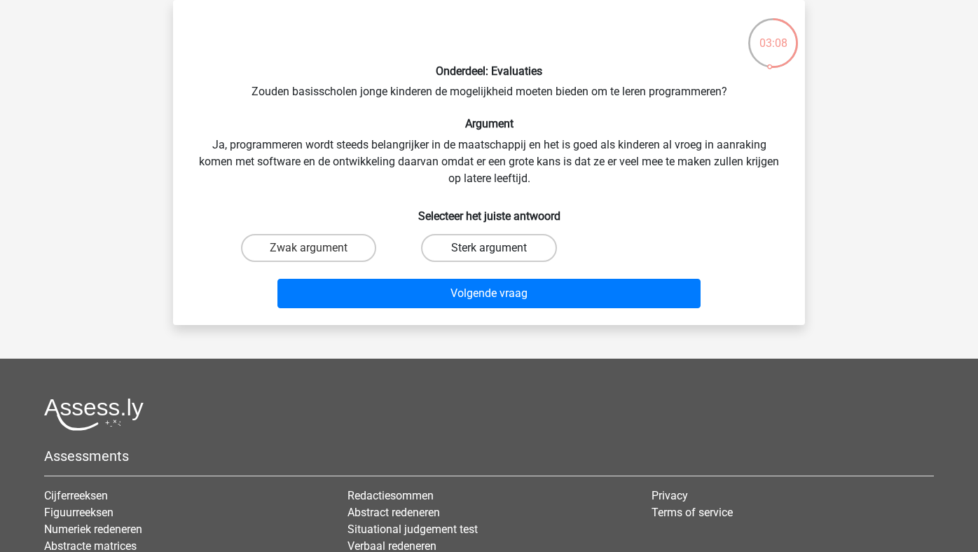
click at [479, 256] on label "Sterk argument" at bounding box center [488, 248] width 135 height 28
click at [489, 256] on input "Sterk argument" at bounding box center [493, 252] width 9 height 9
radio input "true"
click at [471, 314] on div "Onderdeel: Evaluaties Zouden basisscholen jonge kinderen de mogelijkheid moeten…" at bounding box center [489, 162] width 632 height 325
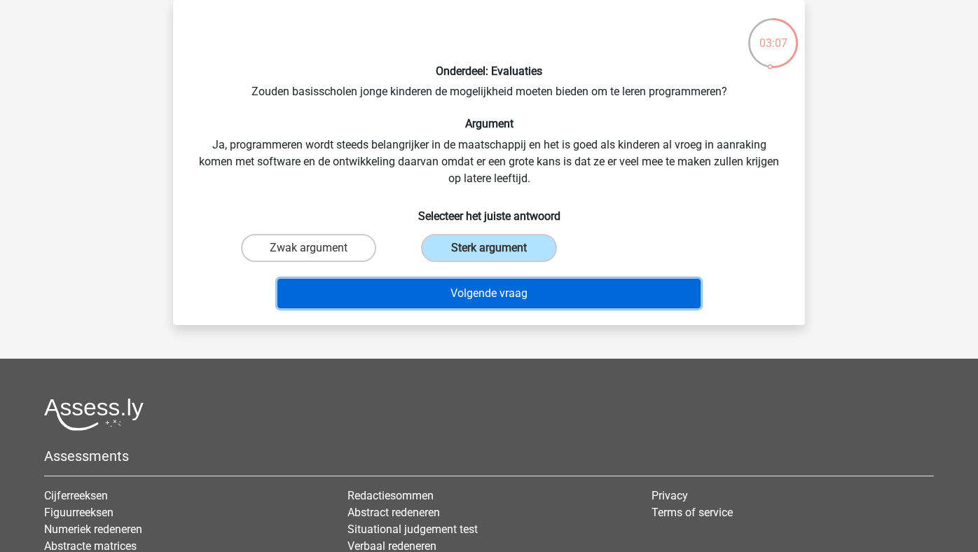
click at [481, 295] on button "Volgende vraag" at bounding box center [489, 293] width 424 height 29
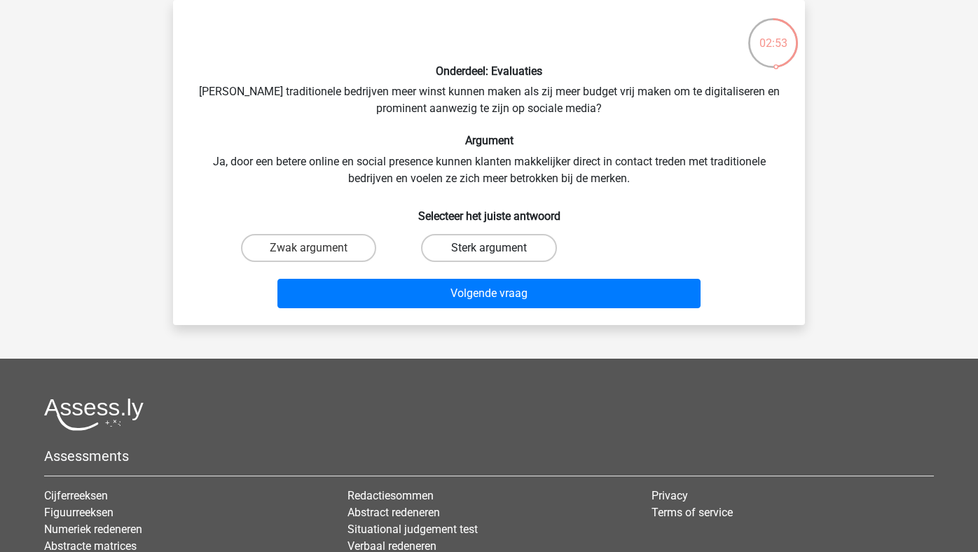
click at [495, 243] on label "Sterk argument" at bounding box center [488, 248] width 135 height 28
click at [495, 248] on input "Sterk argument" at bounding box center [493, 252] width 9 height 9
radio input "true"
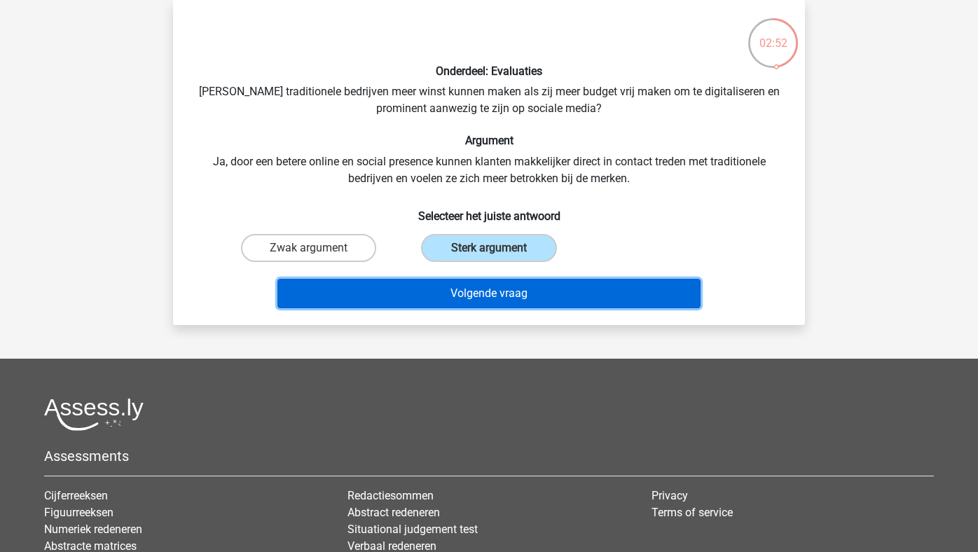
click at [483, 291] on button "Volgende vraag" at bounding box center [489, 293] width 424 height 29
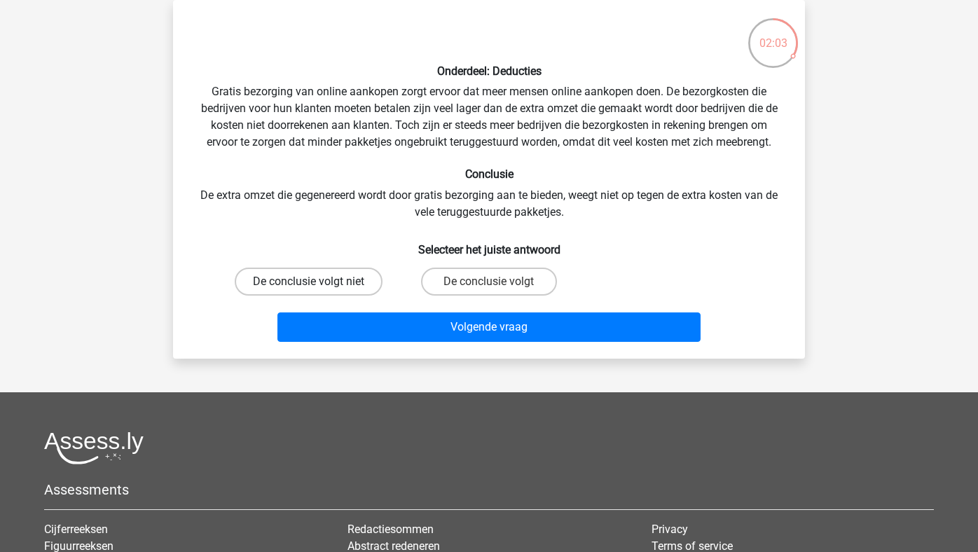
click at [351, 281] on label "De conclusie volgt niet" at bounding box center [309, 282] width 148 height 28
click at [318, 282] on input "De conclusie volgt niet" at bounding box center [313, 286] width 9 height 9
radio input "true"
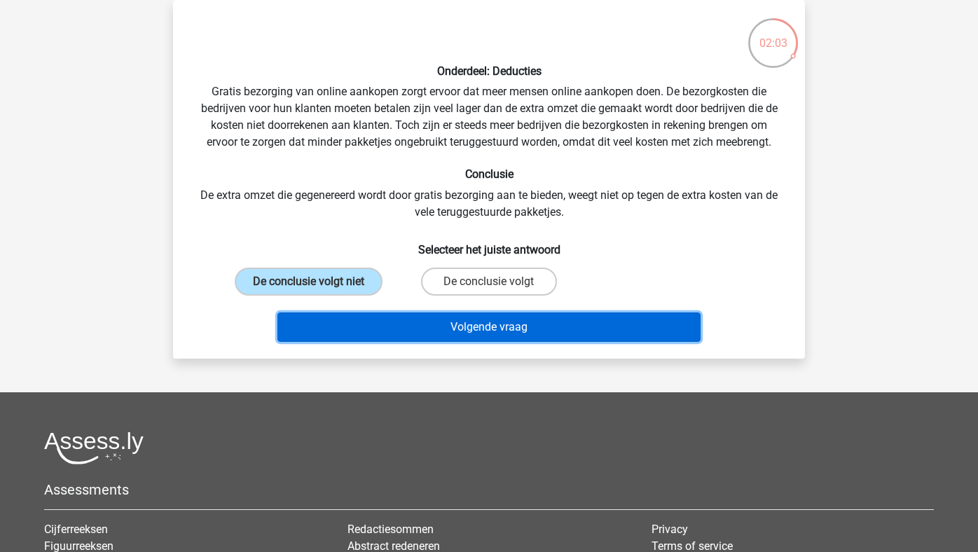
click at [360, 316] on button "Volgende vraag" at bounding box center [489, 326] width 424 height 29
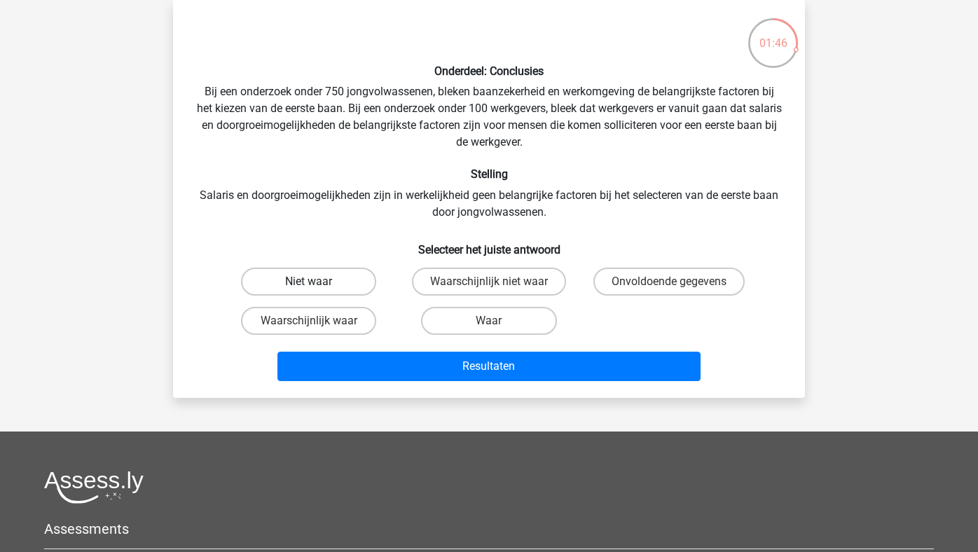
click at [334, 273] on label "Niet waar" at bounding box center [308, 282] width 135 height 28
click at [318, 282] on input "Niet waar" at bounding box center [313, 286] width 9 height 9
radio input "true"
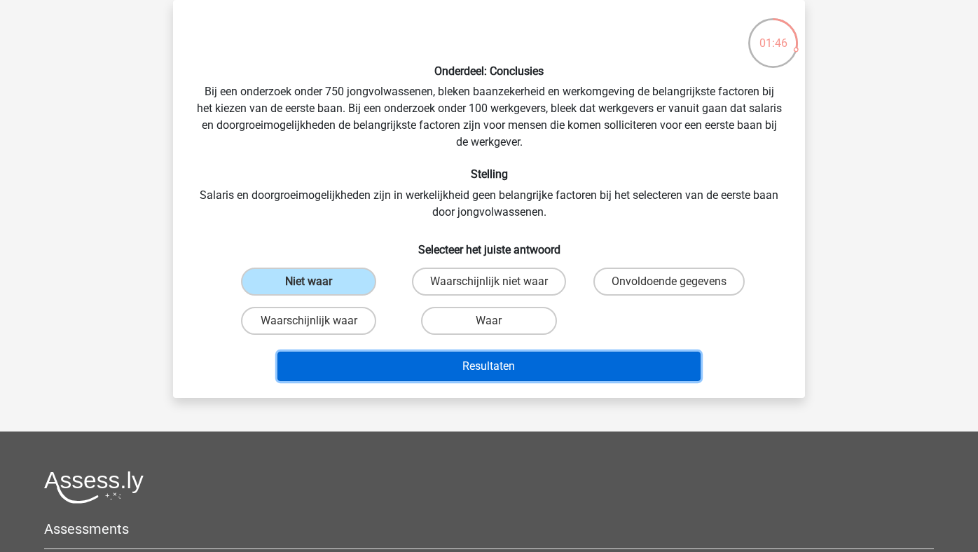
click at [386, 360] on button "Resultaten" at bounding box center [489, 366] width 424 height 29
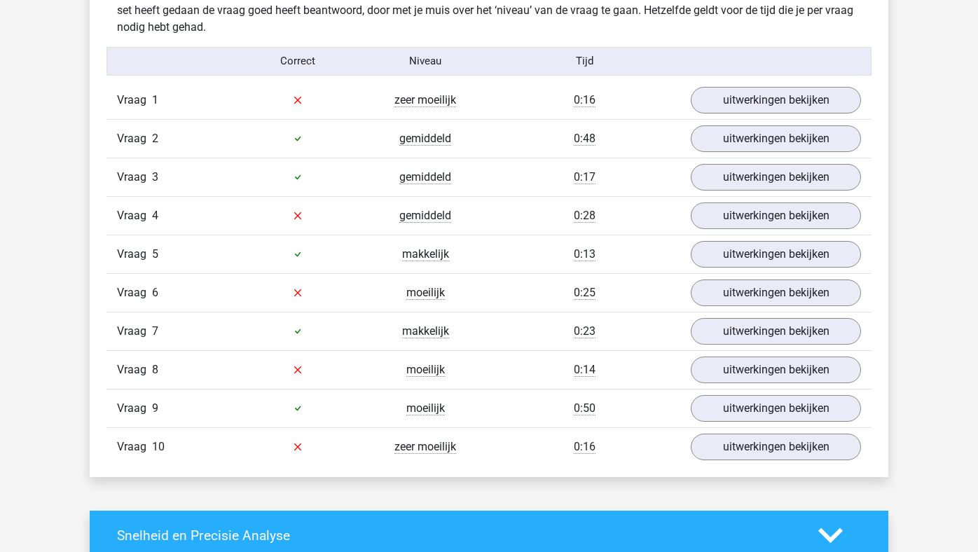
scroll to position [1129, 0]
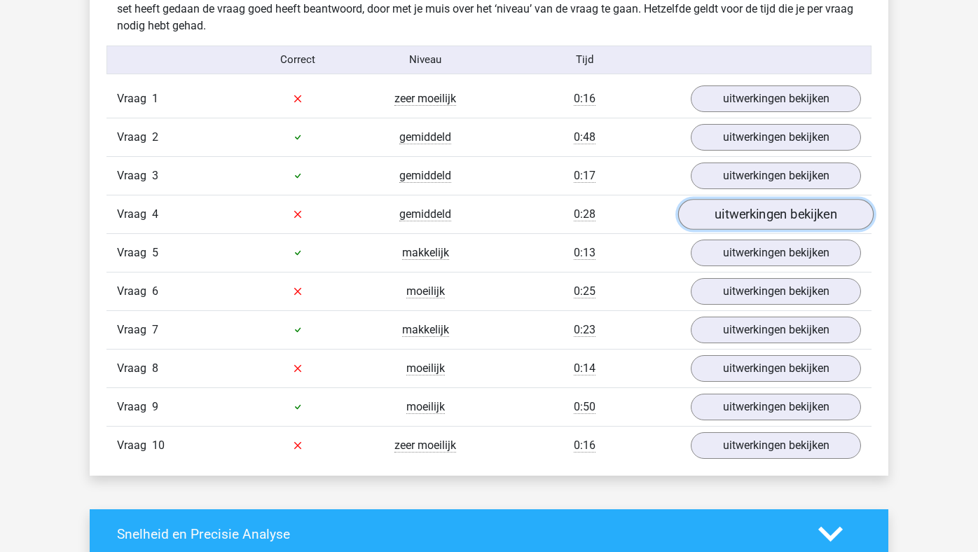
click at [725, 212] on link "uitwerkingen bekijken" at bounding box center [775, 214] width 195 height 31
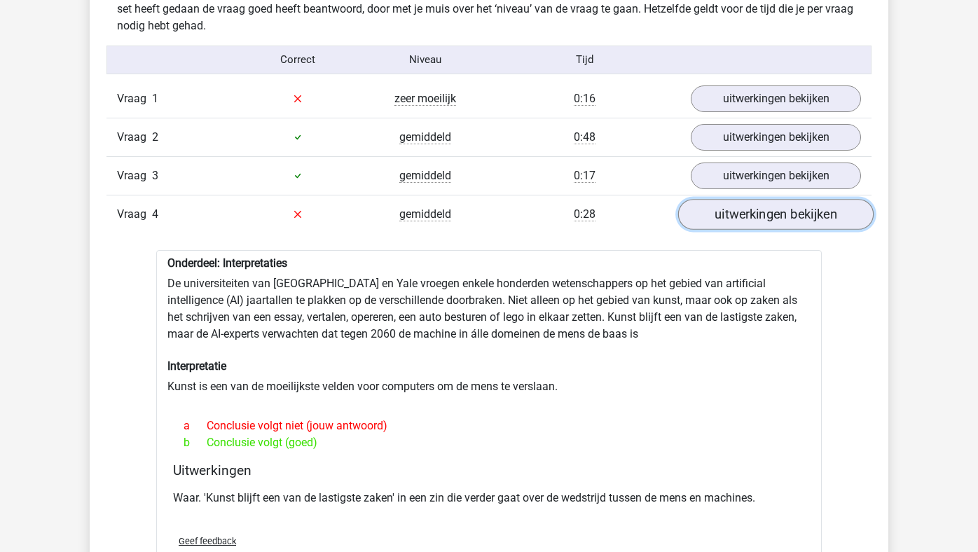
click at [725, 212] on link "uitwerkingen bekijken" at bounding box center [775, 214] width 195 height 31
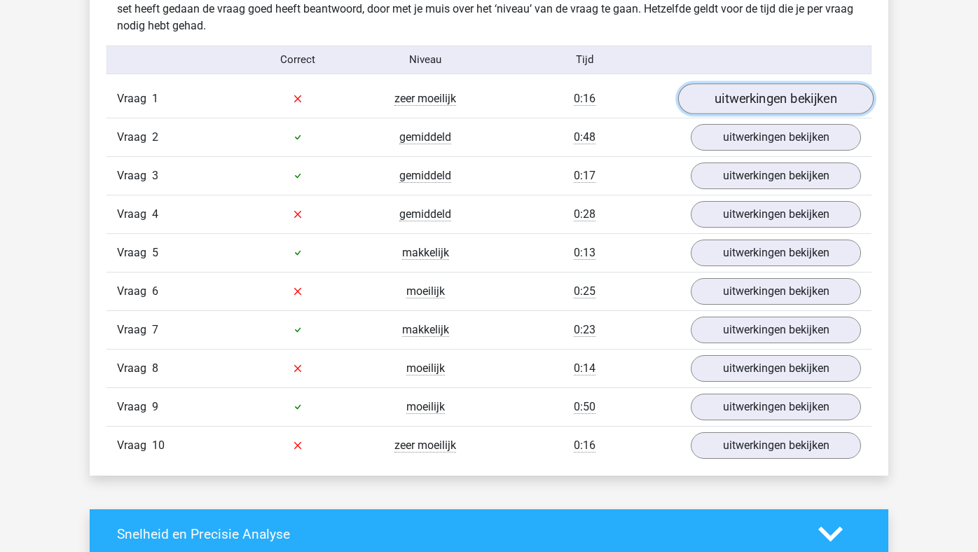
click at [730, 109] on link "uitwerkingen bekijken" at bounding box center [775, 98] width 195 height 31
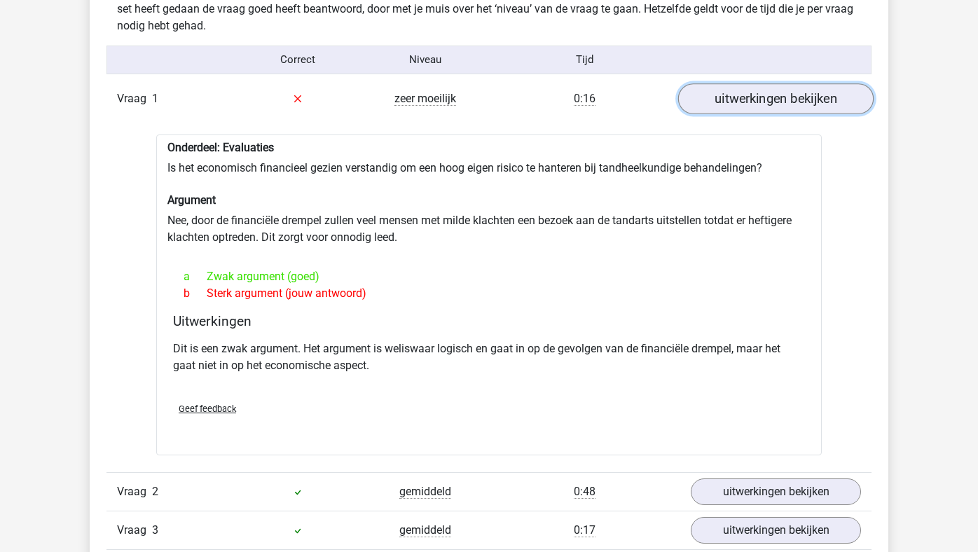
click at [730, 109] on link "uitwerkingen bekijken" at bounding box center [775, 98] width 195 height 31
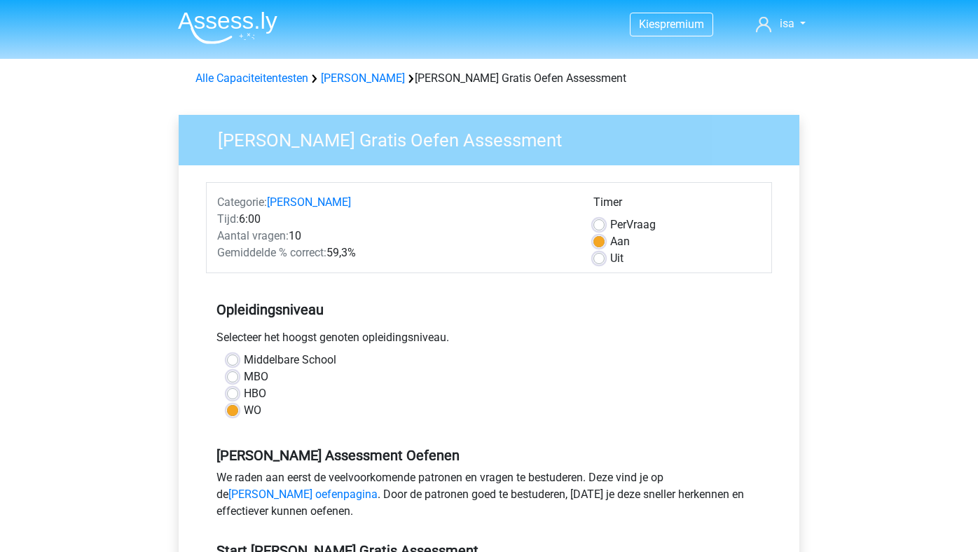
scroll to position [319, 0]
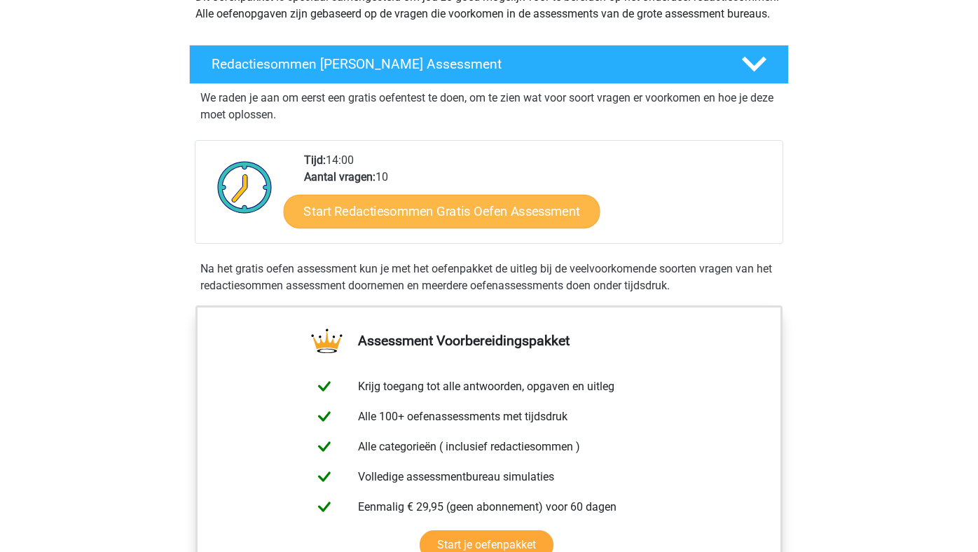
scroll to position [189, 0]
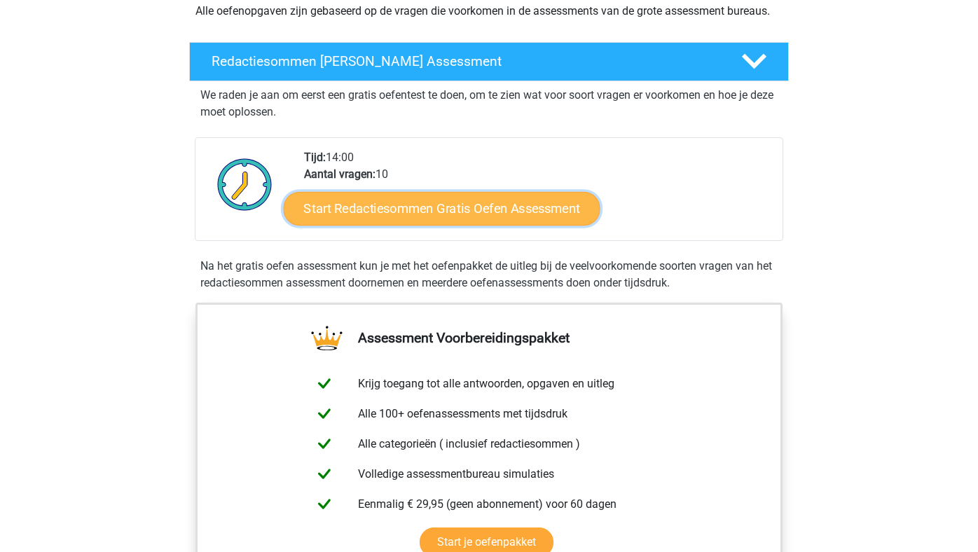
click at [437, 225] on link "Start Redactiesommen Gratis Oefen Assessment" at bounding box center [442, 208] width 317 height 34
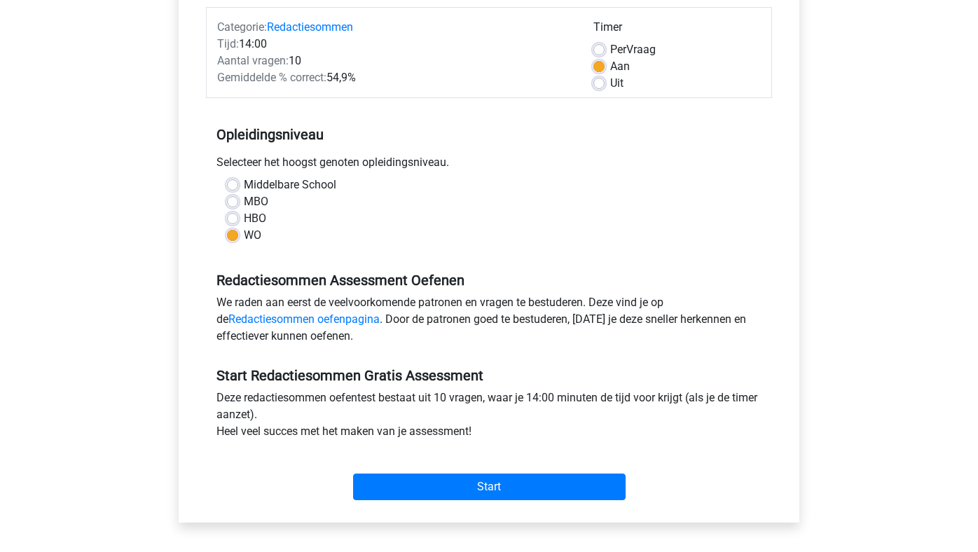
scroll to position [179, 0]
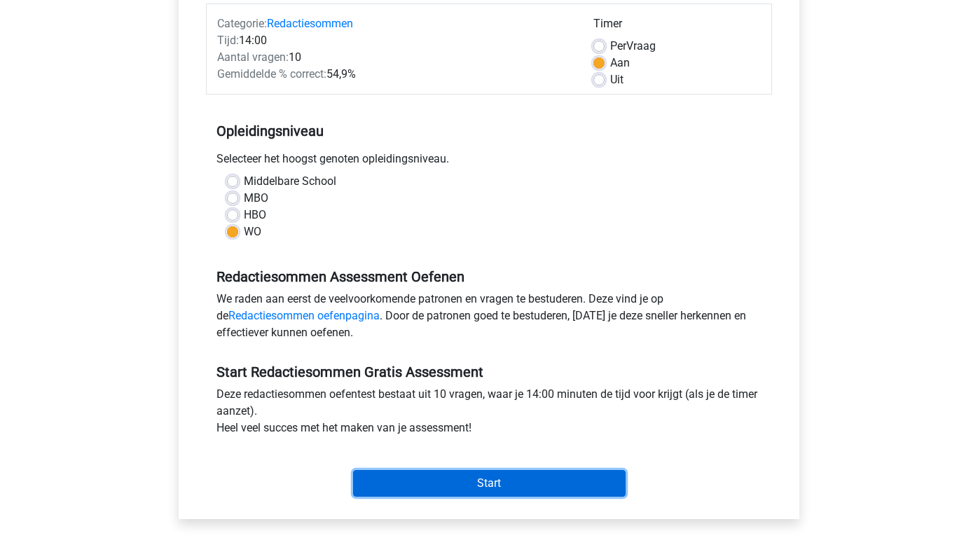
click at [549, 486] on input "Start" at bounding box center [489, 483] width 273 height 27
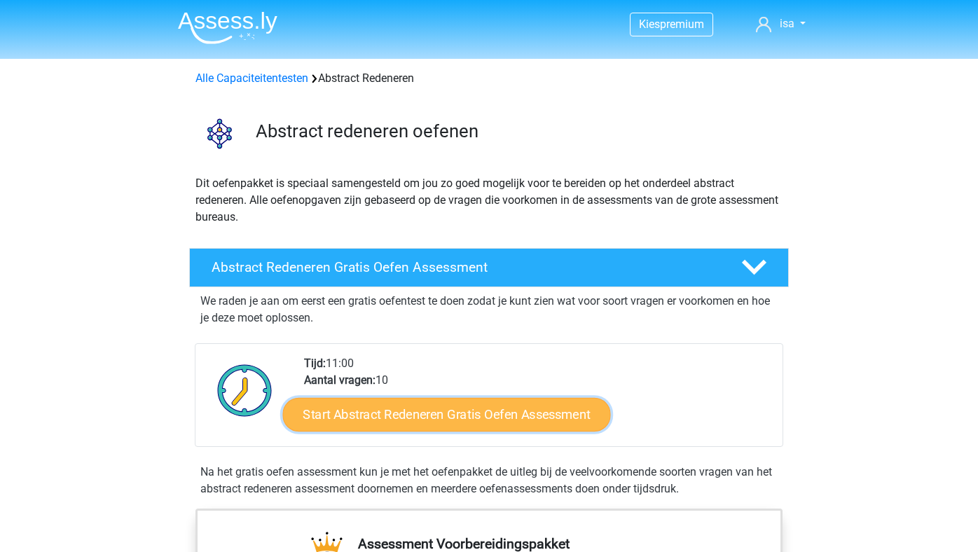
click at [404, 404] on link "Start Abstract Redeneren Gratis Oefen Assessment" at bounding box center [447, 414] width 328 height 34
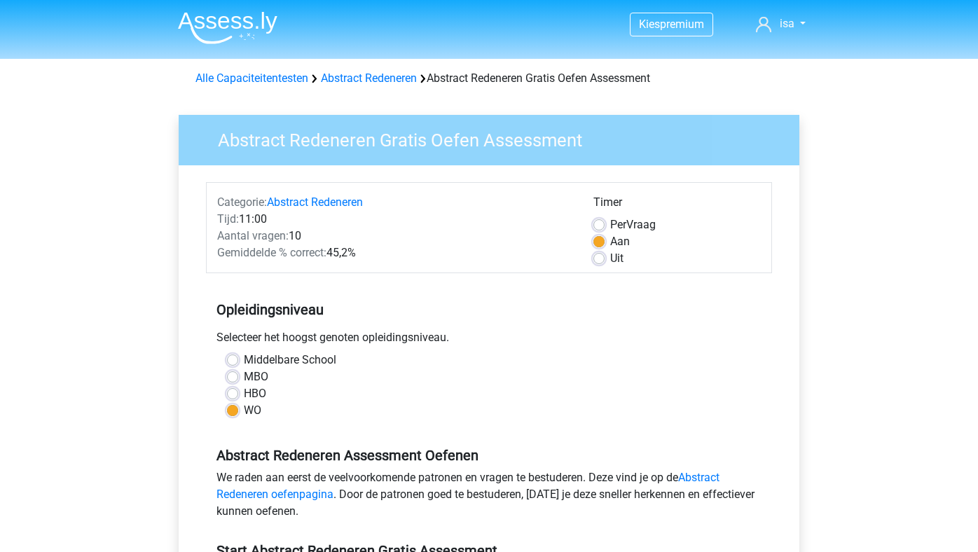
click at [404, 404] on div "WO" at bounding box center [489, 410] width 524 height 17
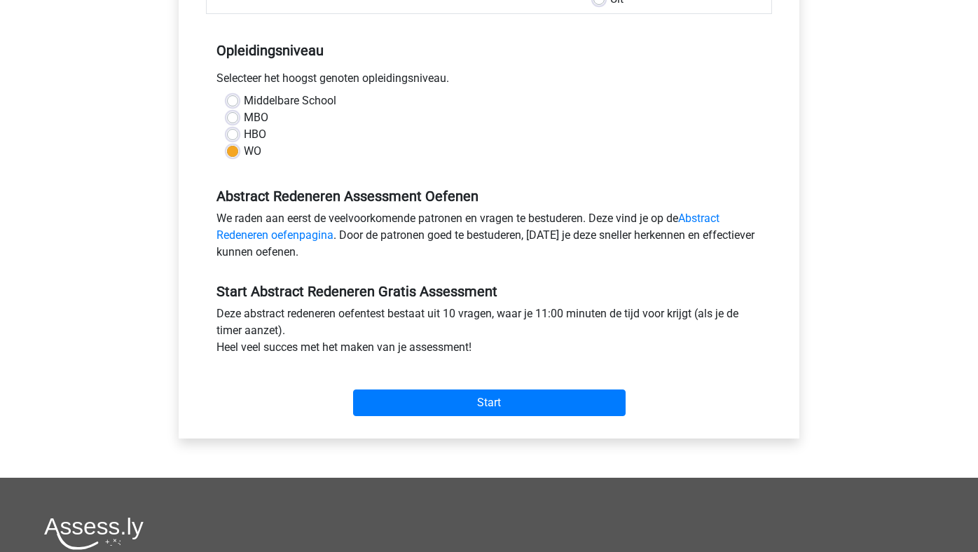
scroll to position [275, 0]
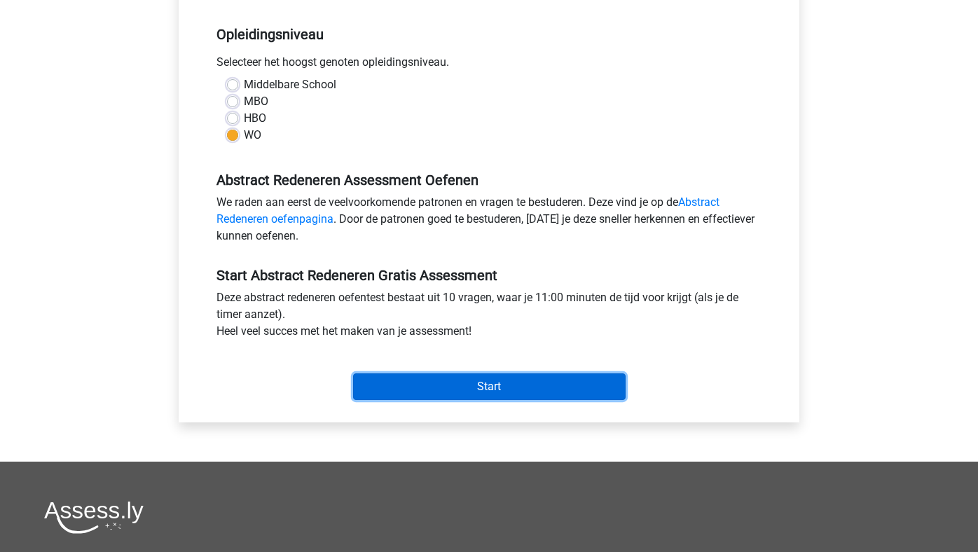
click at [439, 390] on input "Start" at bounding box center [489, 386] width 273 height 27
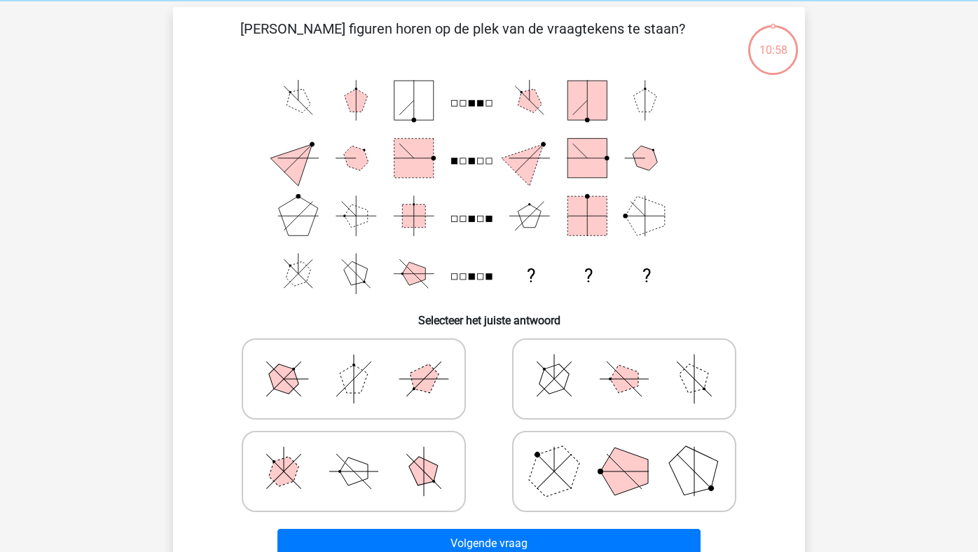
scroll to position [83, 0]
